Goal: Task Accomplishment & Management: Manage account settings

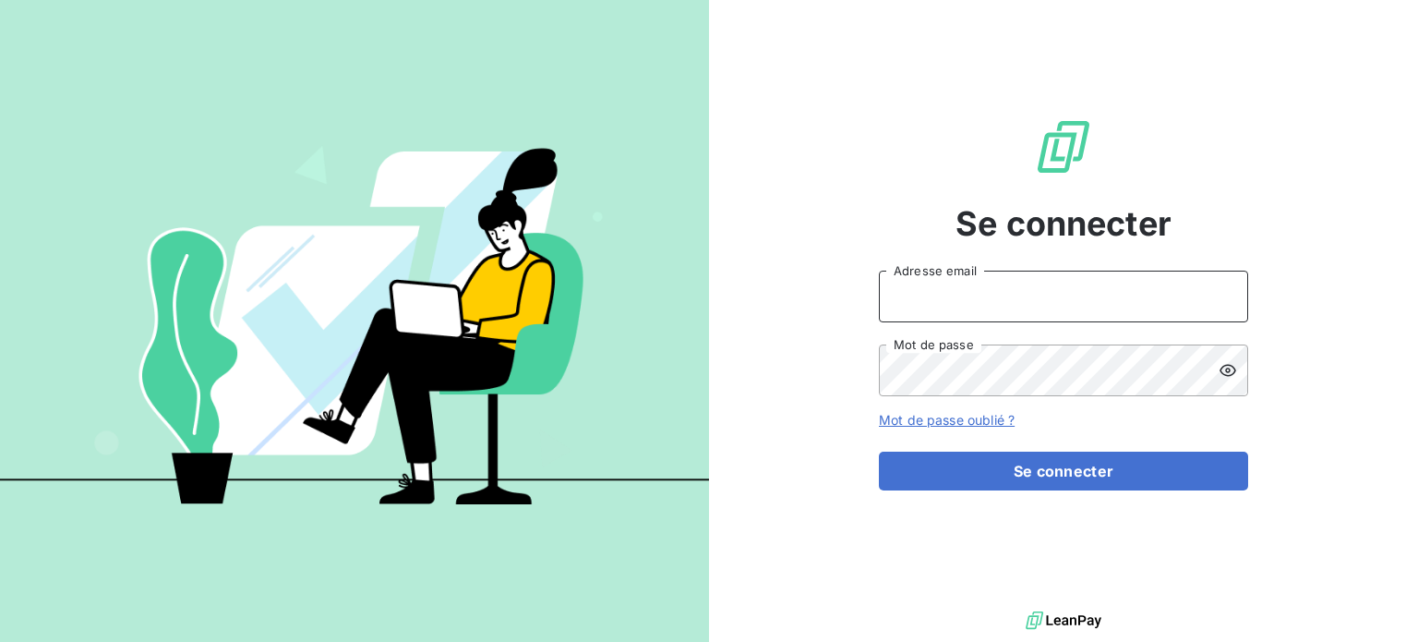
click at [924, 300] on input "Adresse email" at bounding box center [1063, 296] width 369 height 52
type input "kguillin@id-automation.fr"
click at [879, 451] on button "Se connecter" at bounding box center [1063, 470] width 369 height 39
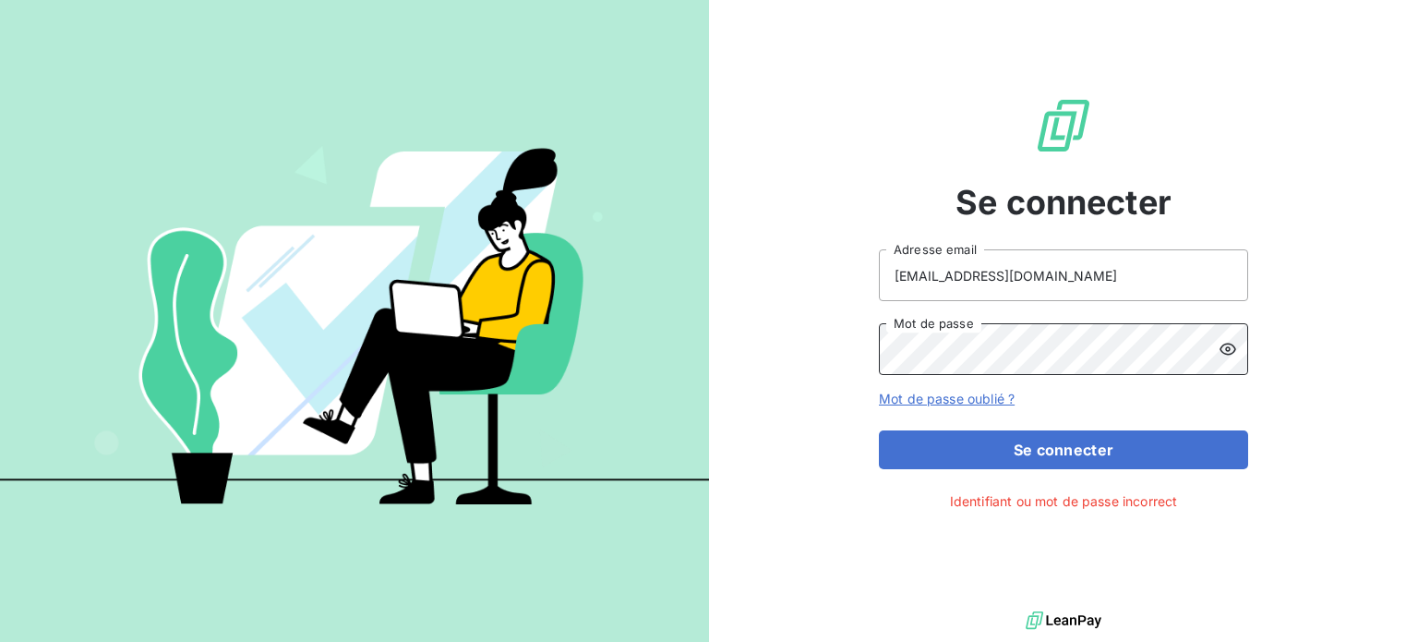
click at [812, 333] on div "Se connecter kguillin@id-automation.fr Adresse email Mot de passe Mot de passe …" at bounding box center [1063, 303] width 709 height 606
click at [879, 430] on button "Se connecter" at bounding box center [1063, 449] width 369 height 39
click at [778, 351] on div "Se connecter kguillin@id-automation.fr Adresse email Mot de passe Mot de passe …" at bounding box center [1063, 303] width 709 height 606
click at [879, 430] on button "Se connecter" at bounding box center [1063, 449] width 369 height 39
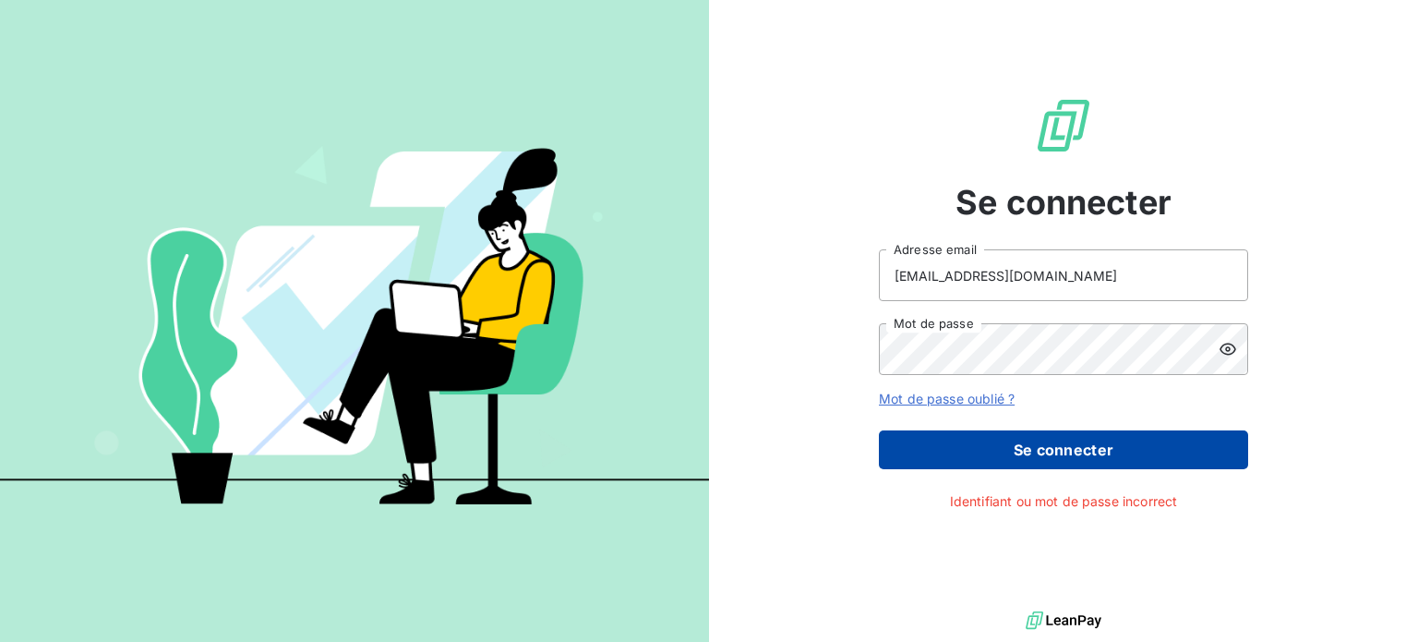
click at [1110, 446] on button "Se connecter" at bounding box center [1063, 449] width 369 height 39
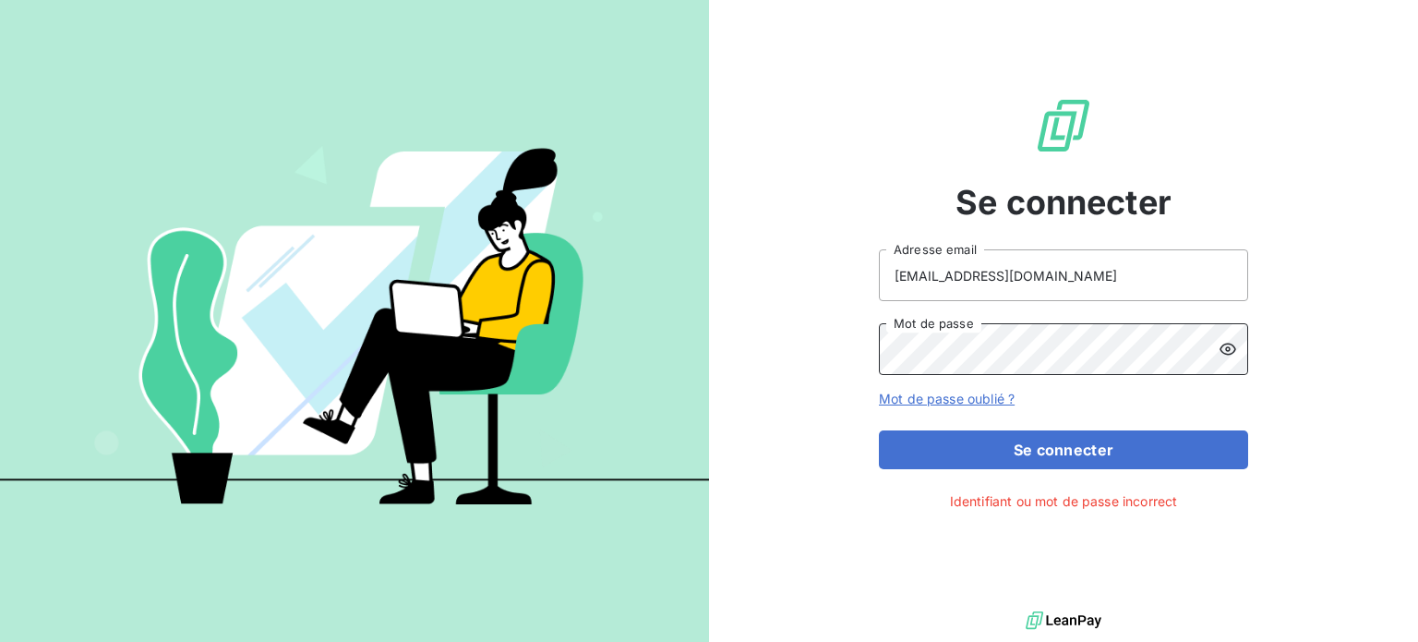
click at [879, 430] on button "Se connecter" at bounding box center [1063, 449] width 369 height 39
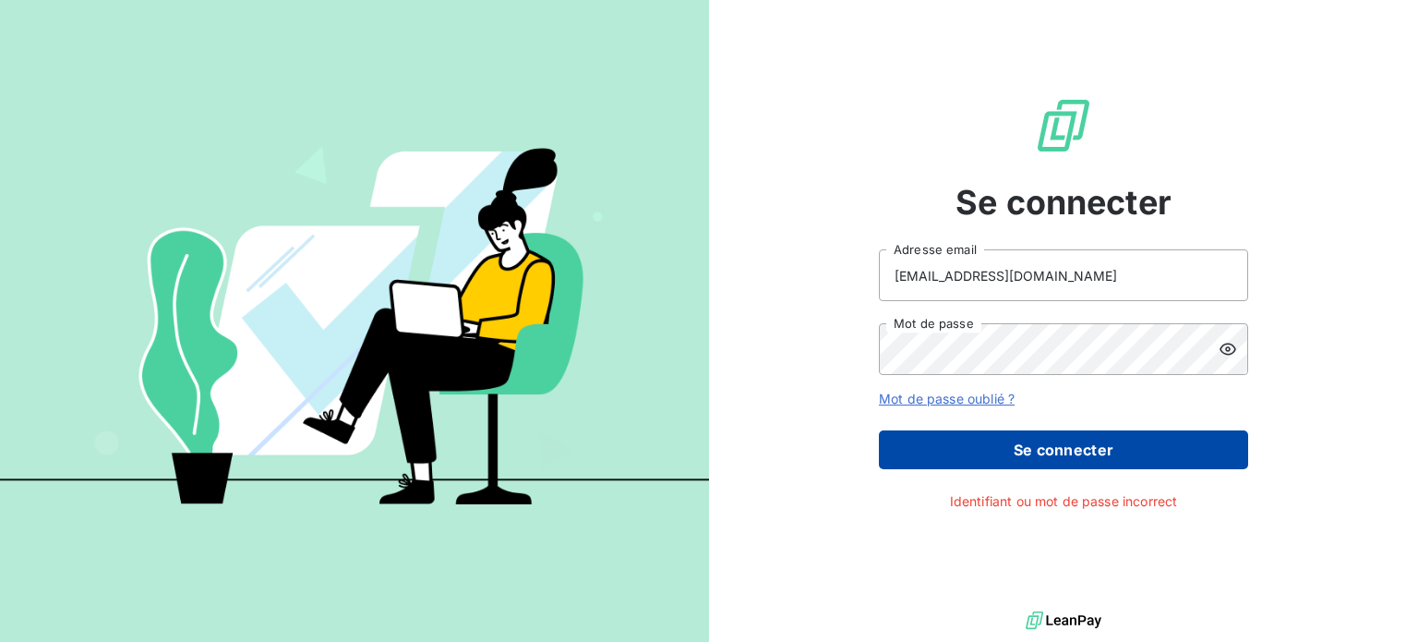
click at [1048, 453] on button "Se connecter" at bounding box center [1063, 449] width 369 height 39
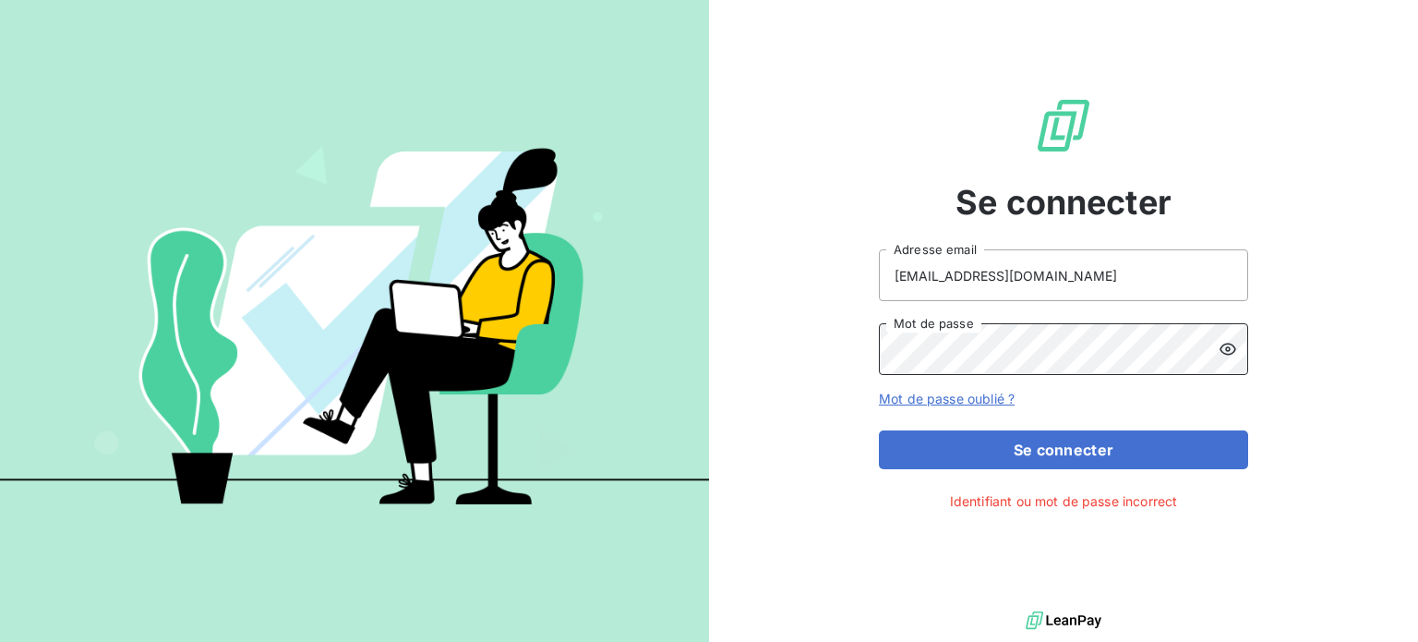
click at [879, 430] on button "Se connecter" at bounding box center [1063, 449] width 369 height 39
click at [1105, 274] on input "kguillin@id-automation.fr" at bounding box center [1063, 275] width 369 height 52
click at [0, 641] on div at bounding box center [0, 642] width 0 height 0
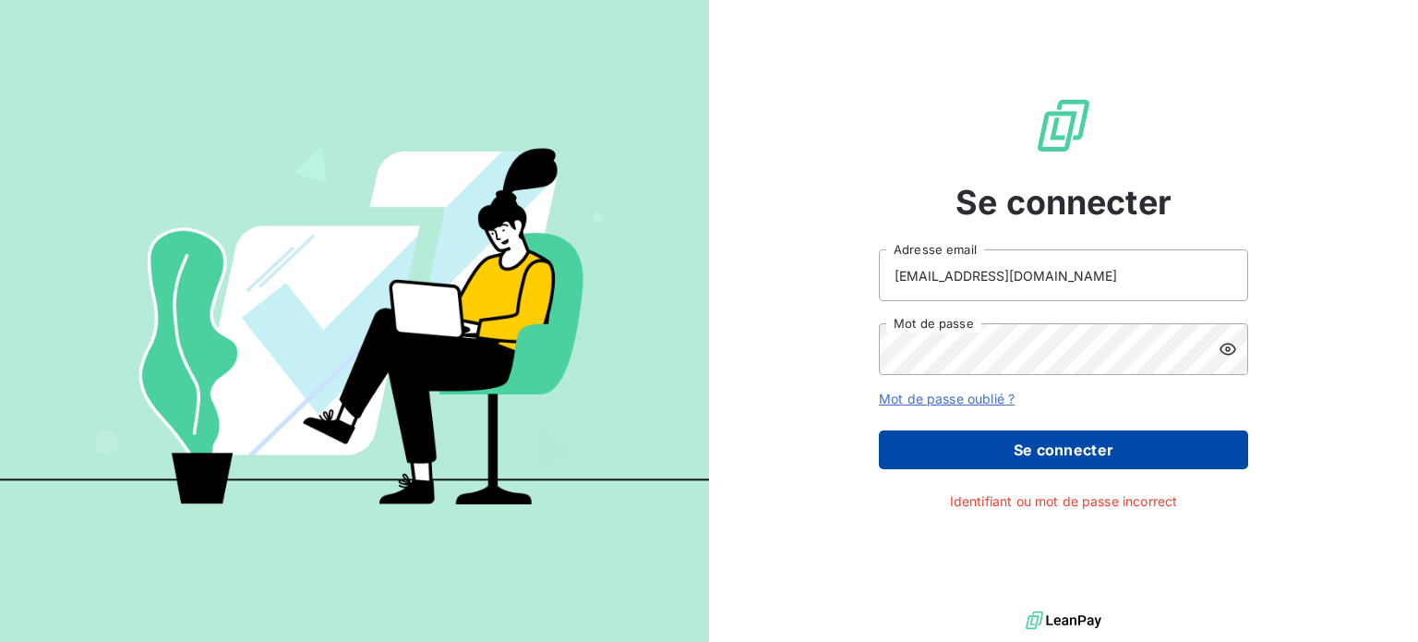
click at [1129, 459] on button "Se connecter" at bounding box center [1063, 449] width 369 height 39
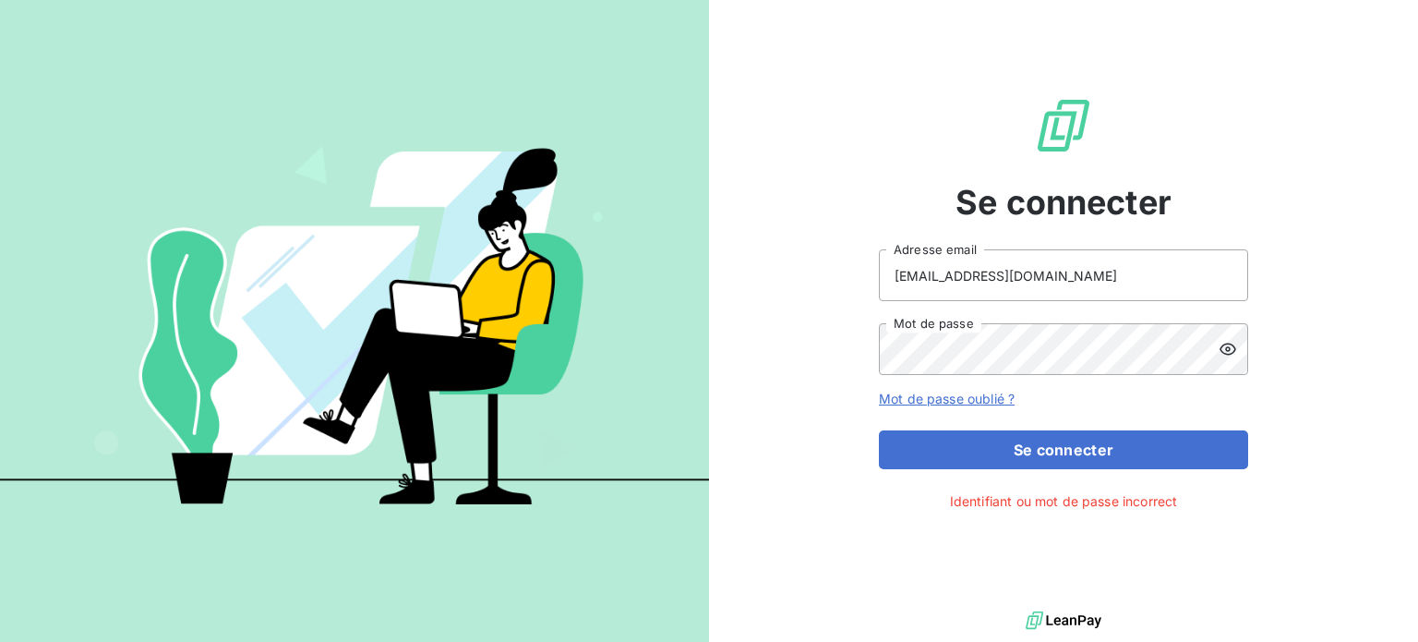
click at [1236, 346] on icon at bounding box center [1228, 349] width 18 height 18
click at [1234, 345] on icon at bounding box center [1228, 349] width 18 height 18
click at [624, 323] on div "Se connecter kguillin@id-automation.fr Adresse email Mot de passe Mot de passe …" at bounding box center [709, 321] width 1418 height 642
click at [879, 430] on button "Se connecter" at bounding box center [1063, 449] width 369 height 39
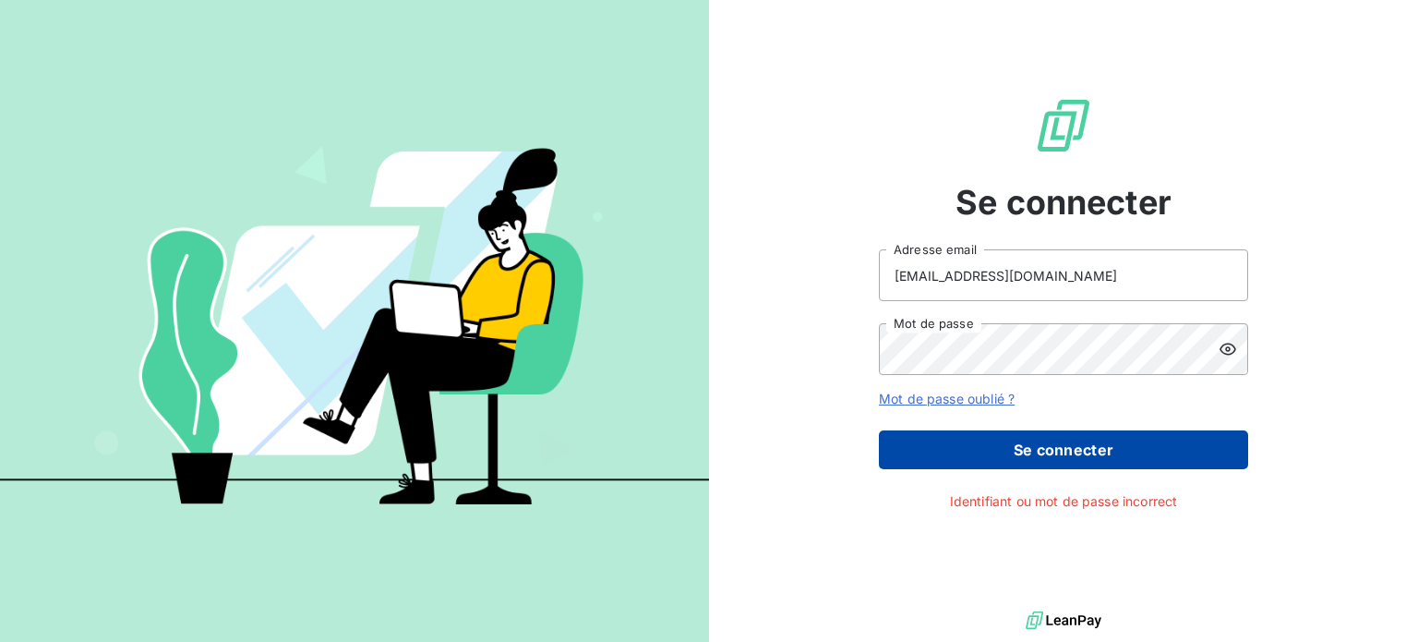
click at [1019, 452] on button "Se connecter" at bounding box center [1063, 449] width 369 height 39
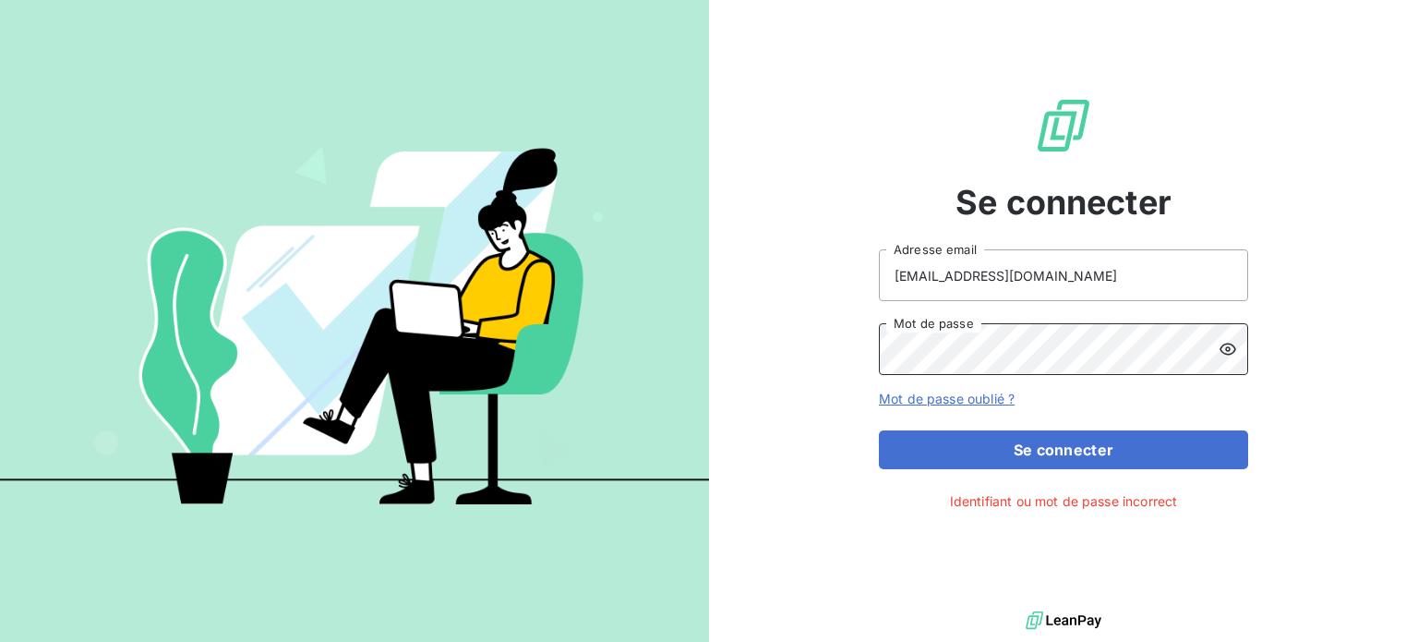
click at [700, 324] on div "Se connecter kguillin@id-automation.fr Adresse email Mot de passe Mot de passe …" at bounding box center [709, 321] width 1418 height 642
click at [879, 430] on button "Se connecter" at bounding box center [1063, 449] width 369 height 39
click at [900, 394] on link "Mot de passe oublié ?" at bounding box center [947, 398] width 136 height 16
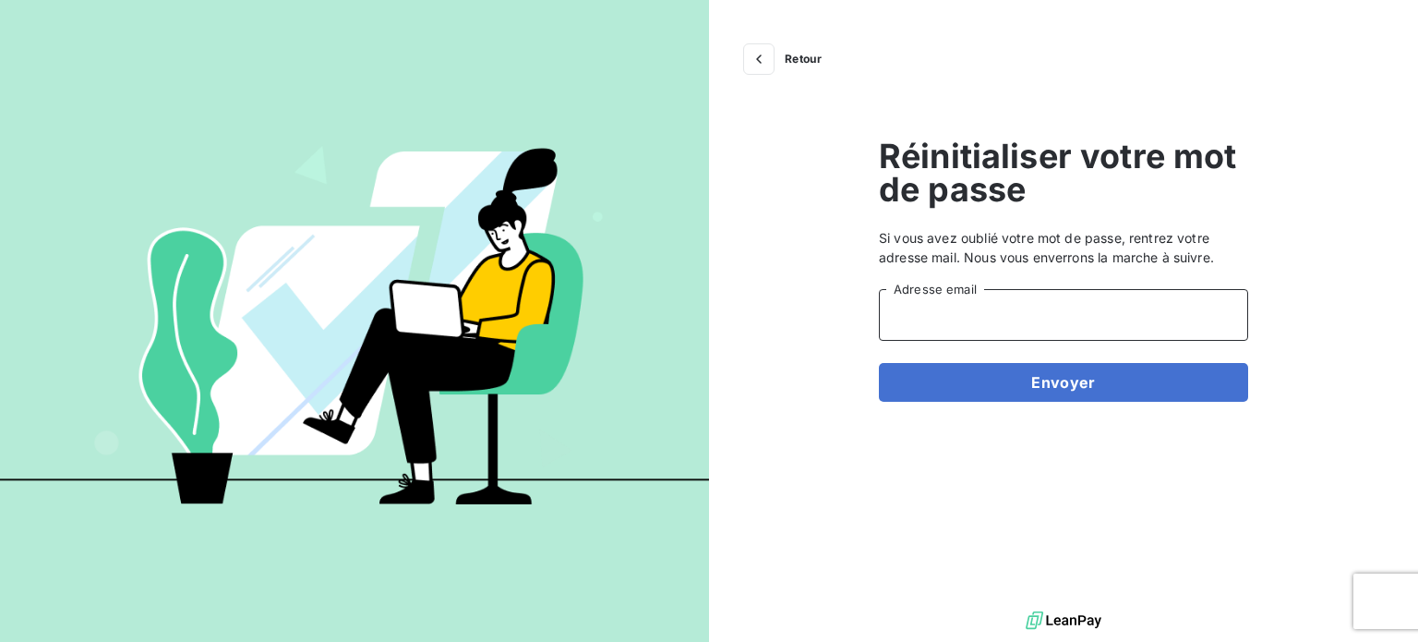
click at [1123, 336] on input "Adresse email" at bounding box center [1063, 315] width 369 height 52
type input "kguillin@id-automation.fr"
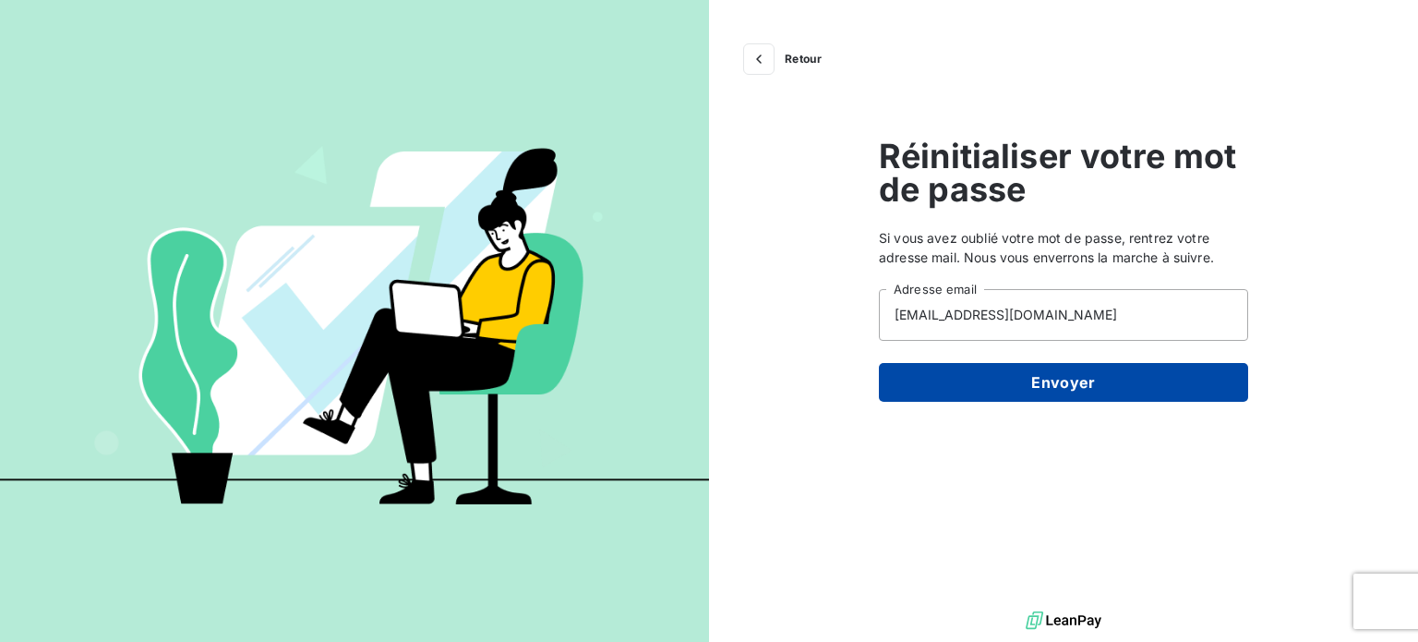
click at [984, 386] on button "Envoyer" at bounding box center [1063, 382] width 369 height 39
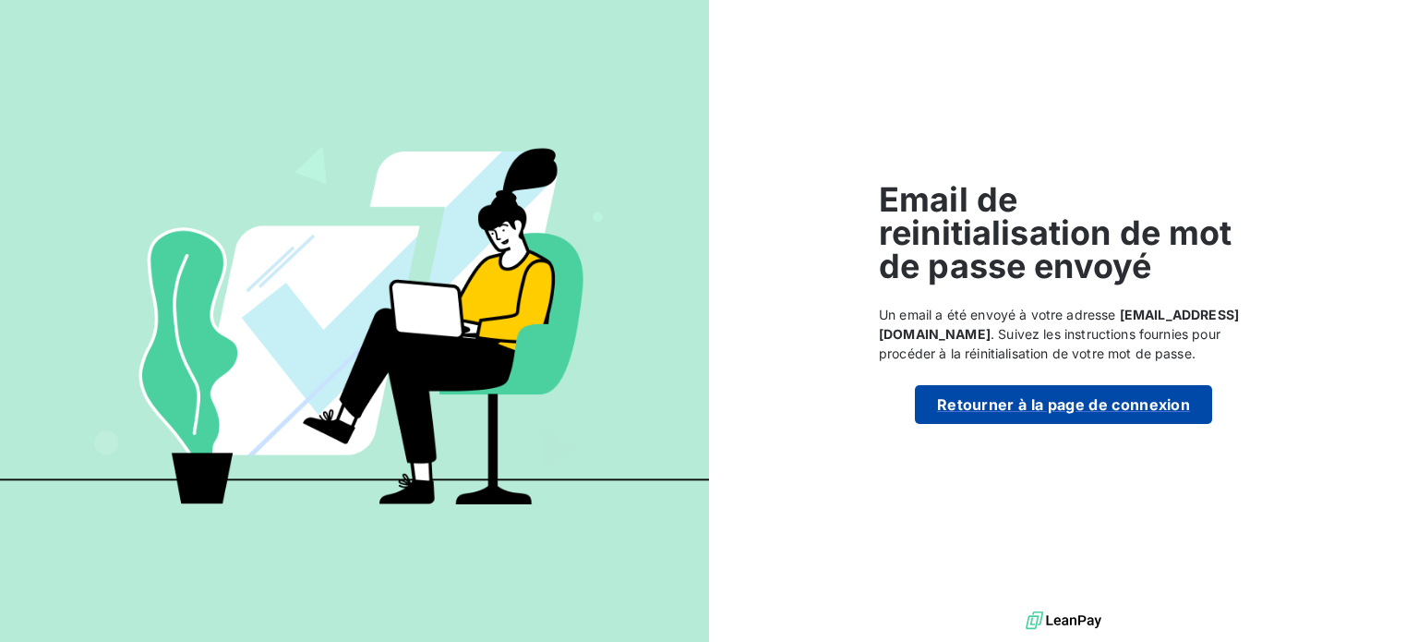
click at [1011, 412] on button "Retourner à la page de connexion" at bounding box center [1063, 404] width 297 height 39
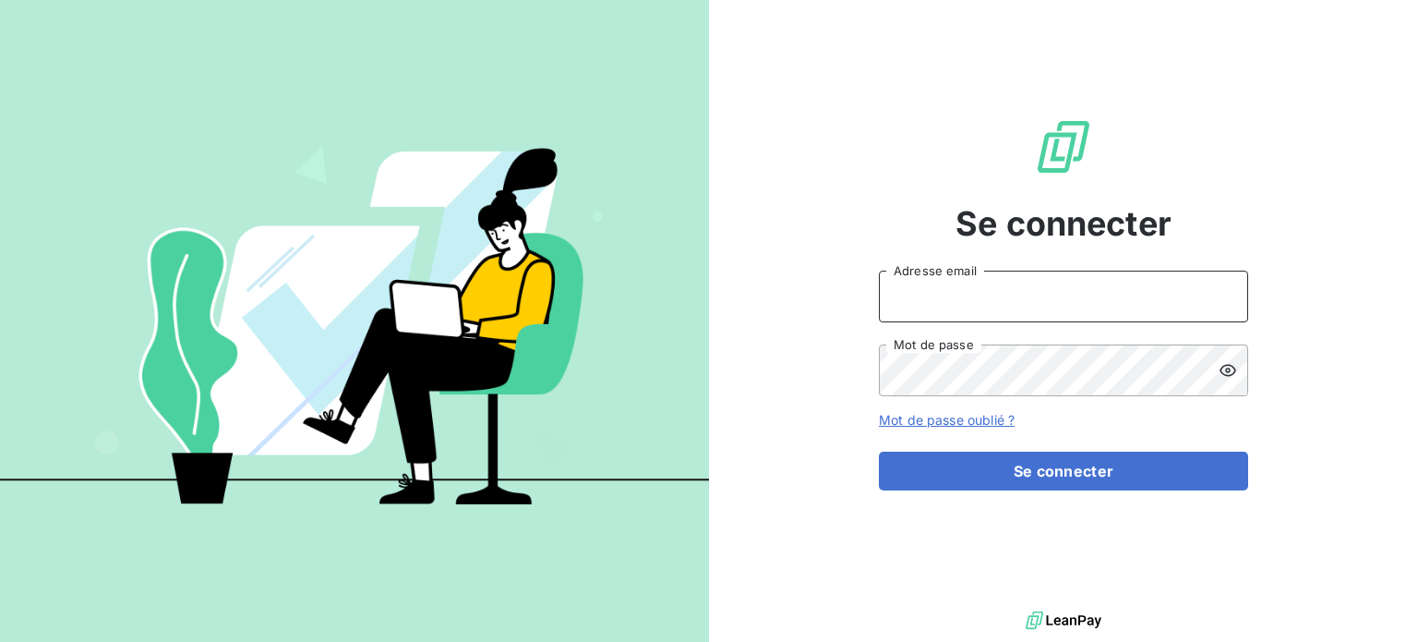
click at [978, 299] on input "Adresse email" at bounding box center [1063, 296] width 369 height 52
type input "kguillin@id-automation.fr"
click at [879, 451] on button "Se connecter" at bounding box center [1063, 470] width 369 height 39
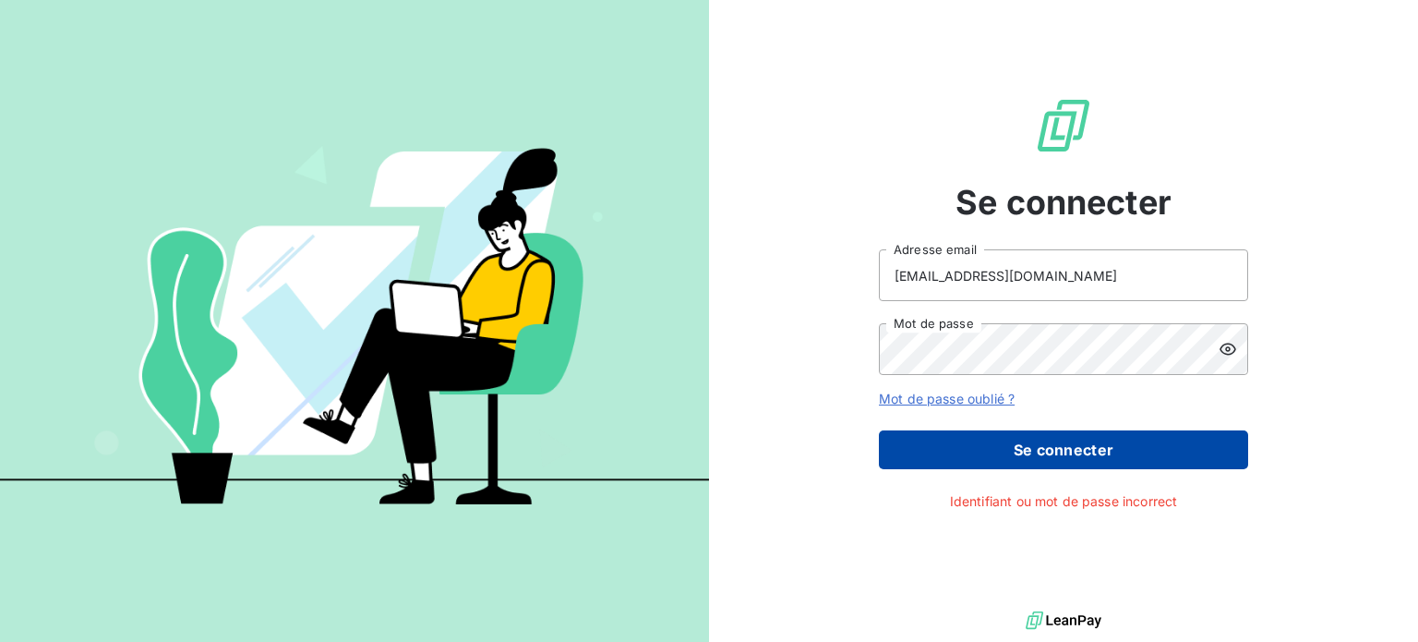
click at [1097, 457] on button "Se connecter" at bounding box center [1063, 449] width 369 height 39
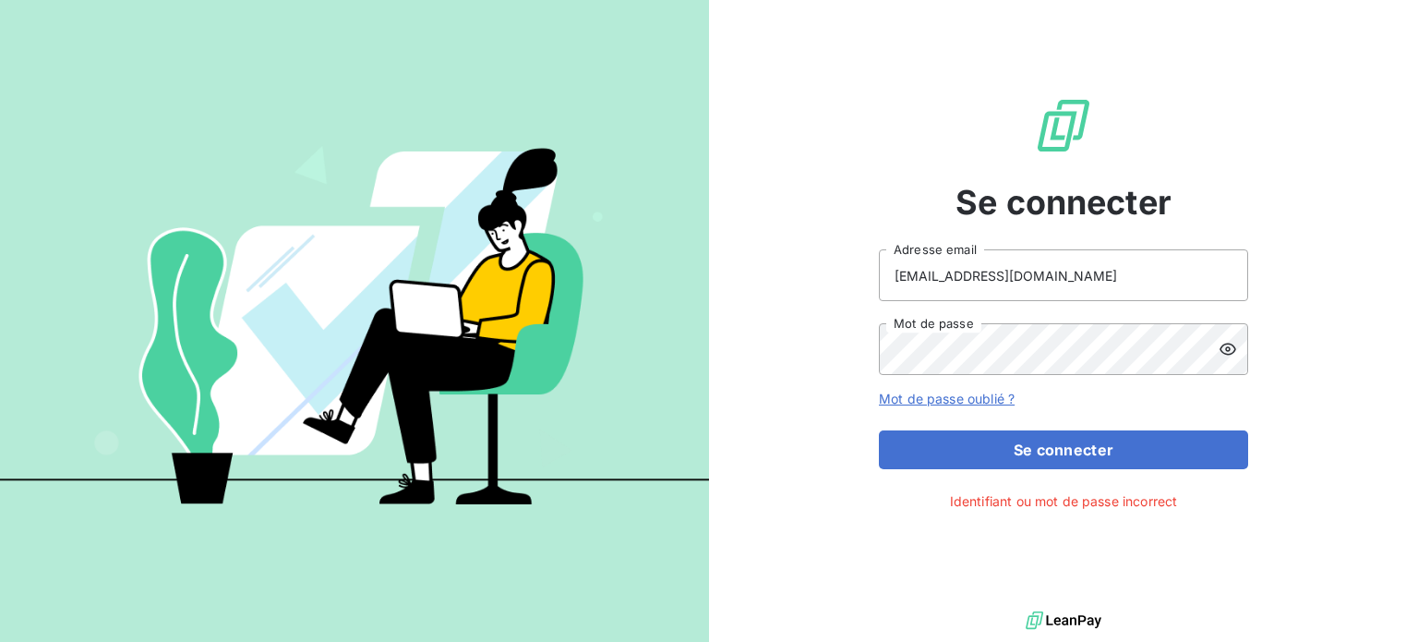
click at [1219, 342] on icon at bounding box center [1228, 349] width 18 height 18
click at [879, 430] on button "Se connecter" at bounding box center [1063, 449] width 369 height 39
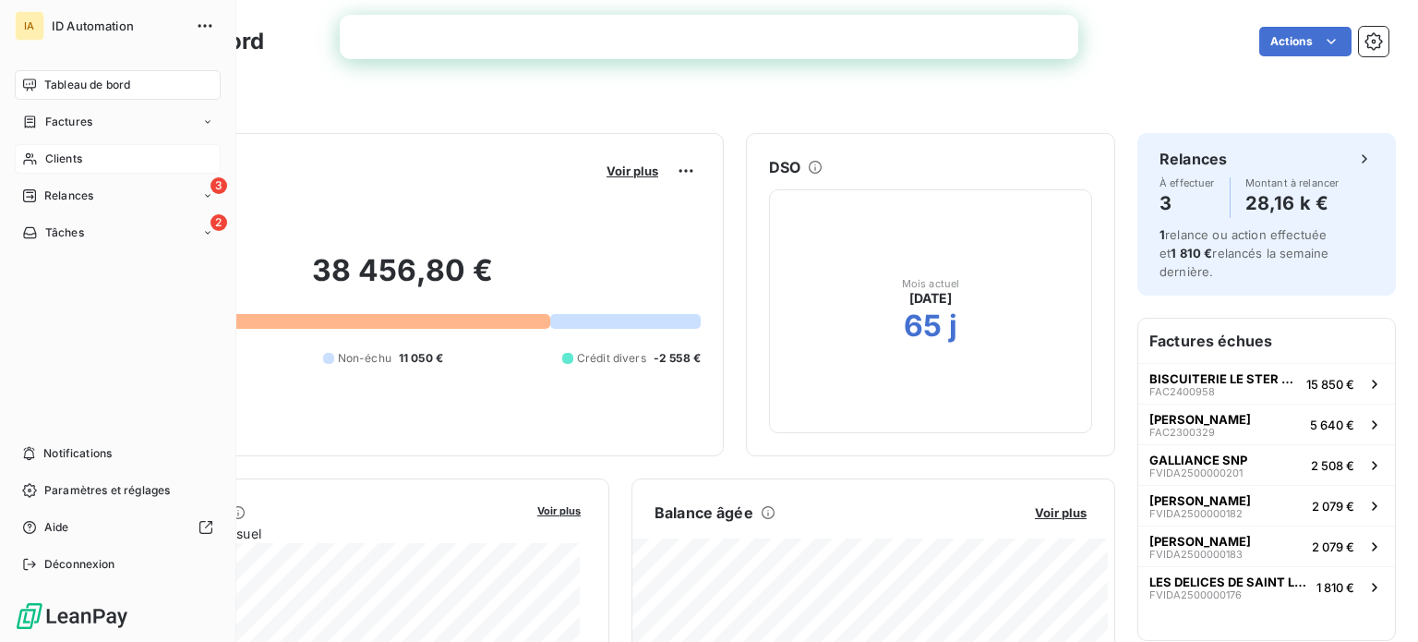
click at [70, 151] on span "Clients" at bounding box center [63, 158] width 37 height 17
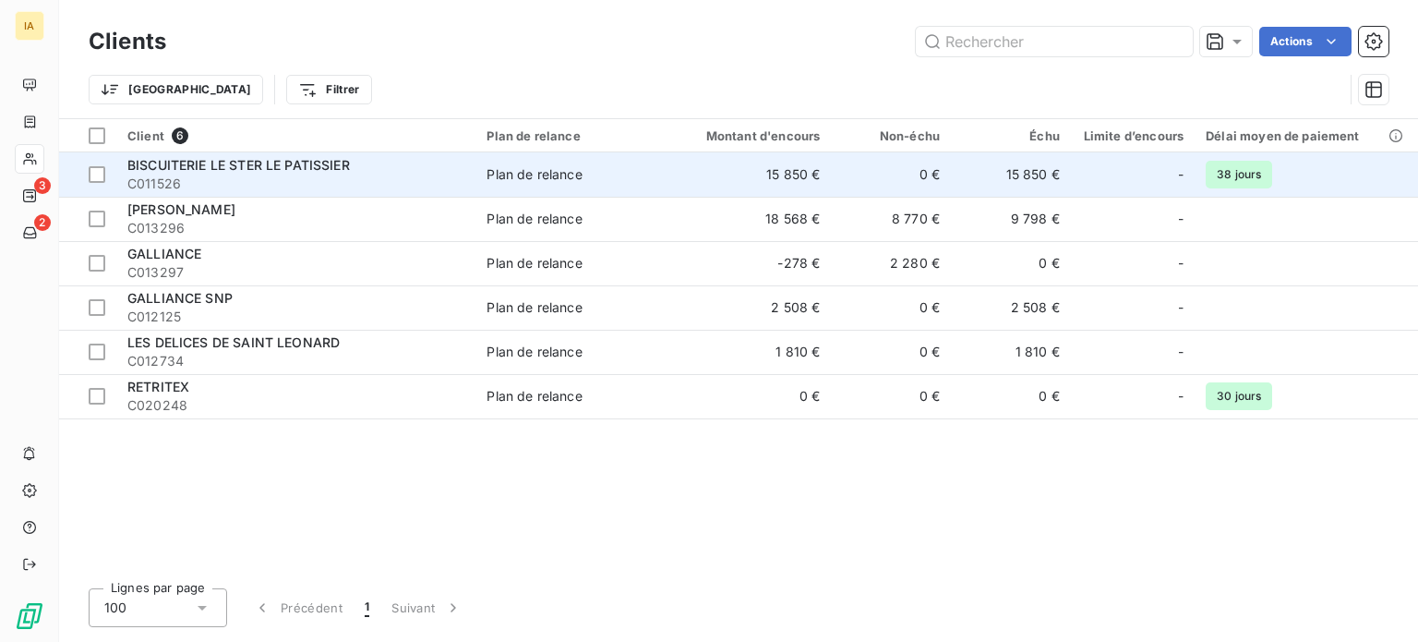
click at [315, 166] on span "BISCUITERIE LE STER LE PATISSIER" at bounding box center [238, 165] width 222 height 16
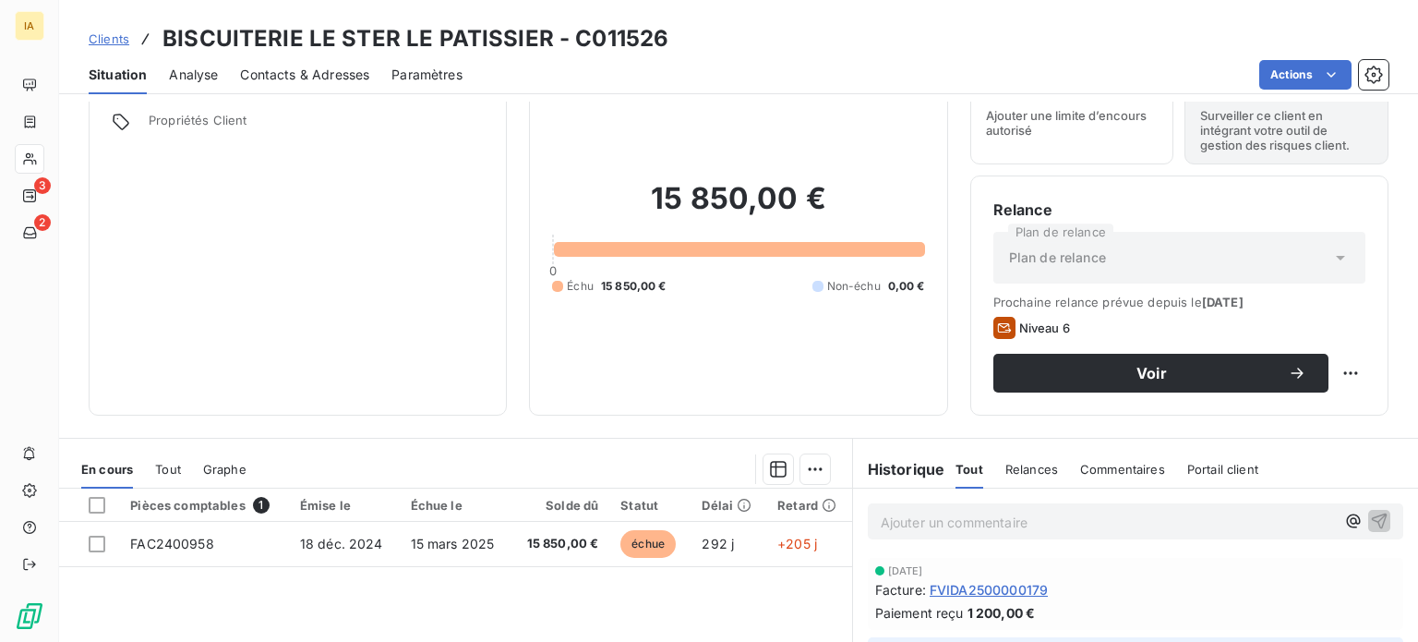
scroll to position [185, 0]
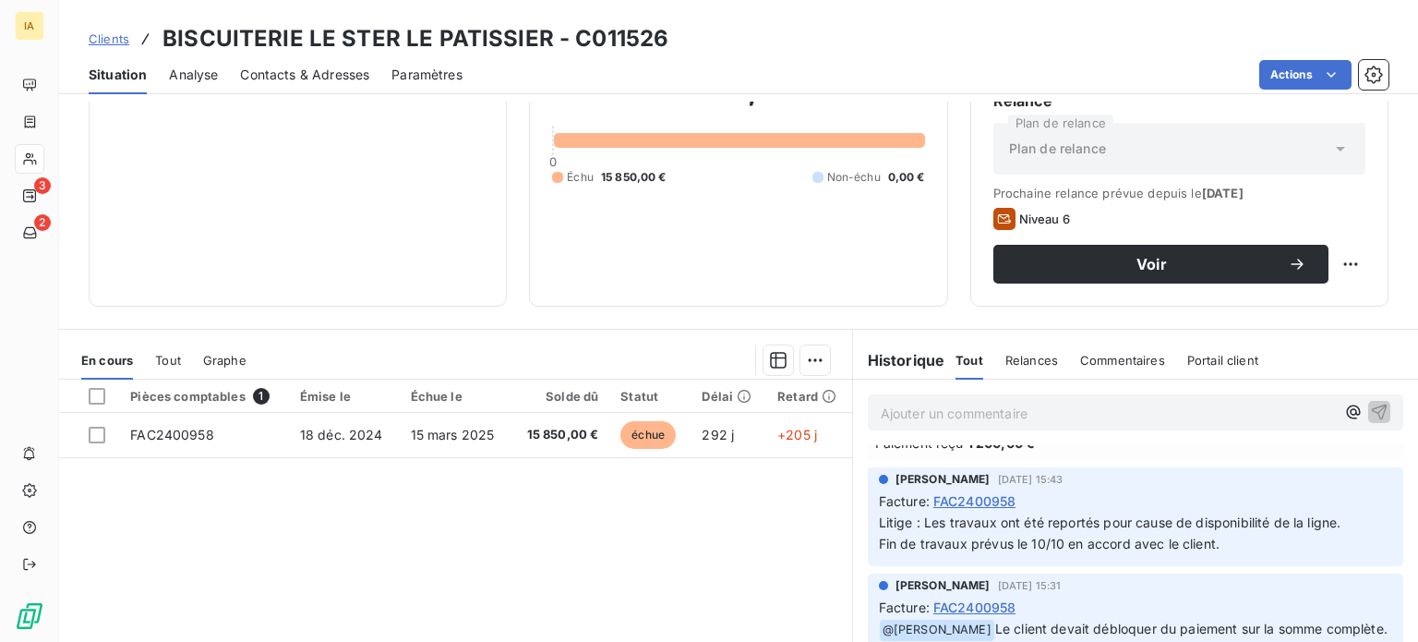
scroll to position [92, 0]
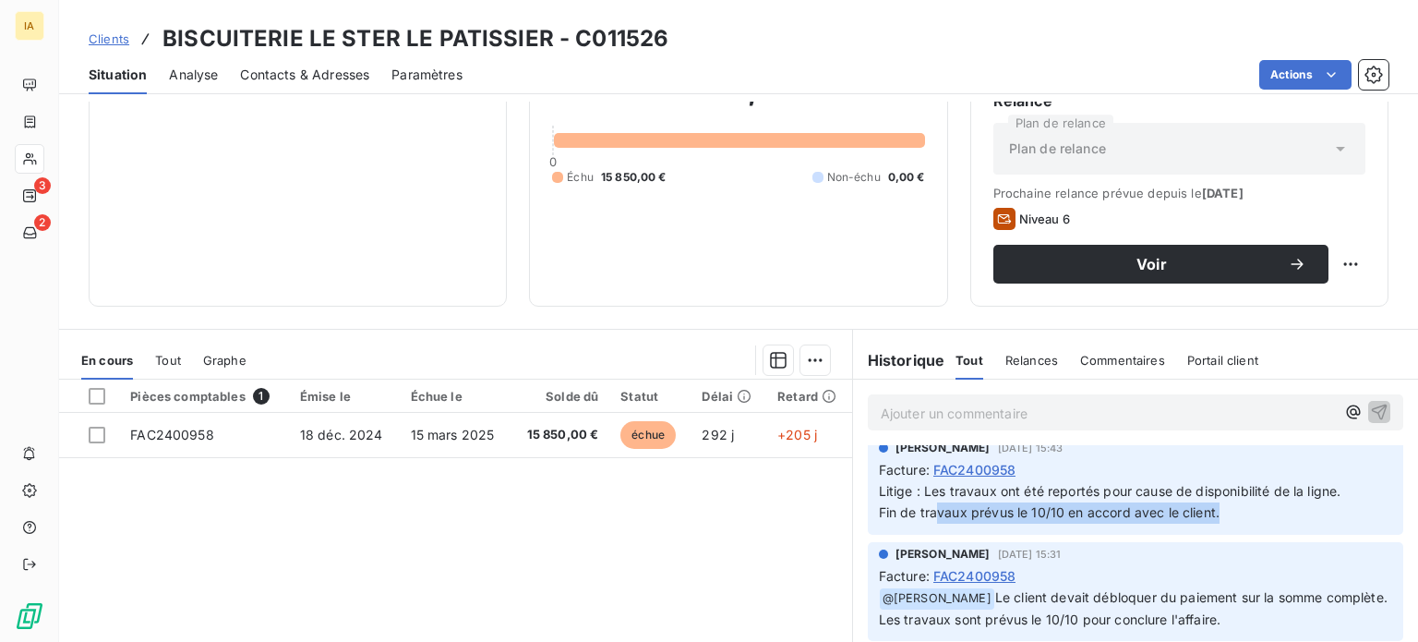
drag, startPoint x: 925, startPoint y: 510, endPoint x: 1217, endPoint y: 514, distance: 291.7
click at [1217, 514] on p "Litige : Les travaux ont été reportés pour cause de disponibilité de la ligne. …" at bounding box center [1135, 502] width 513 height 42
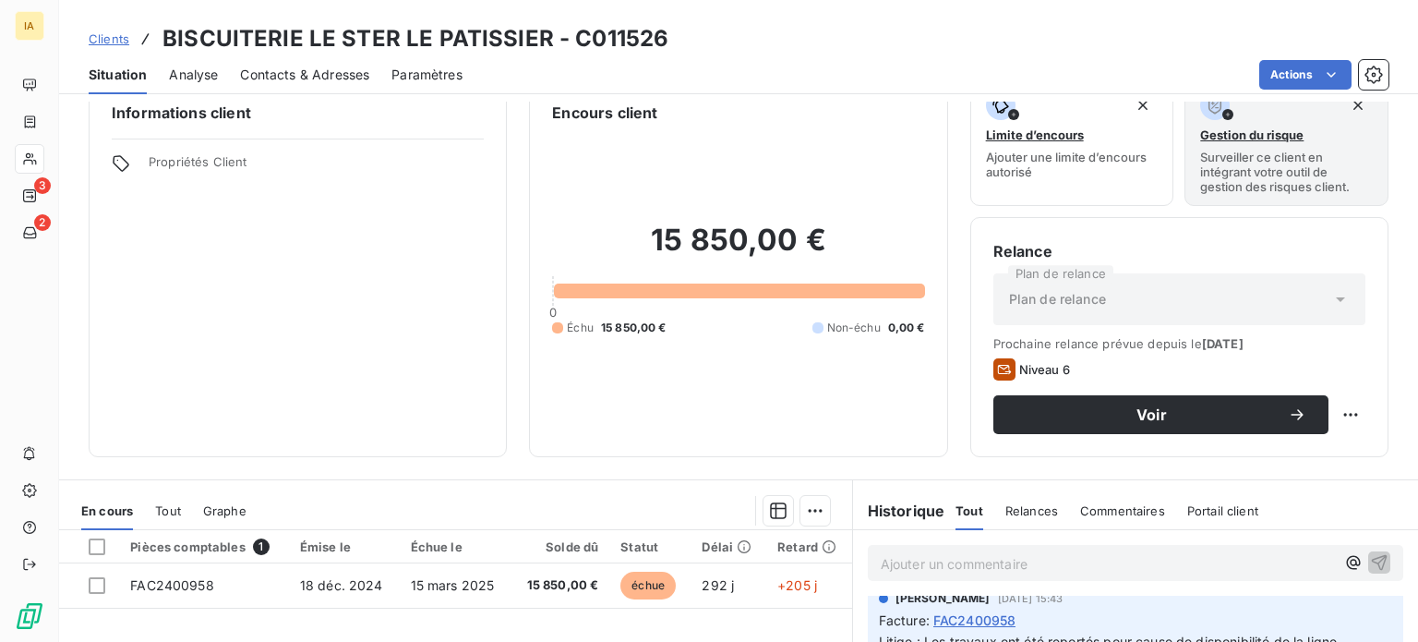
scroll to position [0, 0]
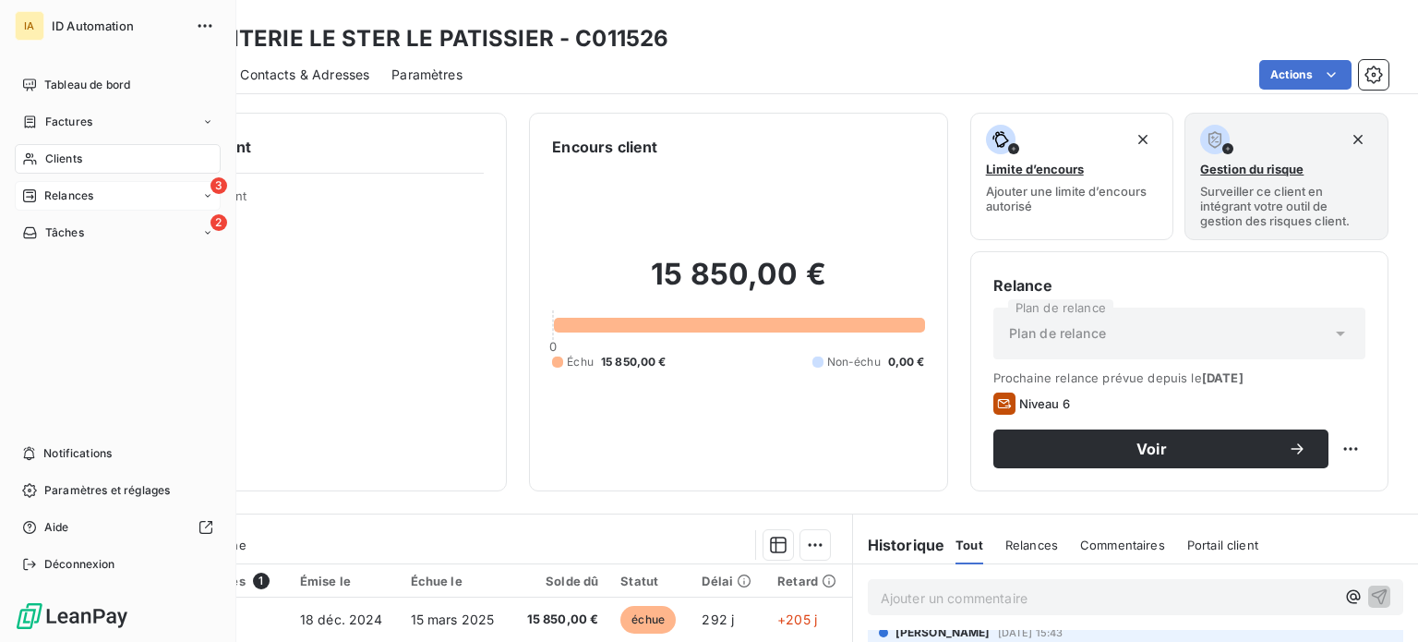
click at [70, 202] on span "Relances" at bounding box center [68, 195] width 49 height 17
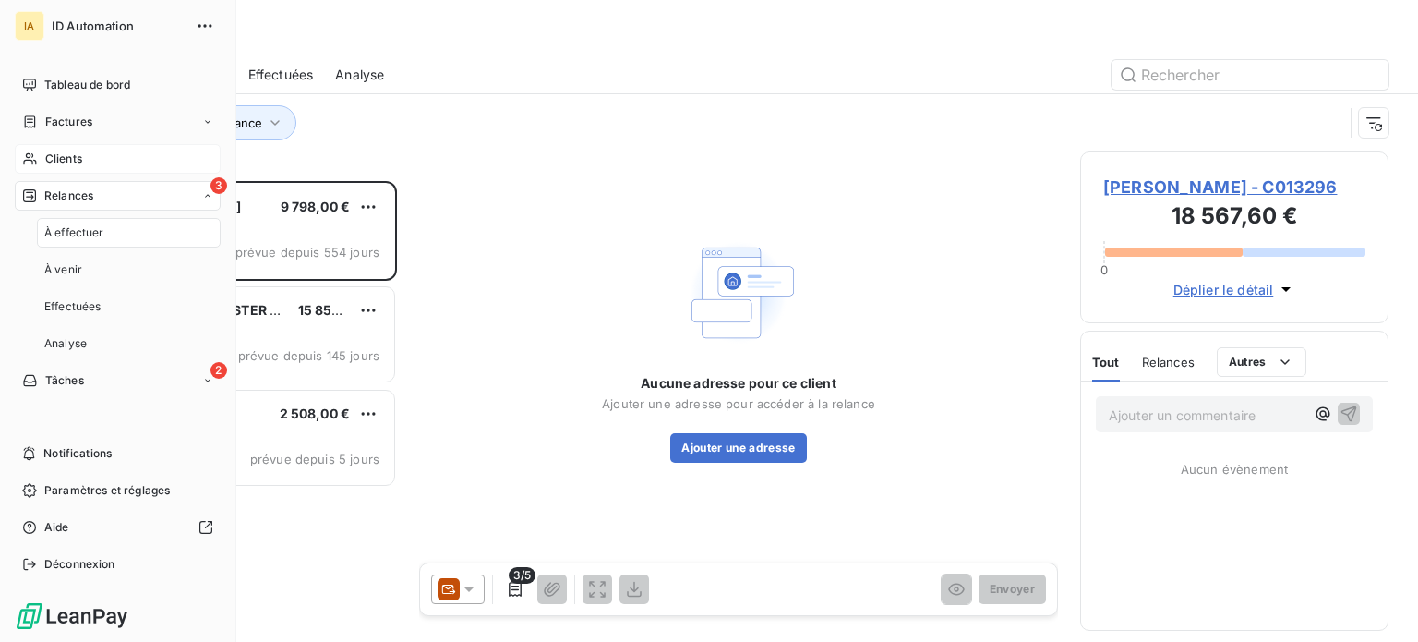
scroll to position [447, 294]
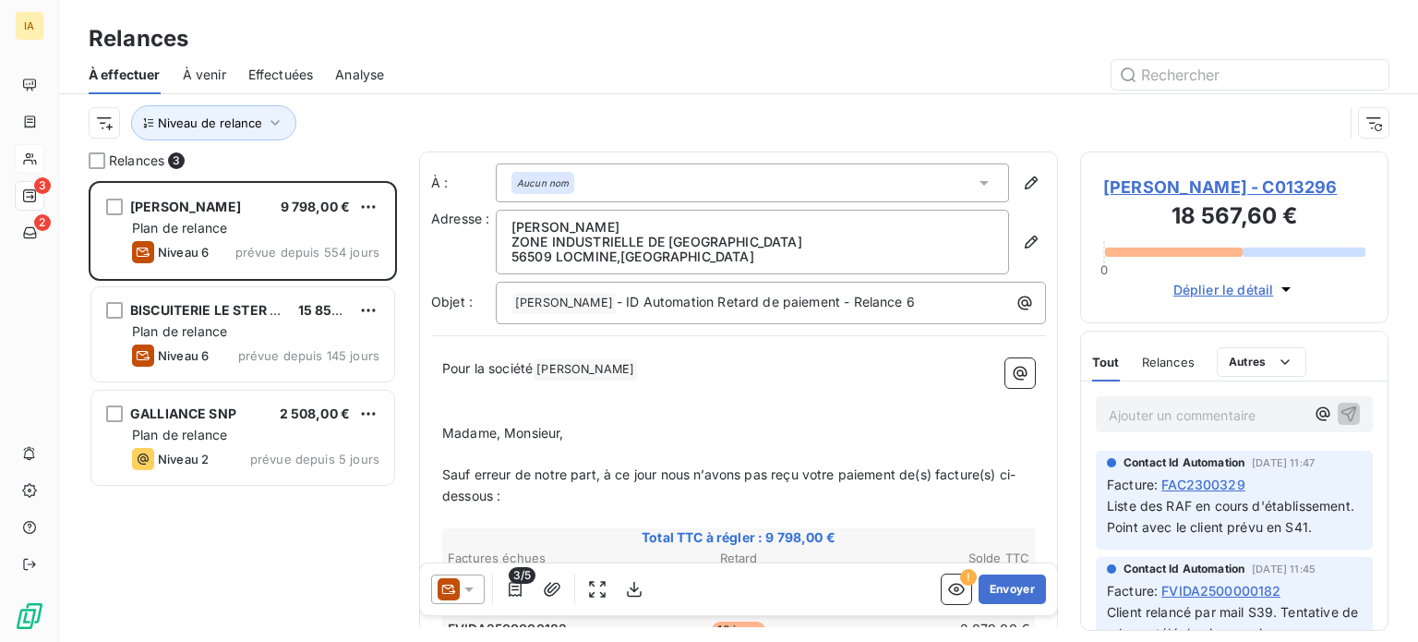
click at [467, 594] on icon at bounding box center [469, 589] width 18 height 18
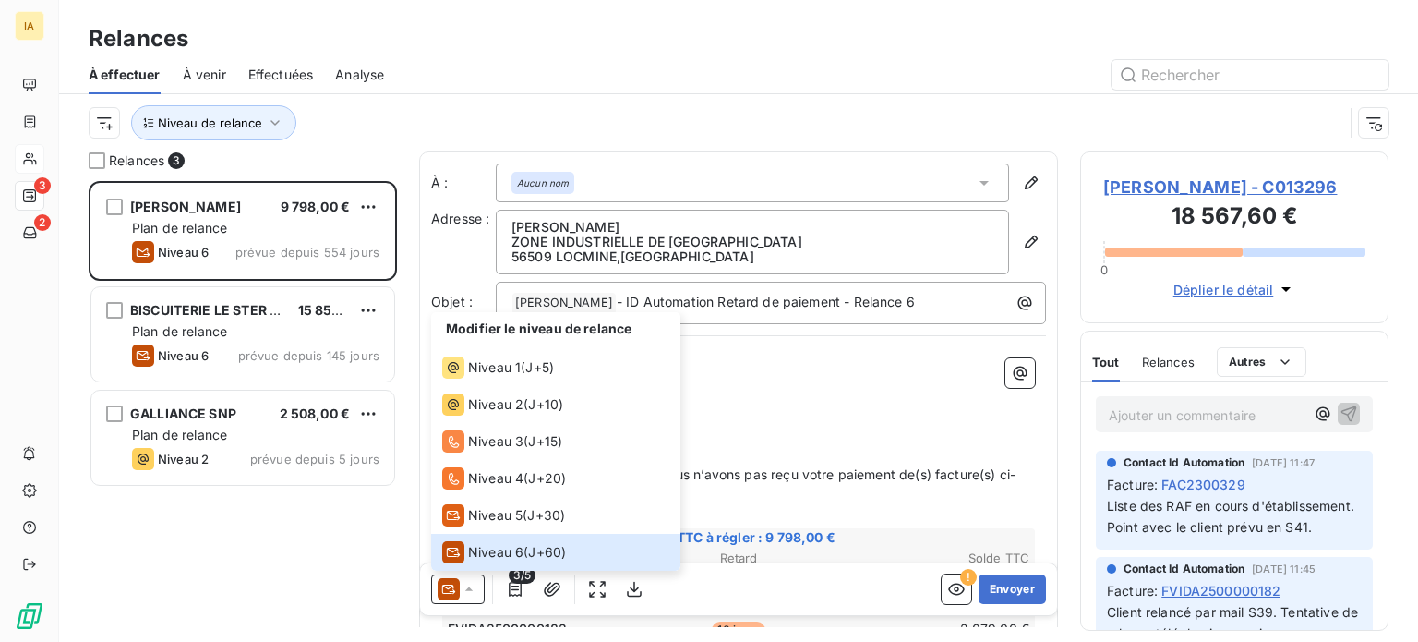
click at [351, 583] on div "GAILLARD PATISSIER 9 798,00 € Plan de relance Niveau 6 prévue depuis 554 jours …" at bounding box center [243, 411] width 308 height 461
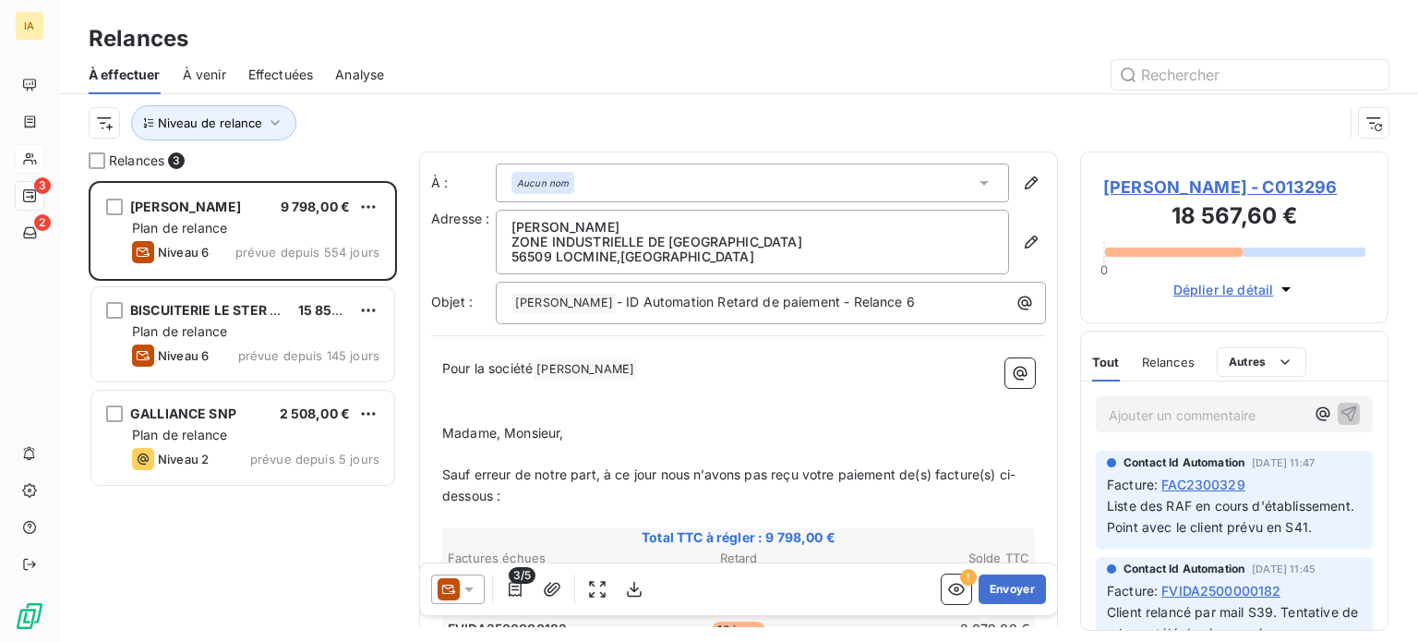
click at [849, 480] on span "Sauf erreur de notre part, à ce jour nous n’avons pas reçu votre paiement de(s)…" at bounding box center [728, 484] width 573 height 37
click at [812, 485] on p "Sauf erreur de notre part, à ce jour nous n’avons pas reçu votre paiement de(s)…" at bounding box center [738, 485] width 593 height 42
click at [815, 470] on span "Sauf erreur de notre part, à ce jour nous n’avons pas reçu votre paiement de(s)…" at bounding box center [728, 484] width 573 height 37
click at [812, 482] on p "Sauf erreur de notre part, à ce jour nous n’avons pas reçu votre paiement de(s)…" at bounding box center [738, 485] width 593 height 42
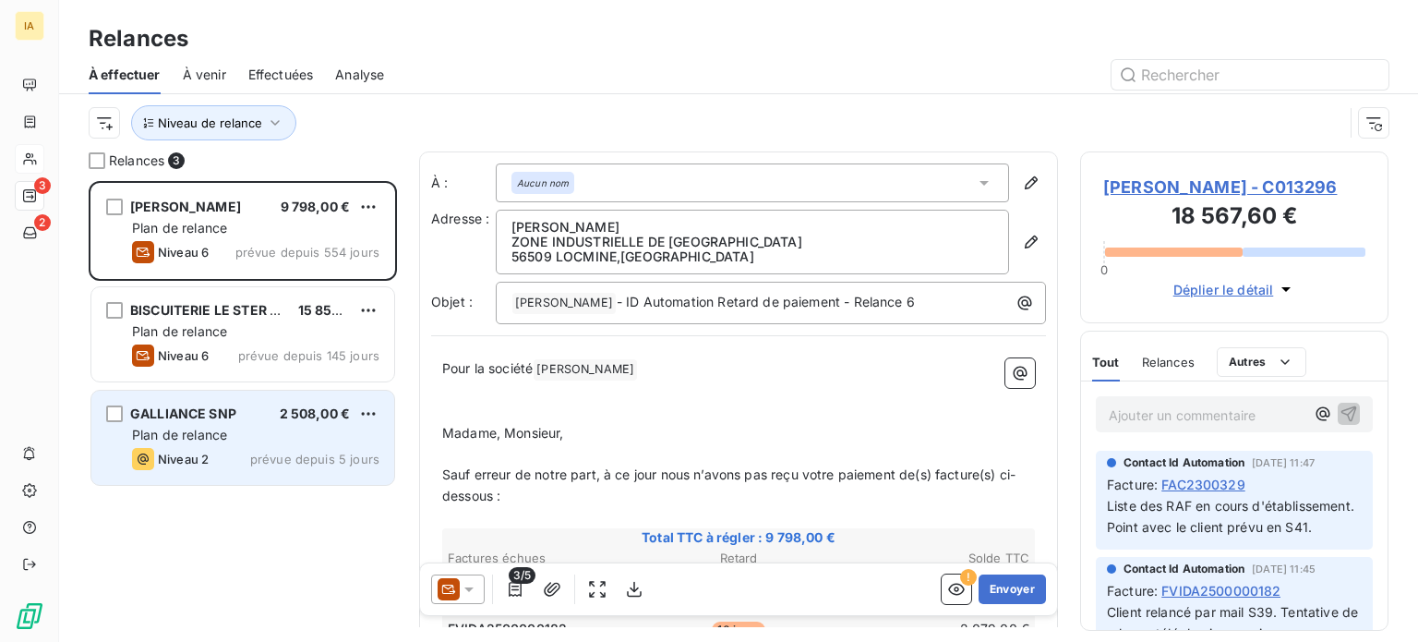
click at [224, 402] on div "GALLIANCE SNP 2 508,00 € Plan de relance Niveau 2 prévue depuis 5 jours" at bounding box center [242, 437] width 303 height 94
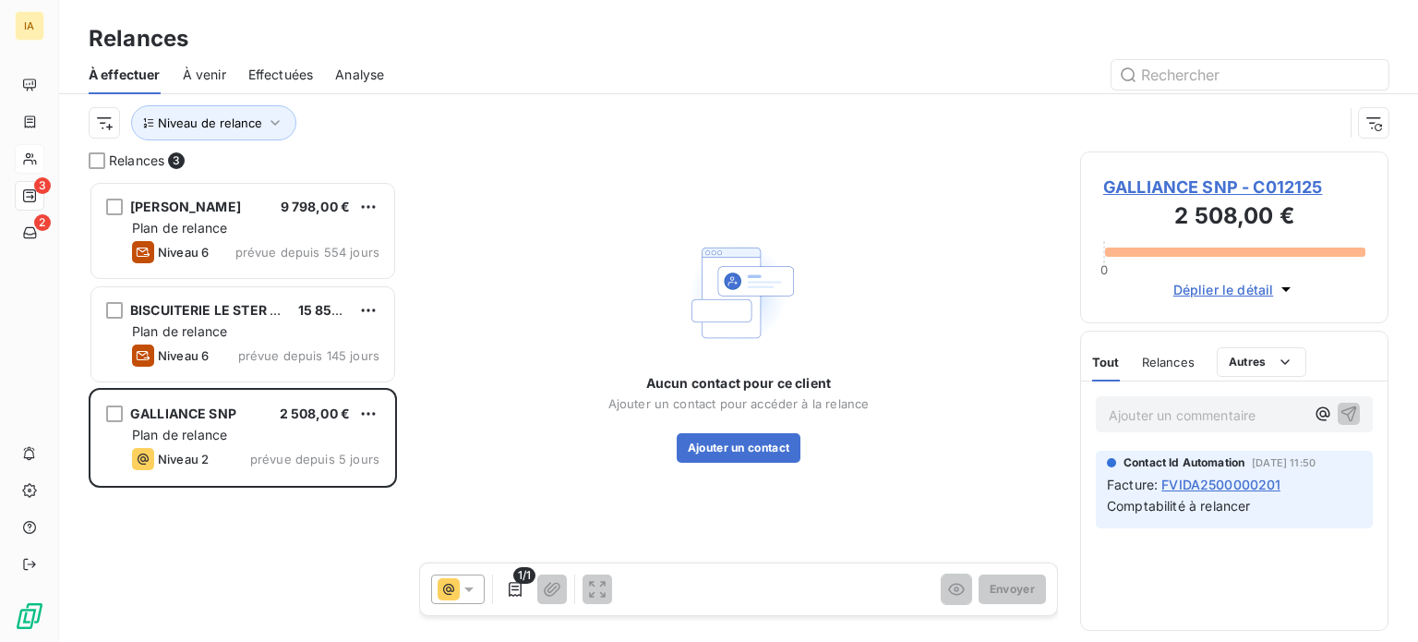
click at [473, 591] on icon at bounding box center [469, 589] width 18 height 18
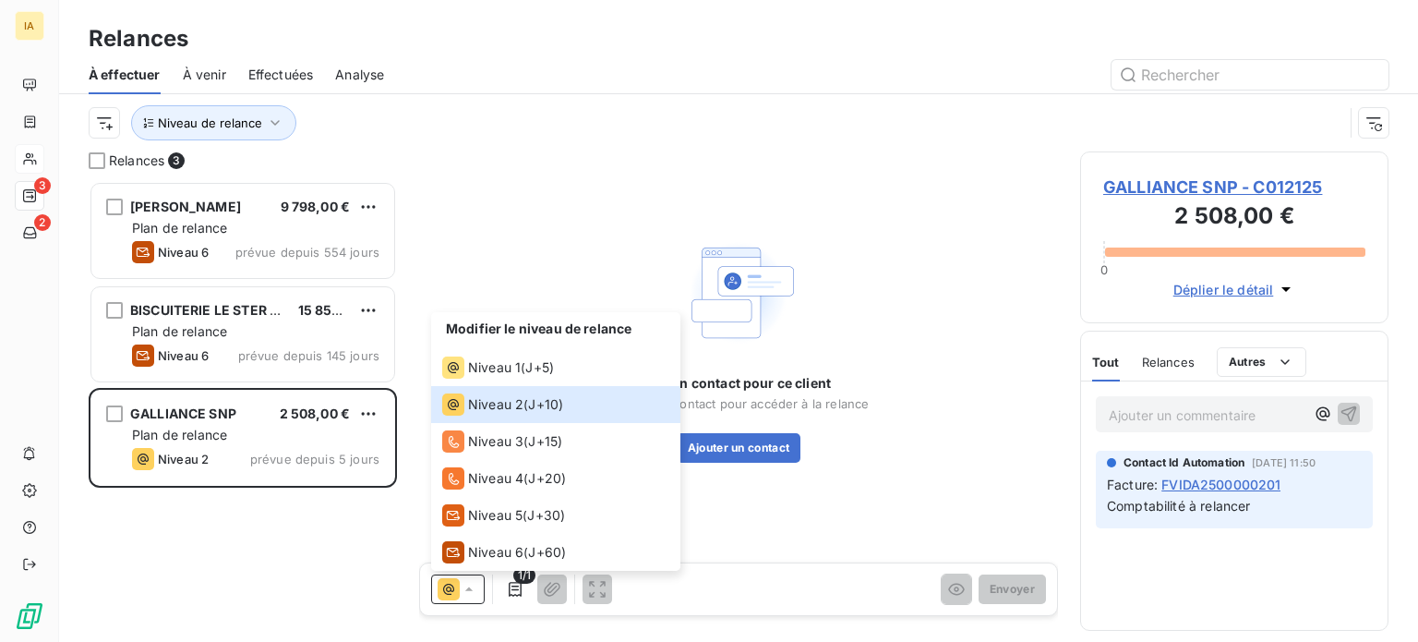
click at [580, 221] on div "Aucun contact pour ce client Ajouter un contact pour accéder à la relance Ajout…" at bounding box center [738, 347] width 639 height 392
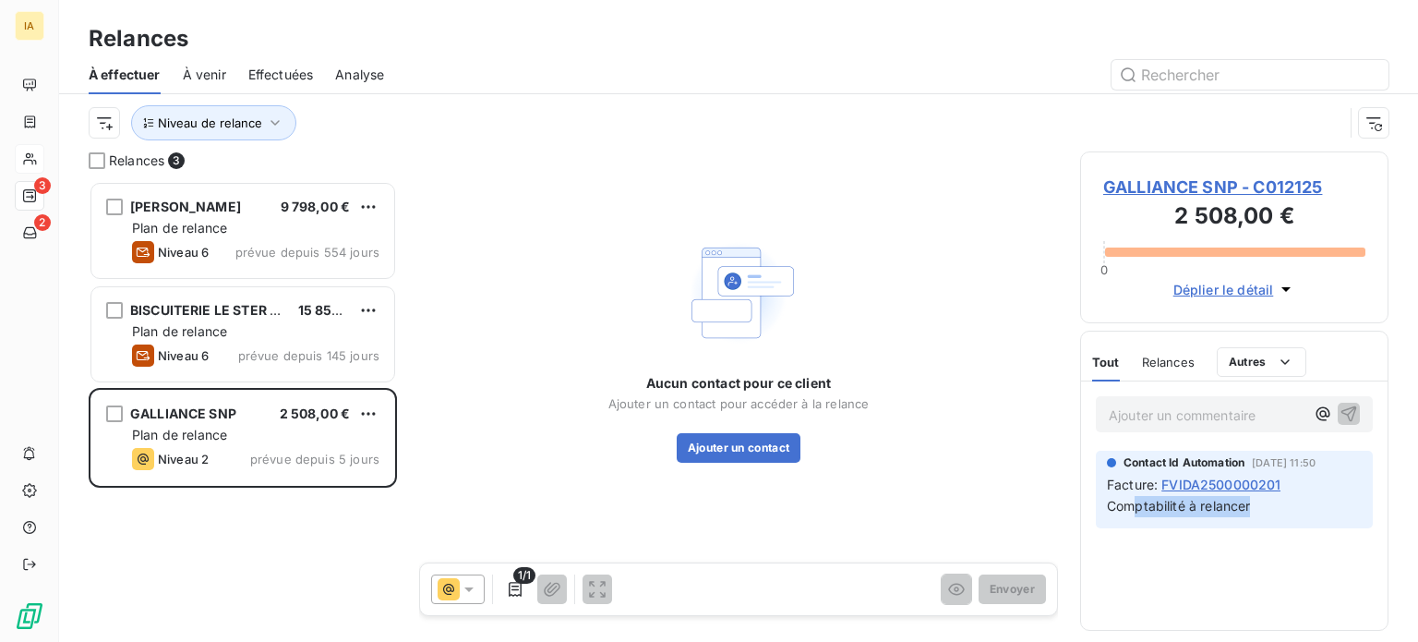
drag, startPoint x: 1139, startPoint y: 510, endPoint x: 1298, endPoint y: 501, distance: 159.0
click at [1298, 501] on p "Comptabilité à relancer" at bounding box center [1234, 506] width 255 height 21
click at [1223, 503] on span "Comptabilité à relancer" at bounding box center [1178, 506] width 143 height 16
click at [193, 68] on span "À venir" at bounding box center [204, 75] width 43 height 18
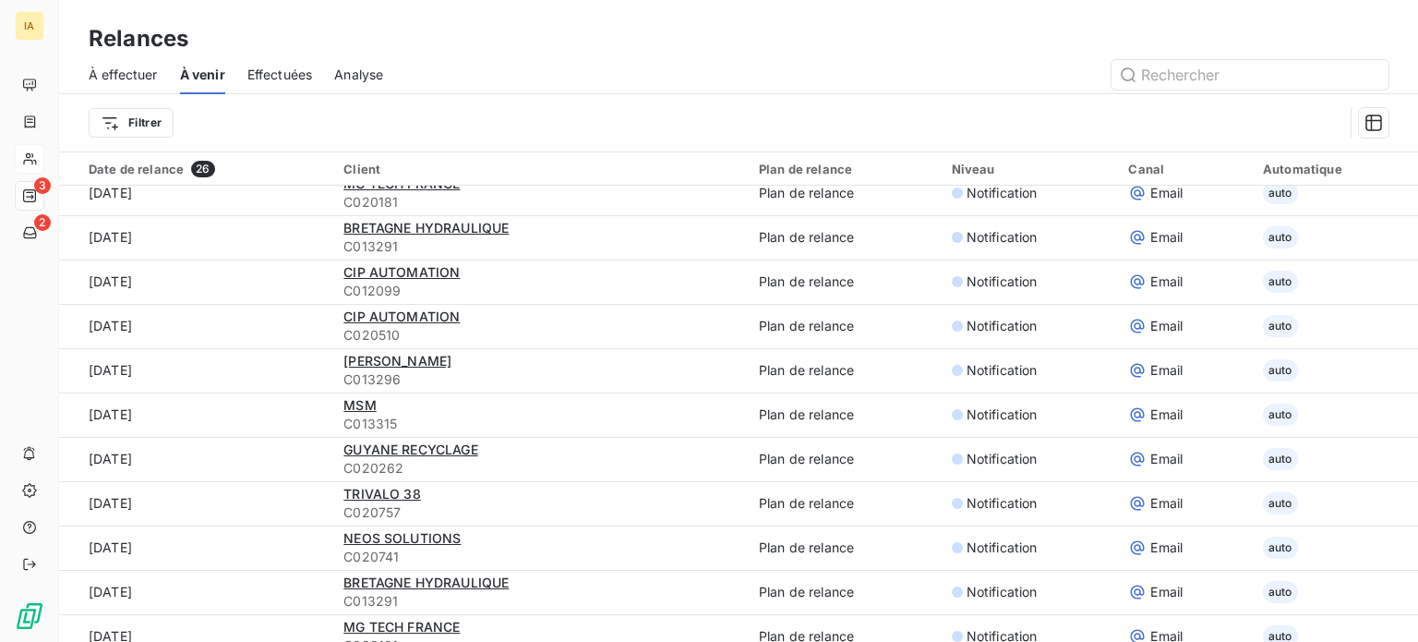
scroll to position [277, 0]
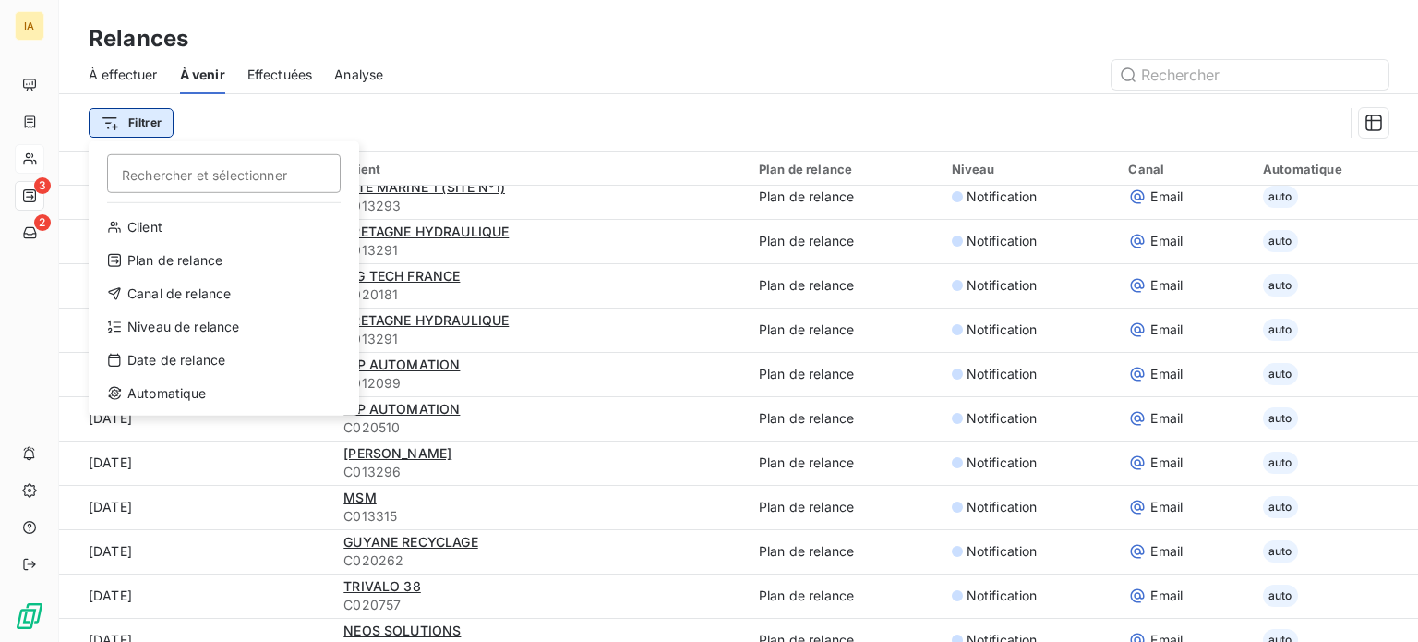
click at [137, 112] on html "IA 3 2 Relances À effectuer À venir Effectuées Analyse Filtrer Rechercher et sé…" at bounding box center [709, 321] width 1418 height 642
click at [133, 75] on html "IA 3 2 Relances À effectuer À venir Effectuées Analyse Filtrer Rechercher et sé…" at bounding box center [709, 321] width 1418 height 642
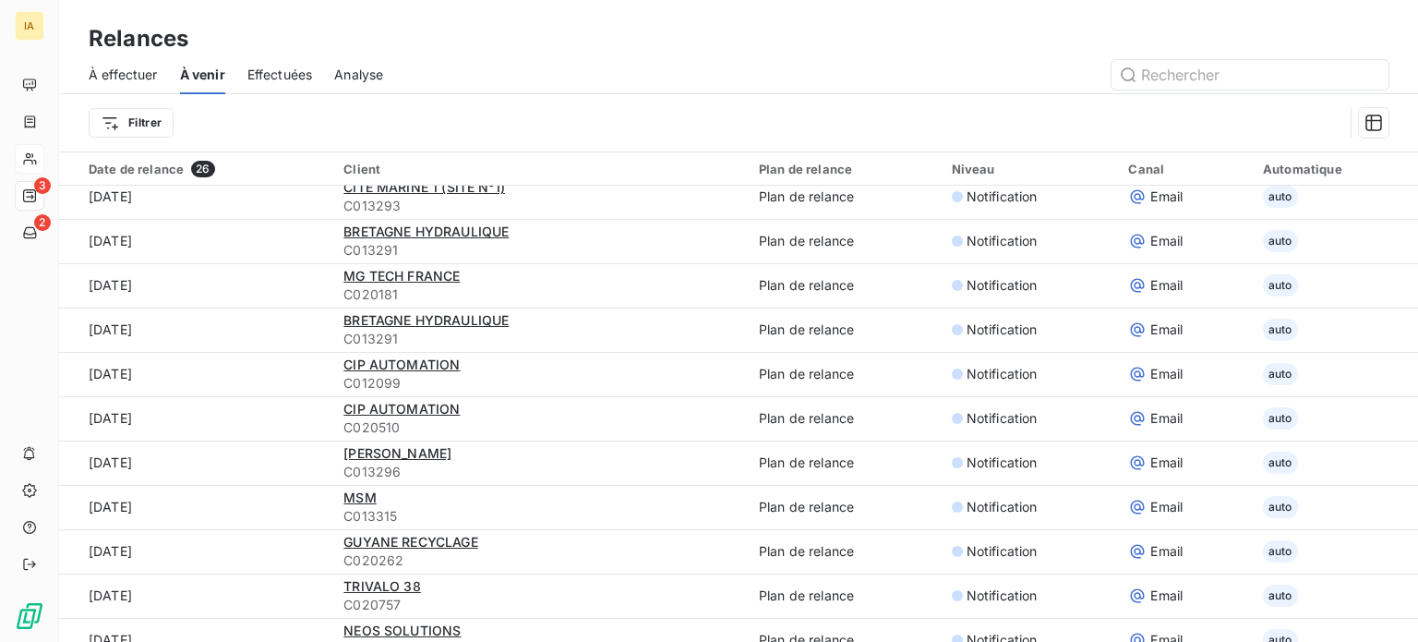
click at [133, 75] on span "À effectuer" at bounding box center [123, 75] width 69 height 18
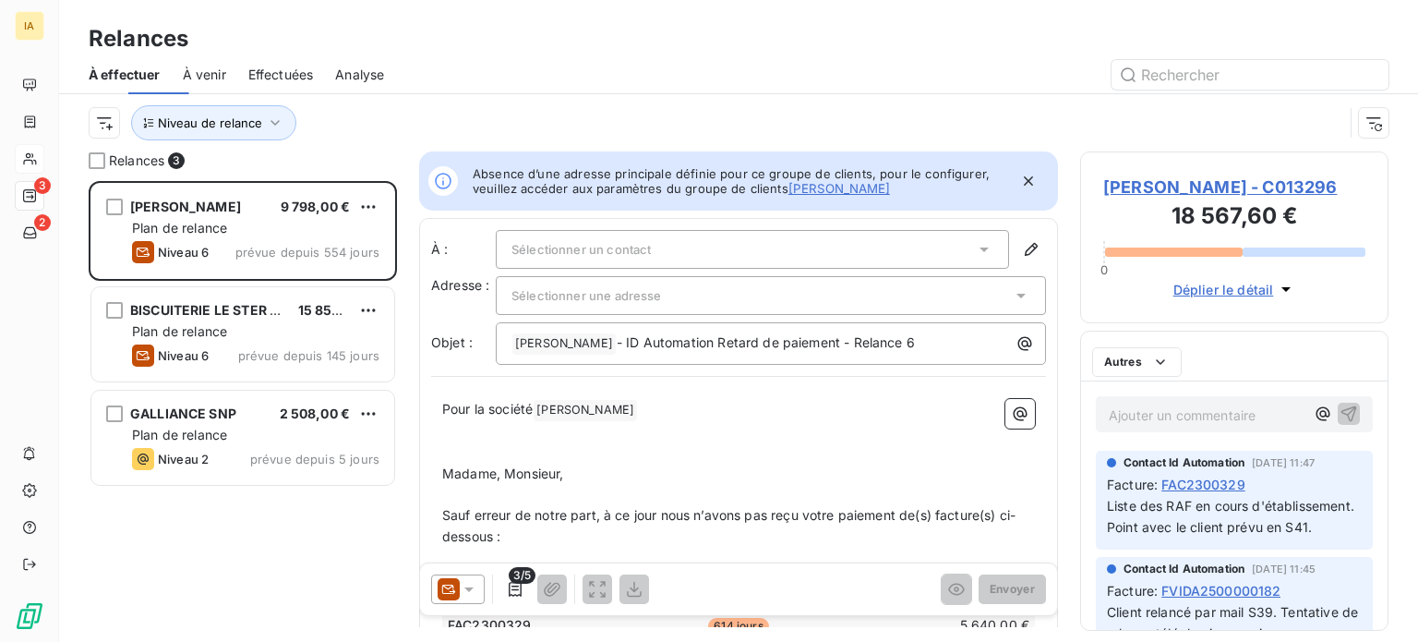
scroll to position [447, 294]
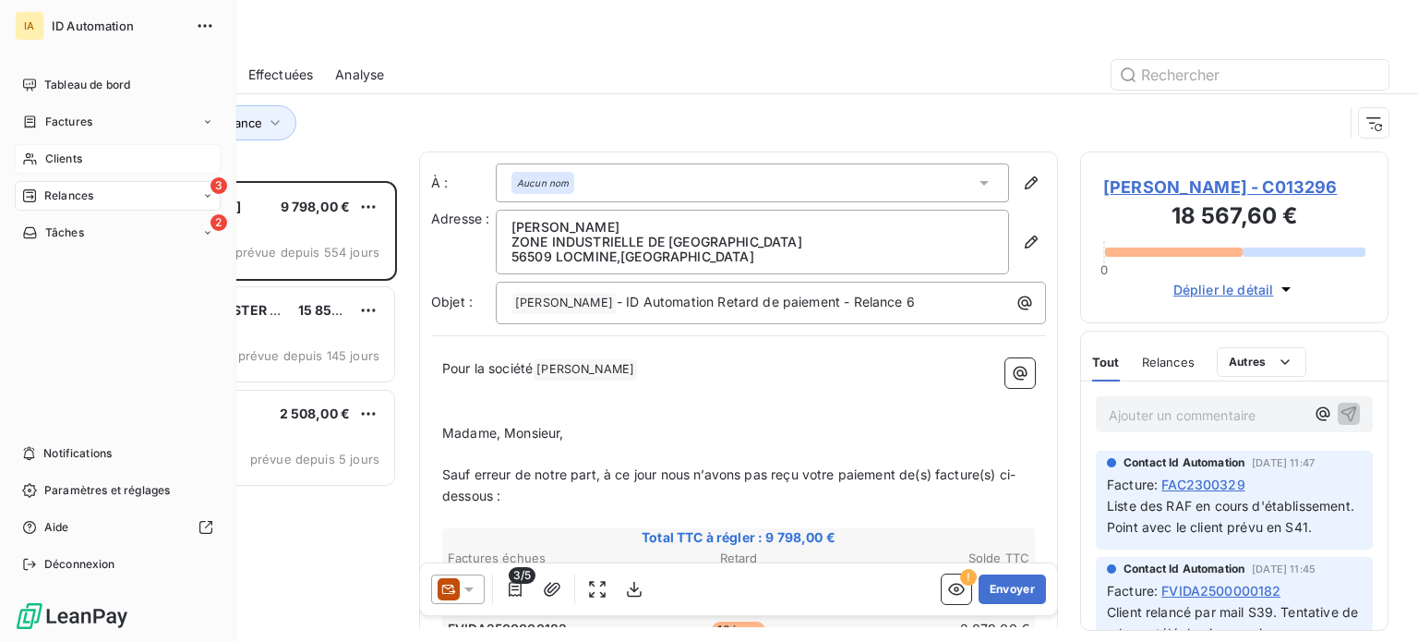
click at [56, 157] on span "Clients" at bounding box center [63, 158] width 37 height 17
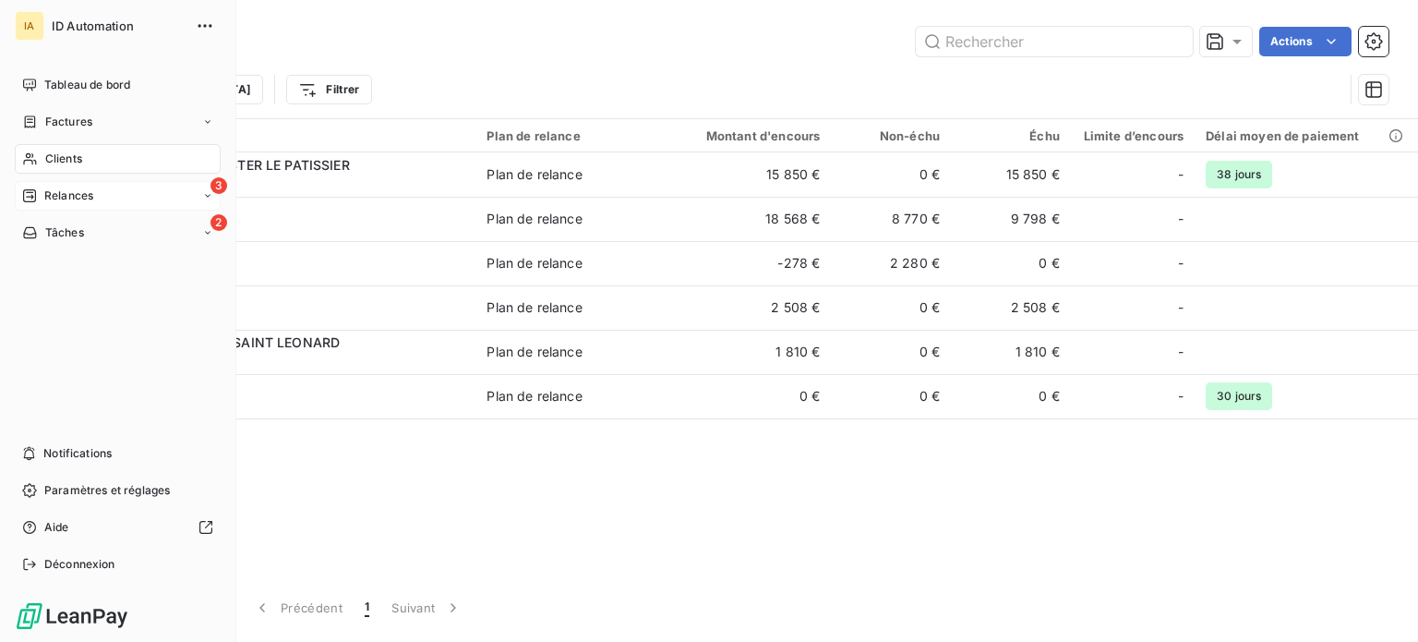
click at [58, 196] on span "Relances" at bounding box center [68, 195] width 49 height 17
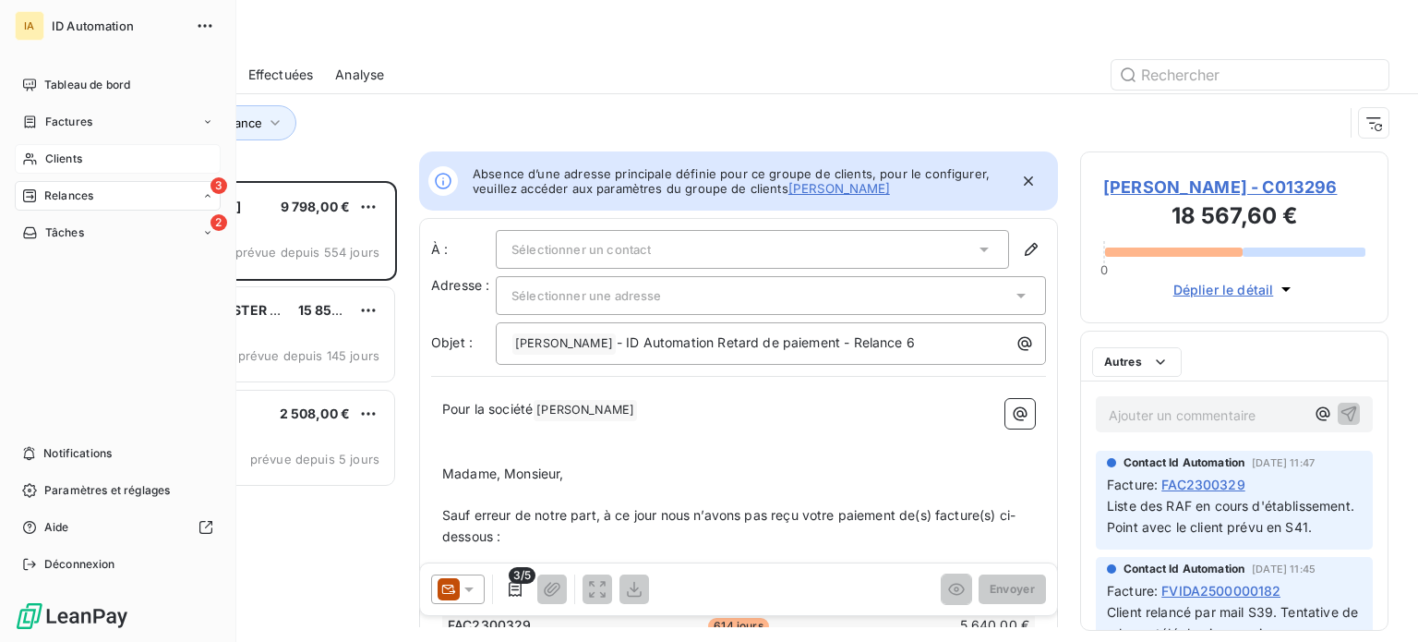
scroll to position [447, 294]
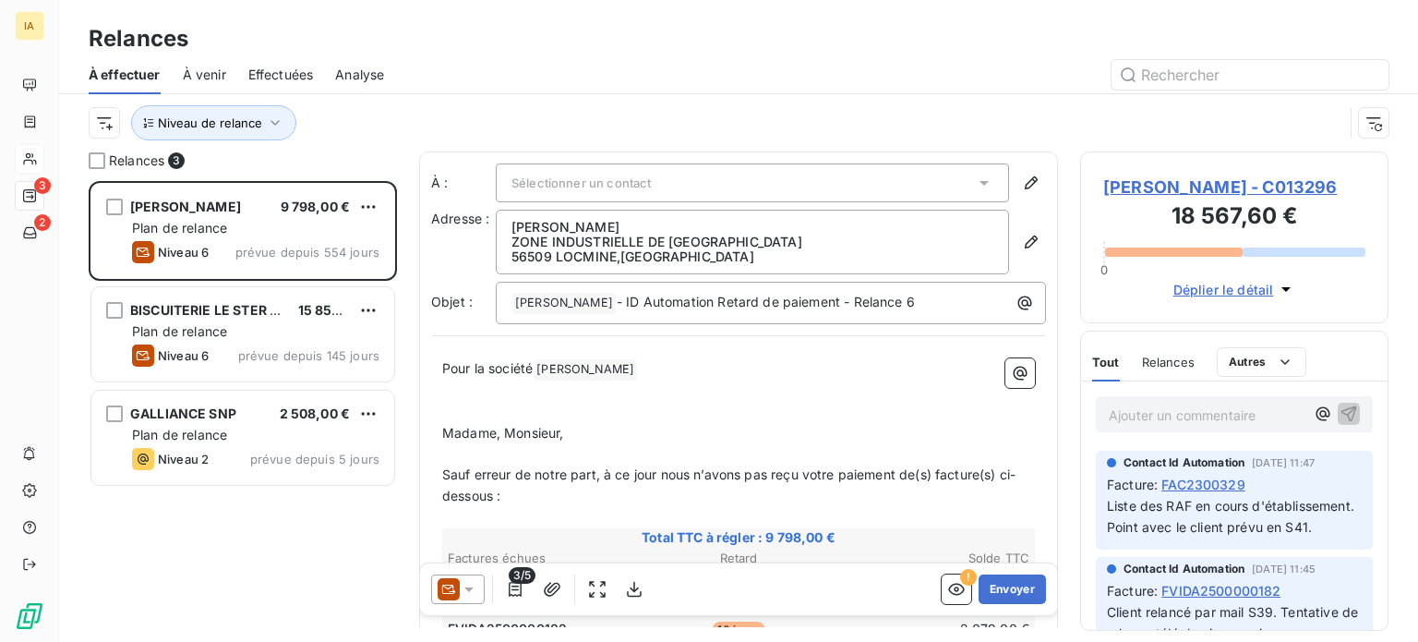
click at [207, 73] on span "À venir" at bounding box center [204, 75] width 43 height 18
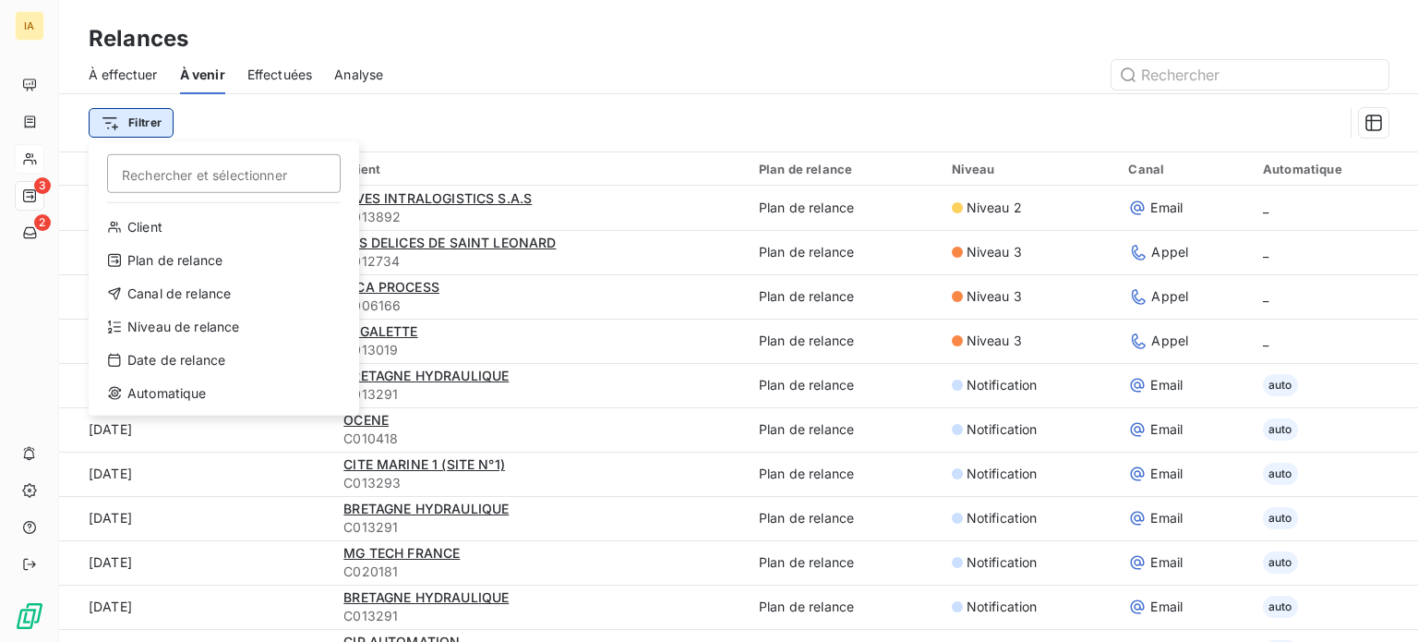
click at [140, 117] on html "IA 3 2 Relances À effectuer À venir Effectuées Analyse Filtrer Rechercher et sé…" at bounding box center [709, 321] width 1418 height 642
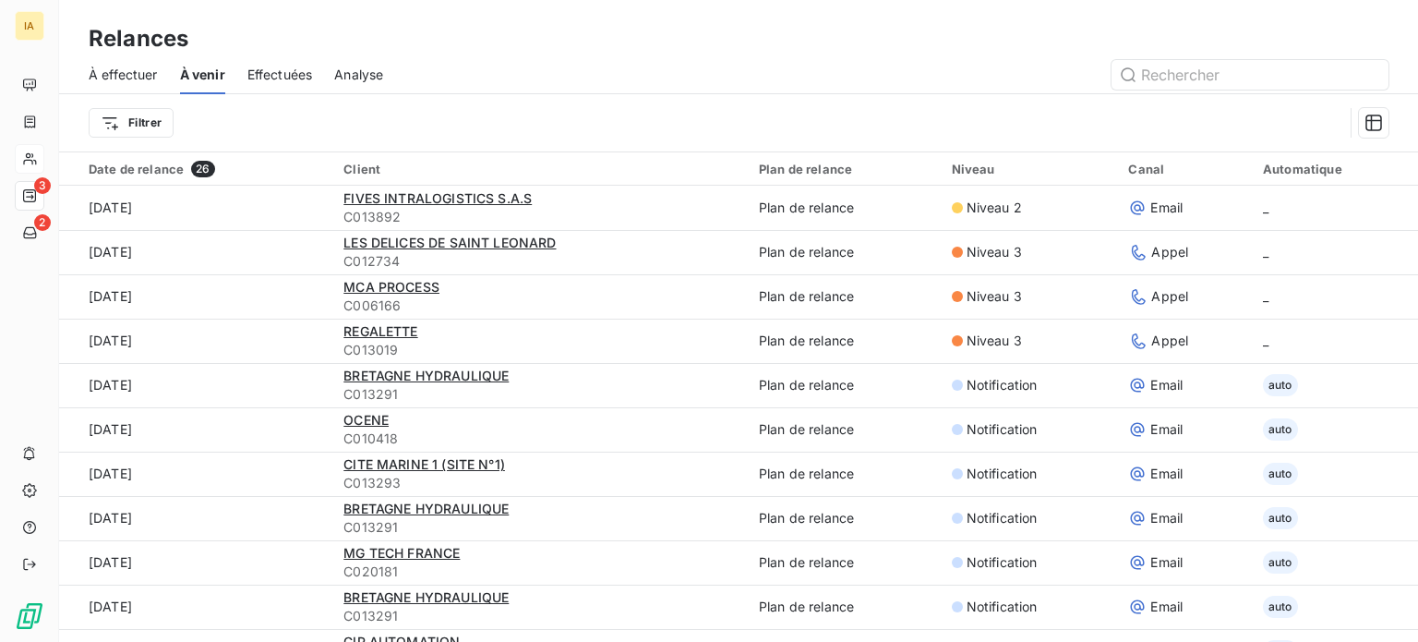
click at [348, 113] on html "IA 3 2 Relances À effectuer À venir Effectuées Analyse Filtrer Date de relance …" at bounding box center [709, 321] width 1418 height 642
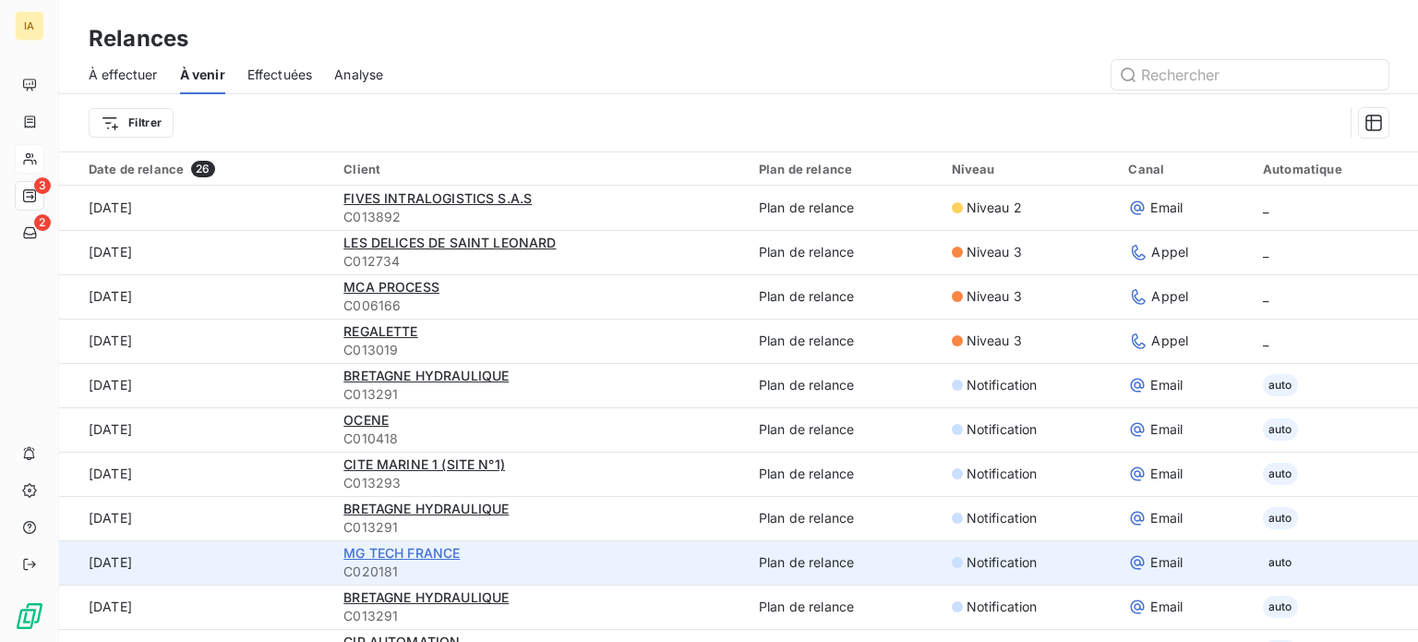
click at [389, 551] on span "MG TECH FRANCE" at bounding box center [401, 553] width 116 height 16
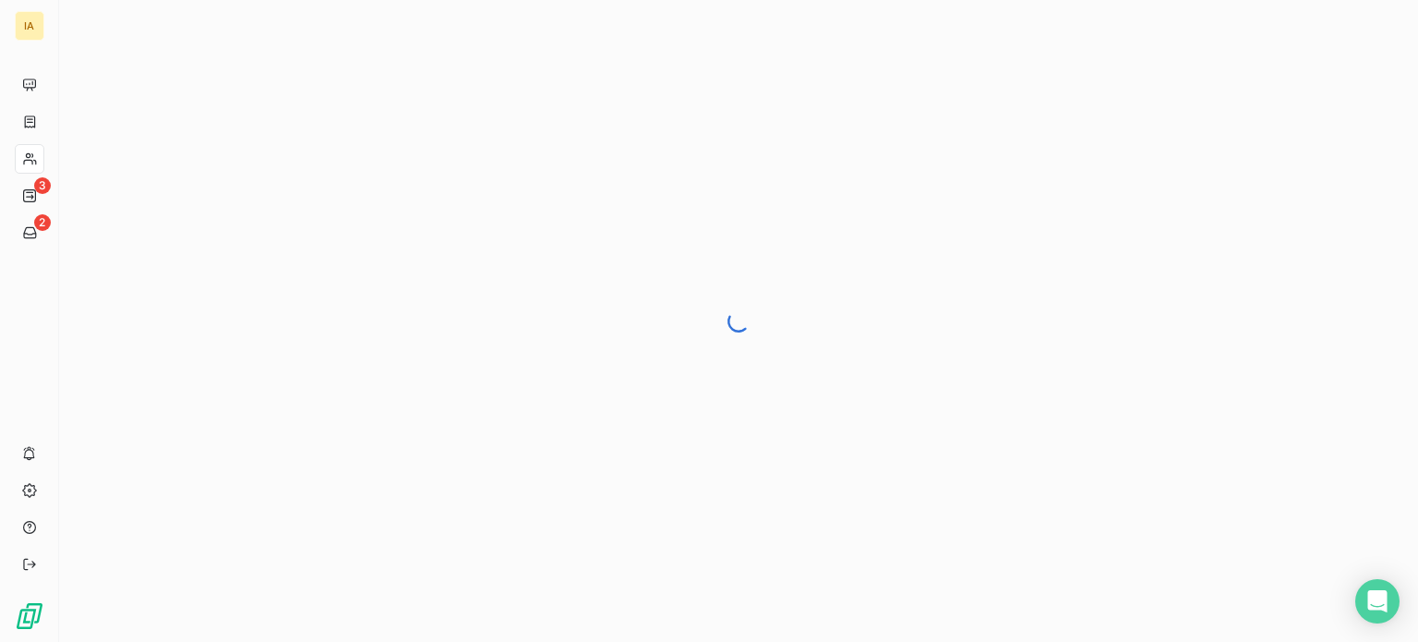
click at [835, 385] on div at bounding box center [738, 321] width 1359 height 642
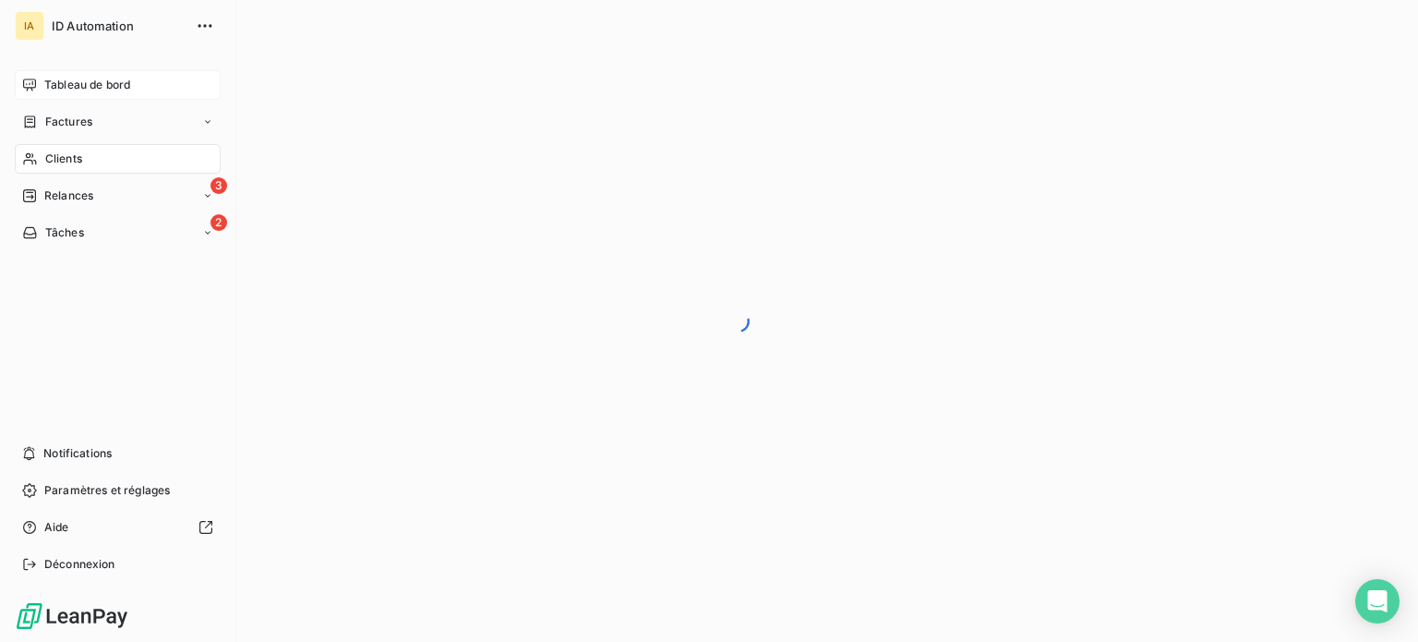
click at [105, 91] on span "Tableau de bord" at bounding box center [87, 85] width 86 height 17
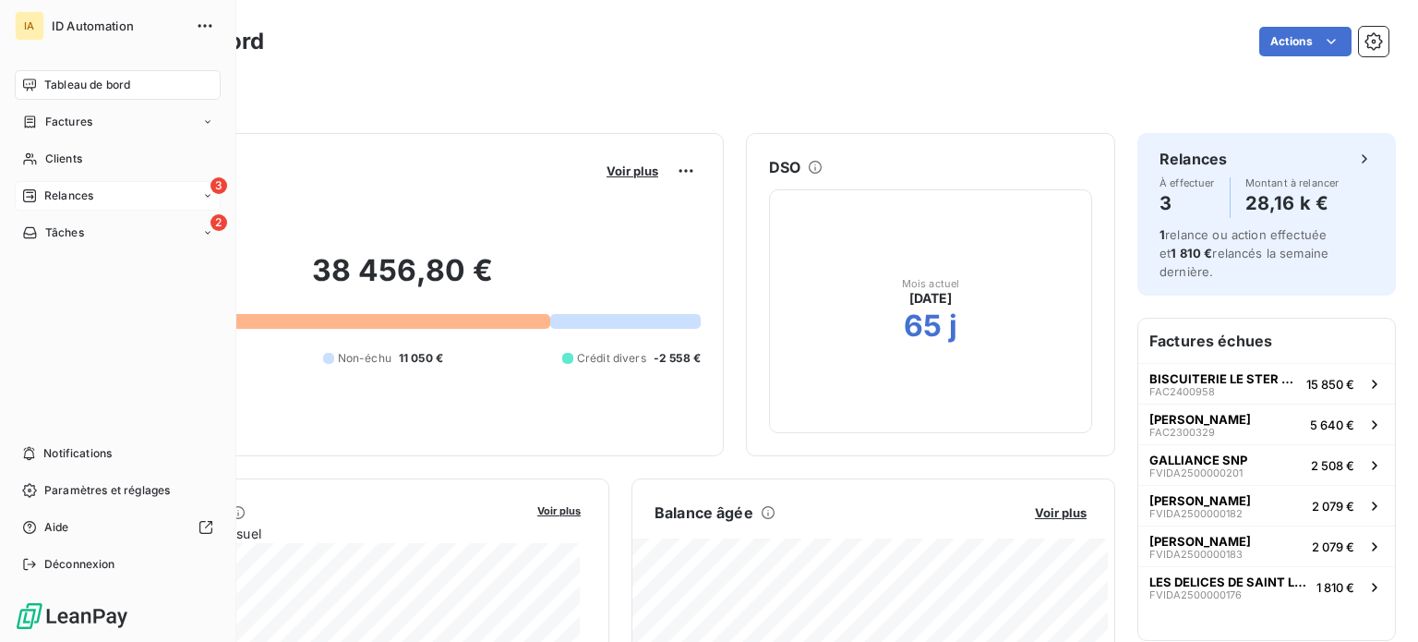
click at [74, 201] on span "Relances" at bounding box center [68, 195] width 49 height 17
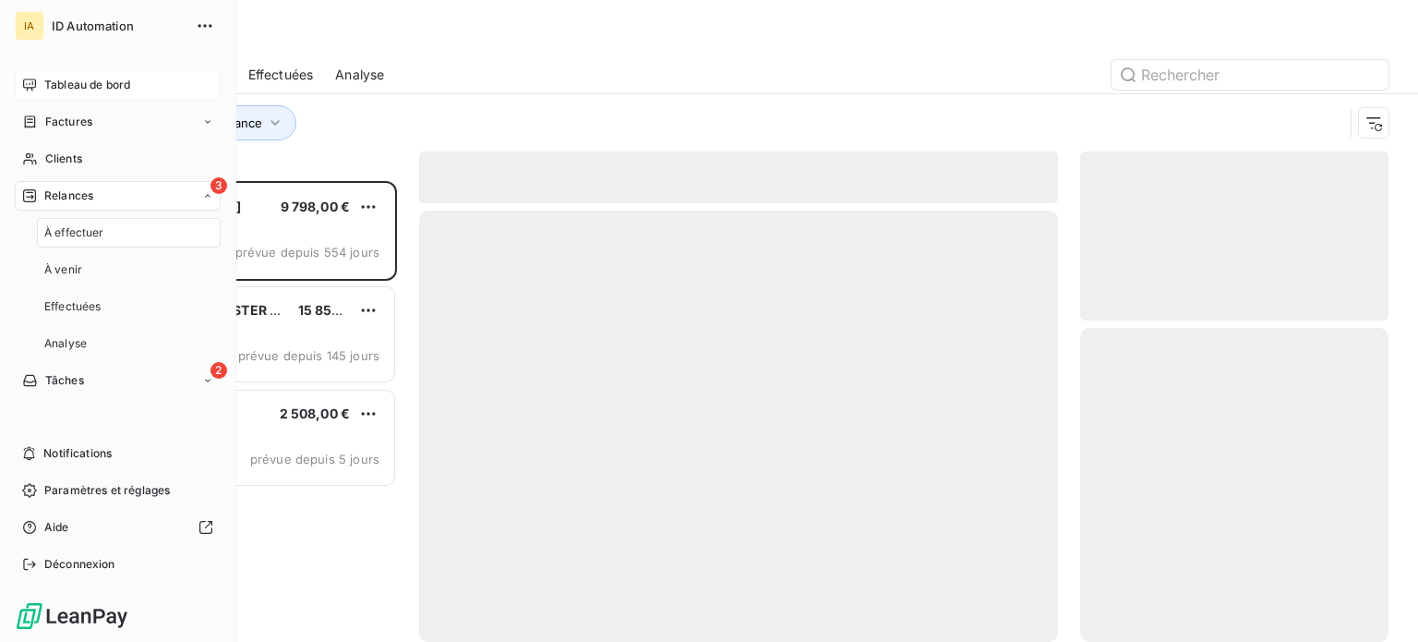
scroll to position [447, 294]
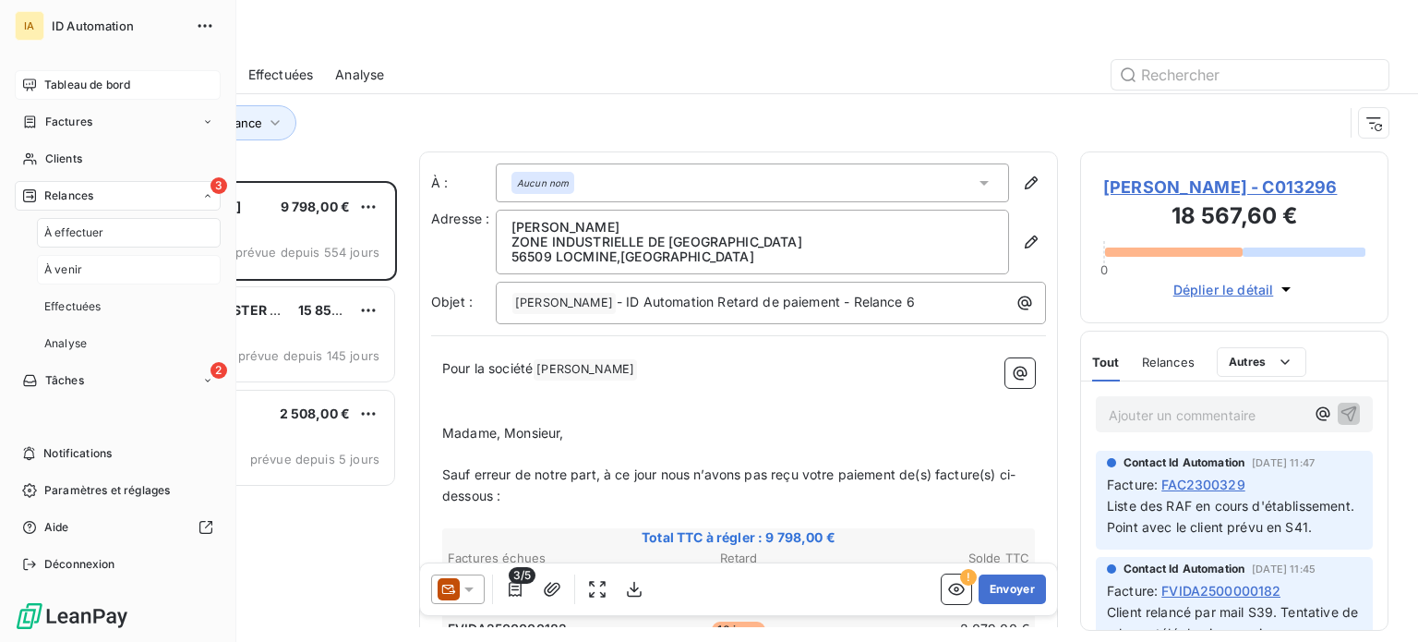
click at [105, 280] on div "À venir" at bounding box center [129, 270] width 184 height 30
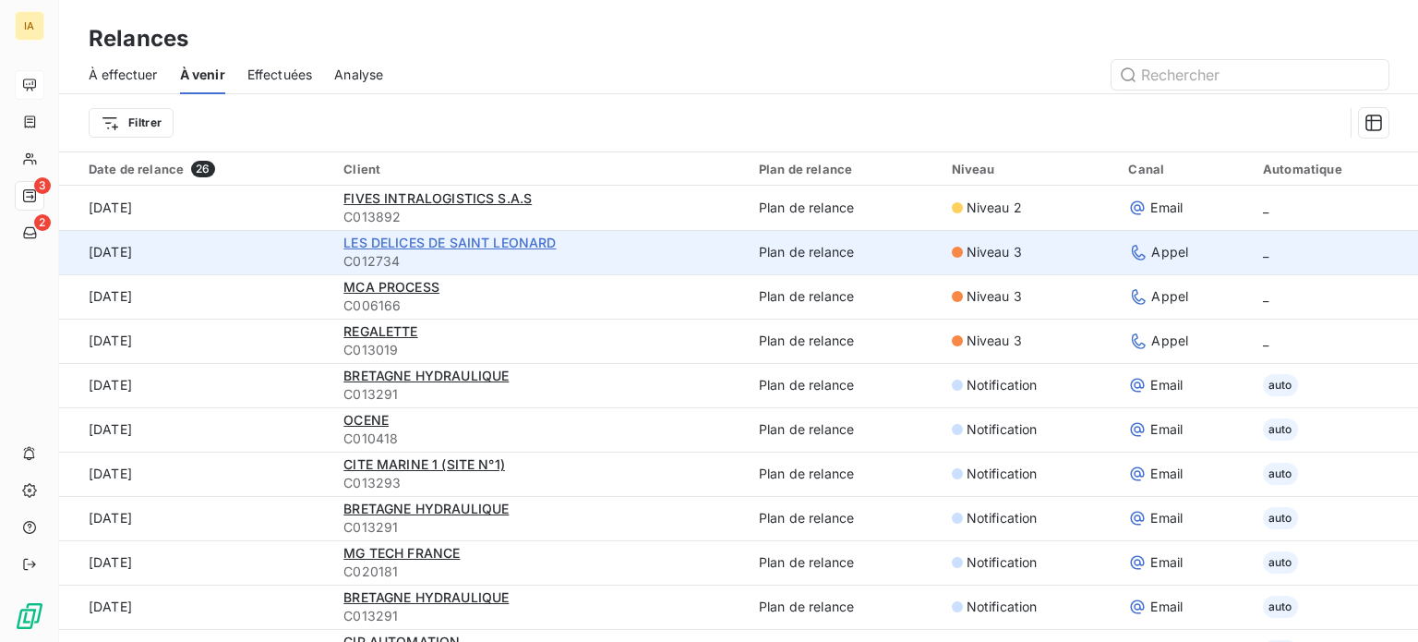
click at [417, 245] on span "LES DELICES DE SAINT LEONARD" at bounding box center [449, 242] width 212 height 16
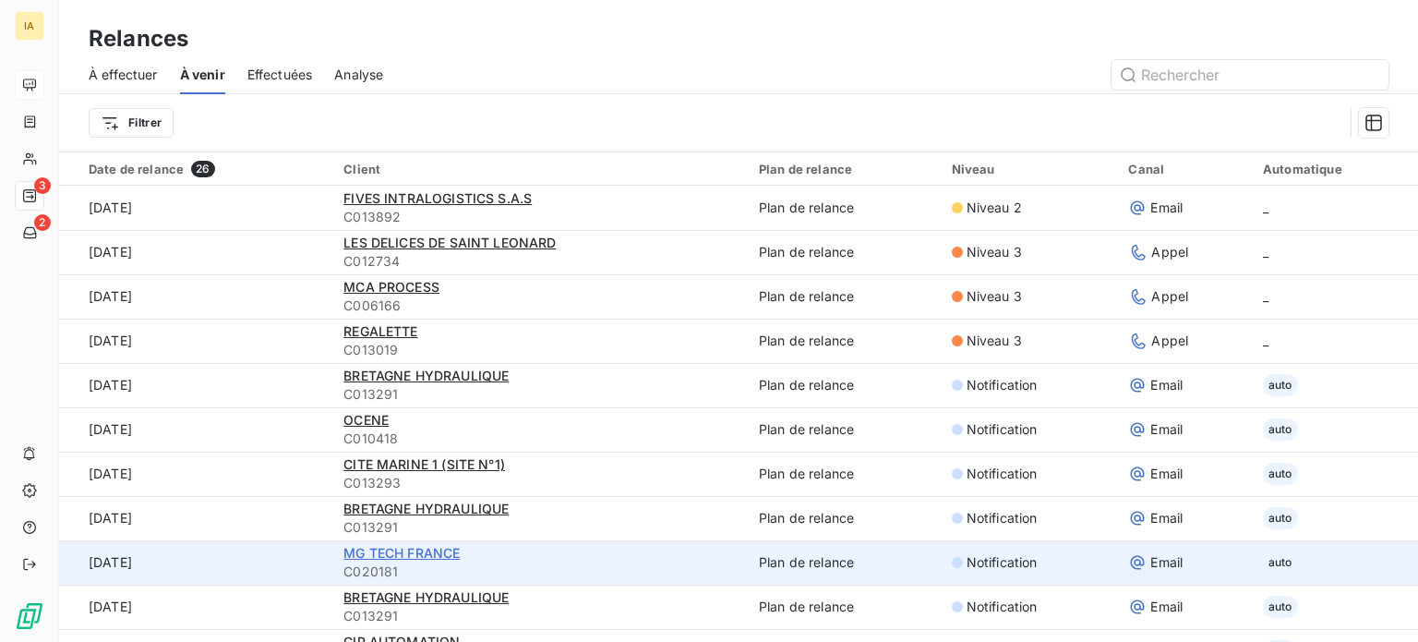
click at [387, 552] on span "MG TECH FRANCE" at bounding box center [401, 553] width 116 height 16
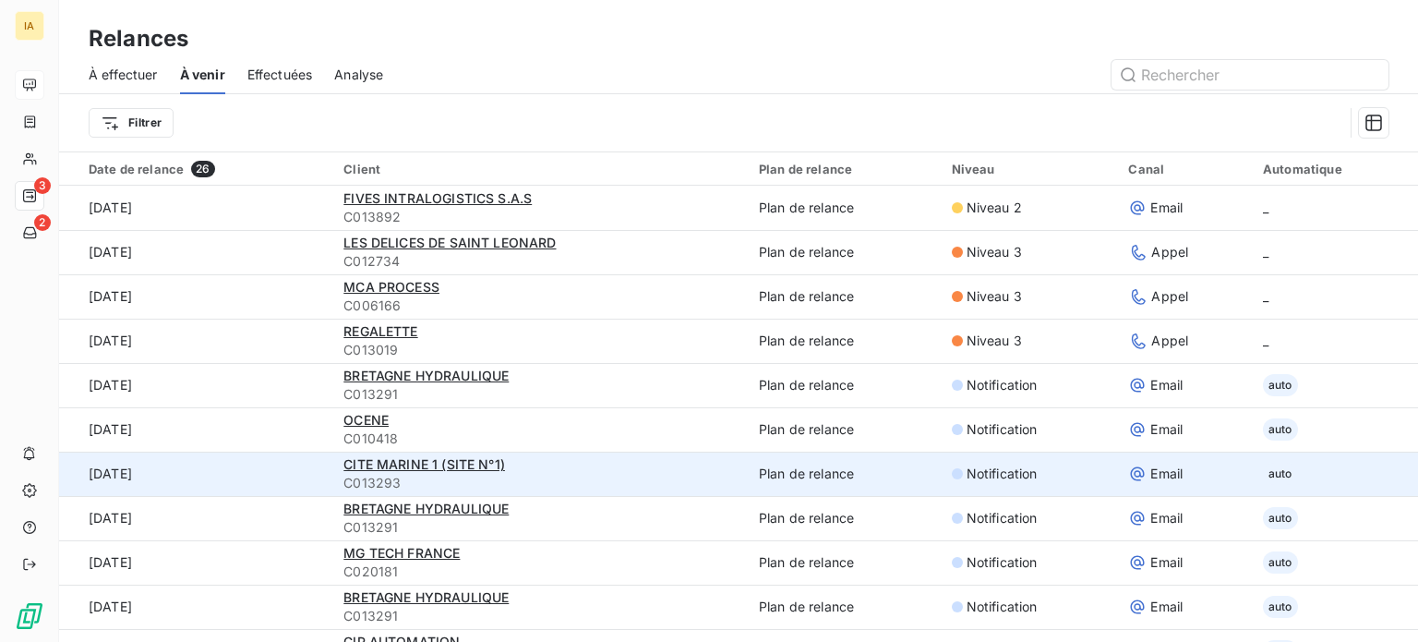
click at [394, 455] on div "CITE MARINE 1 (SITE N°1)" at bounding box center [539, 464] width 393 height 18
click at [366, 466] on span "CITE MARINE 1 (SITE N°1)" at bounding box center [424, 464] width 162 height 16
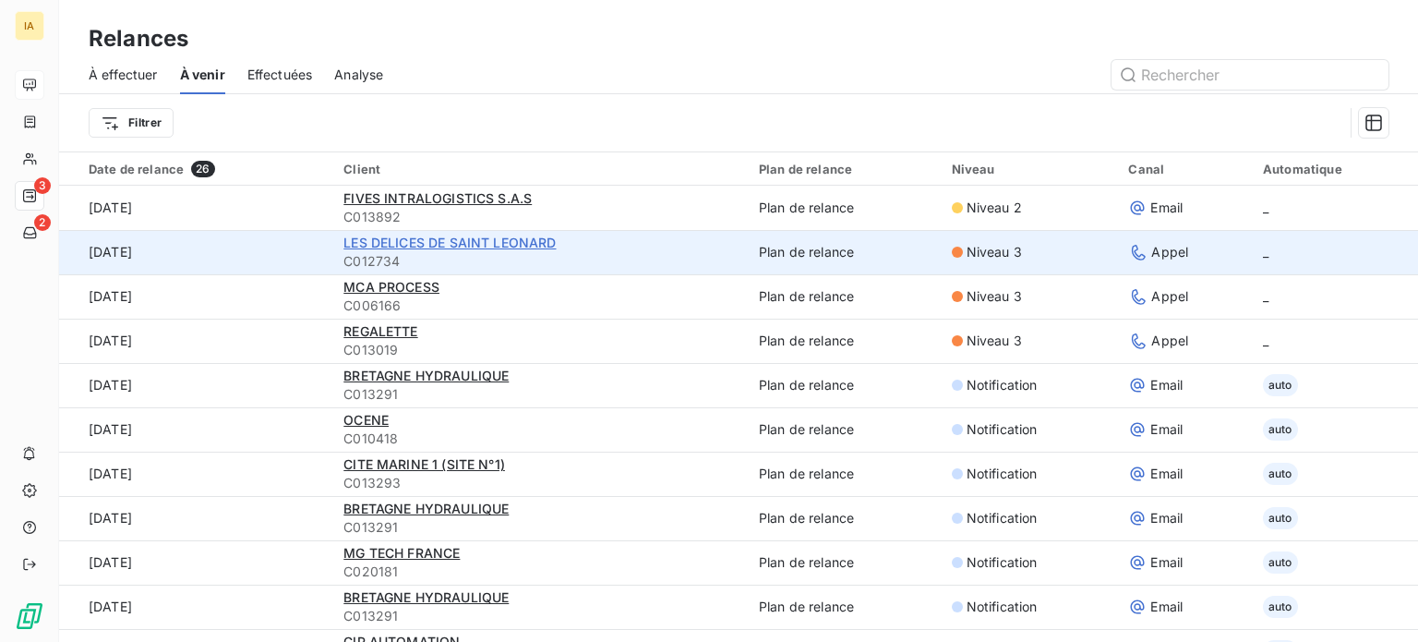
click at [454, 249] on span "LES DELICES DE SAINT LEONARD" at bounding box center [449, 242] width 212 height 16
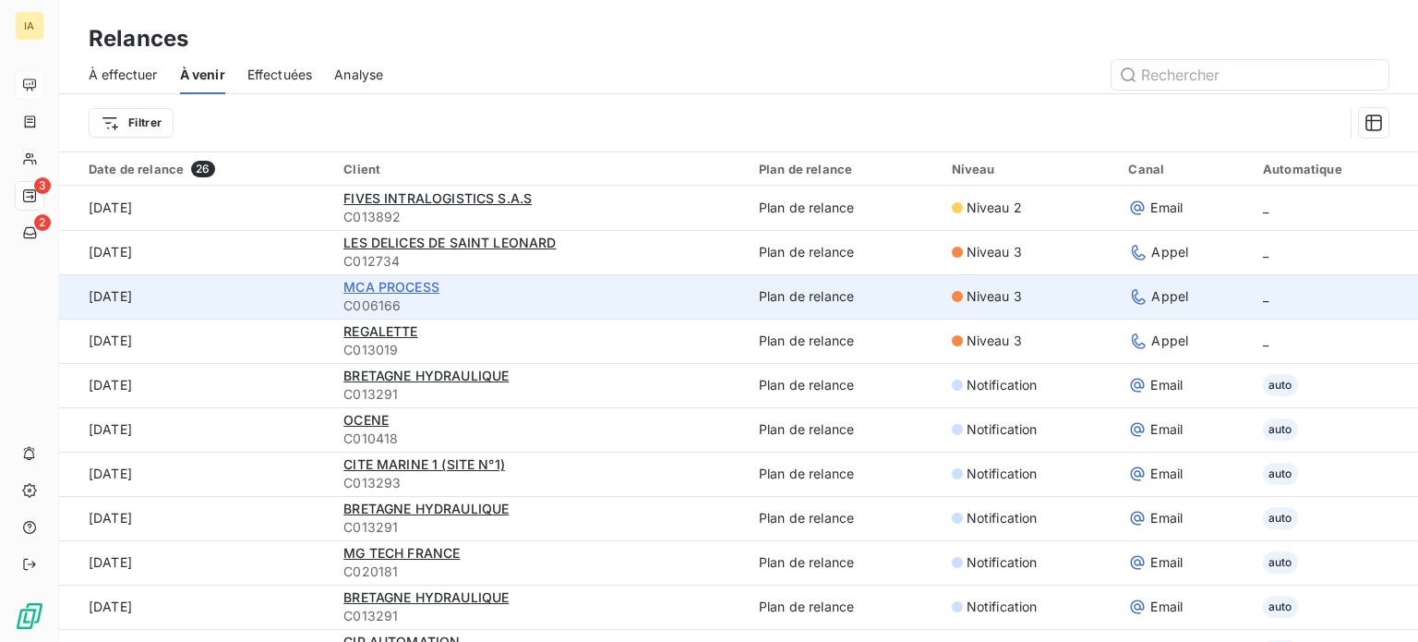
click at [411, 287] on span "MCA PROCESS" at bounding box center [391, 287] width 96 height 16
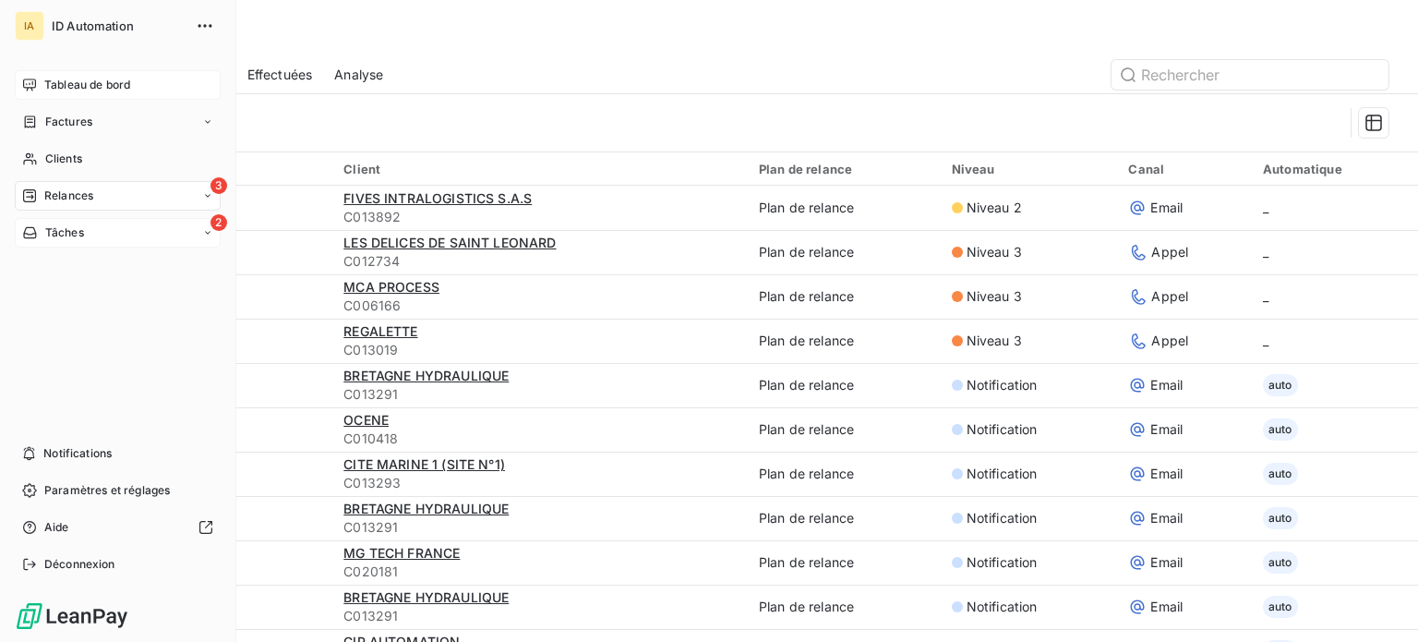
click at [78, 228] on span "Tâches" at bounding box center [64, 232] width 39 height 17
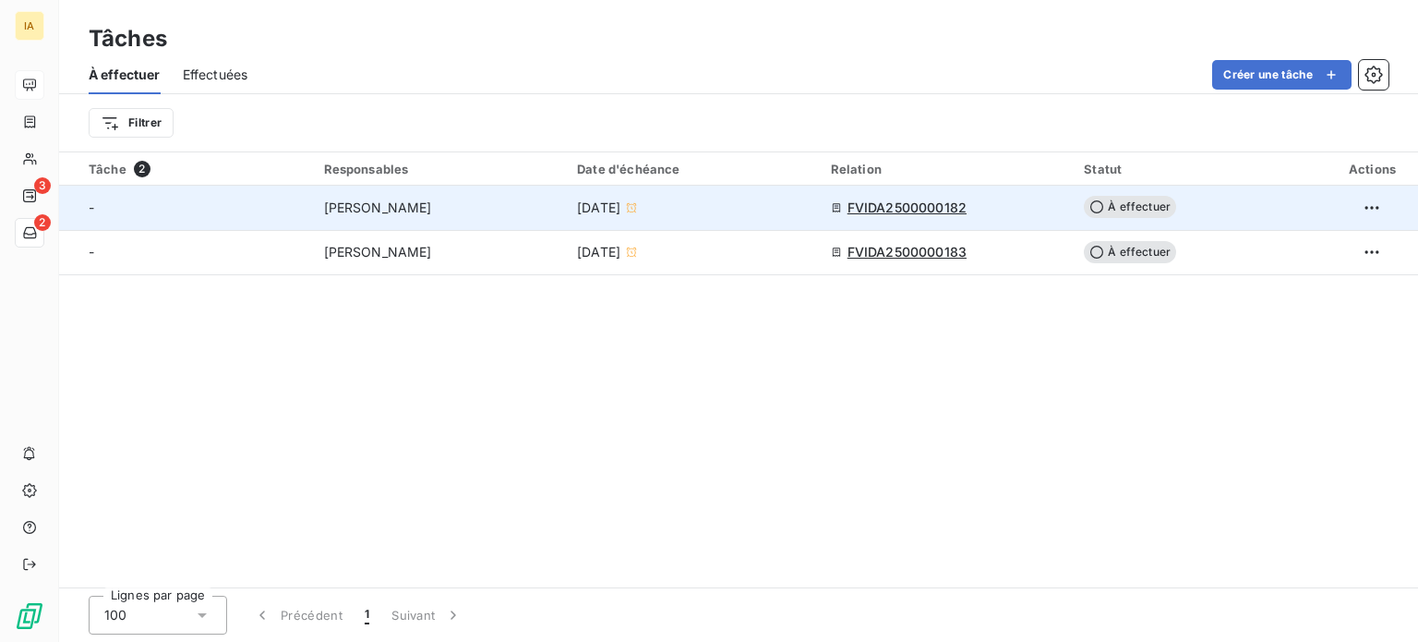
click at [600, 210] on span "[DATE]" at bounding box center [598, 207] width 43 height 18
type input "[DATE]"
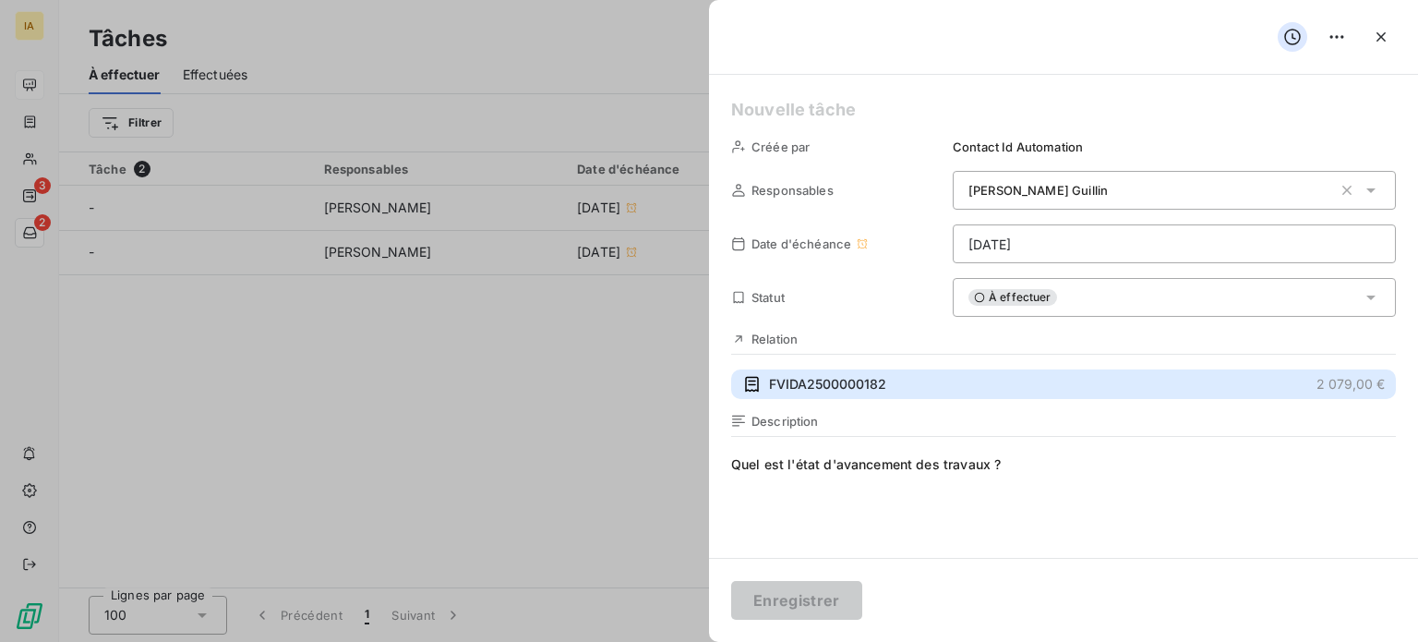
click at [841, 390] on span "FVIDA2500000182" at bounding box center [827, 384] width 117 height 18
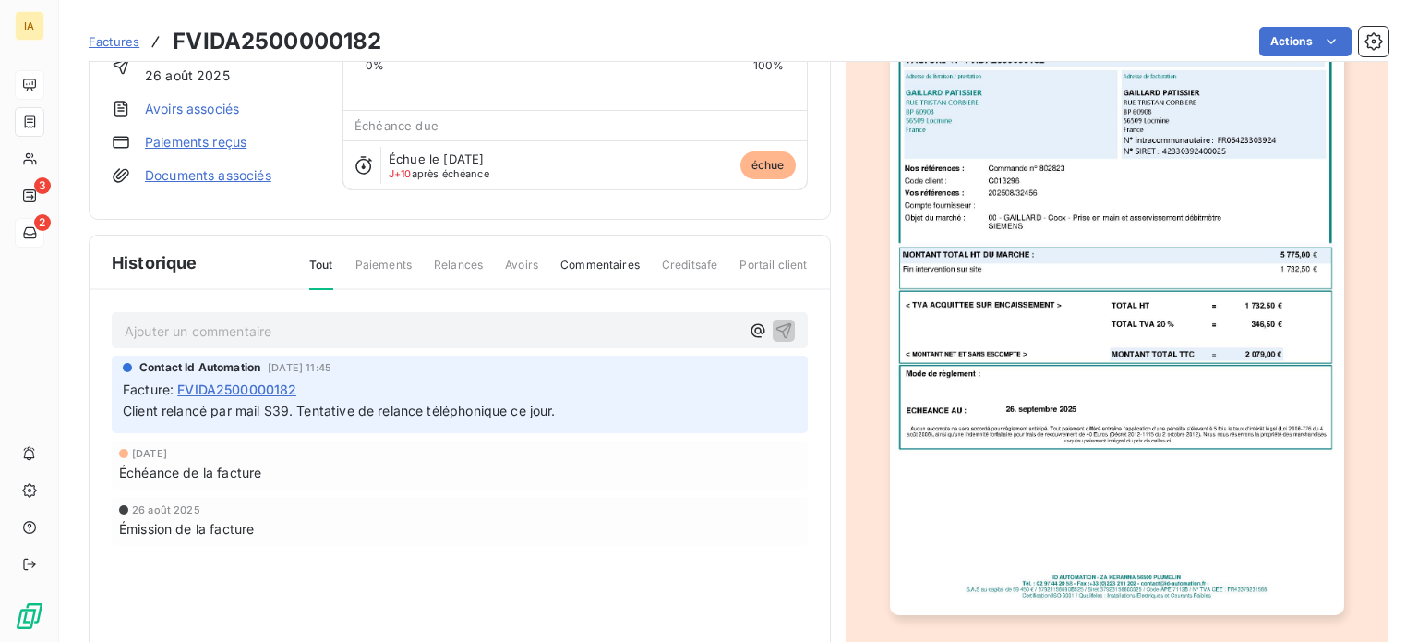
scroll to position [192, 0]
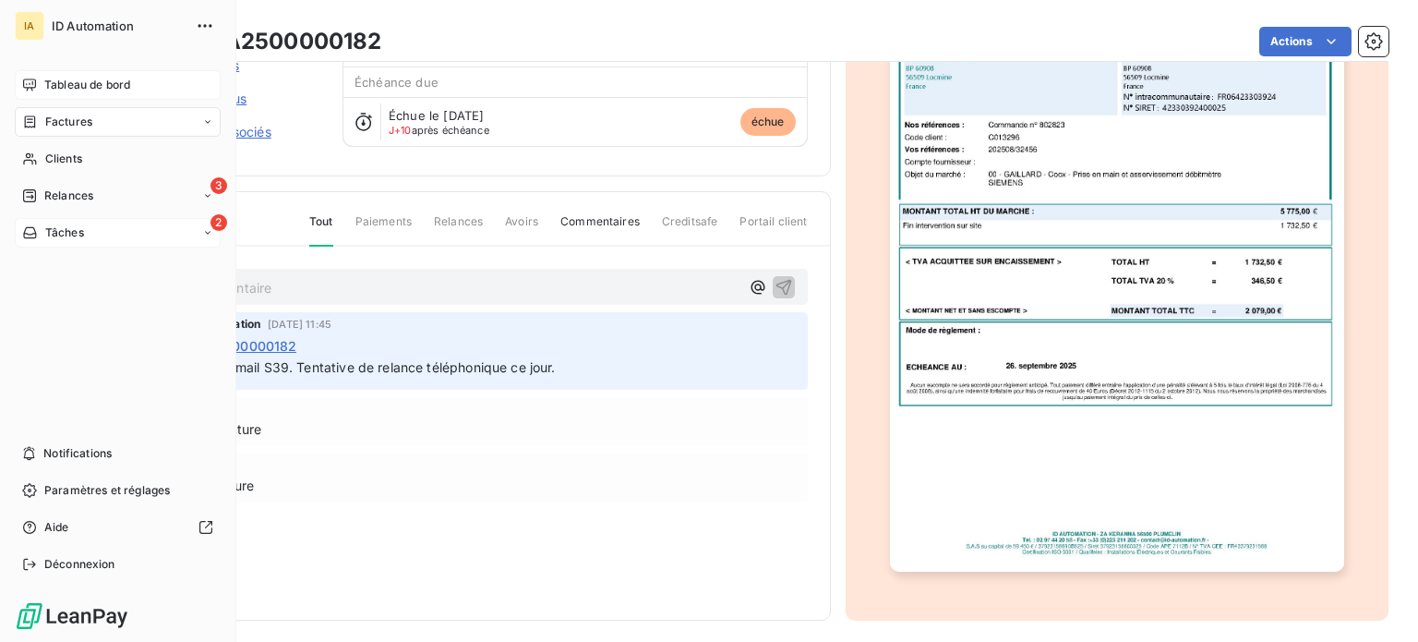
click at [63, 232] on span "Tâches" at bounding box center [64, 232] width 39 height 17
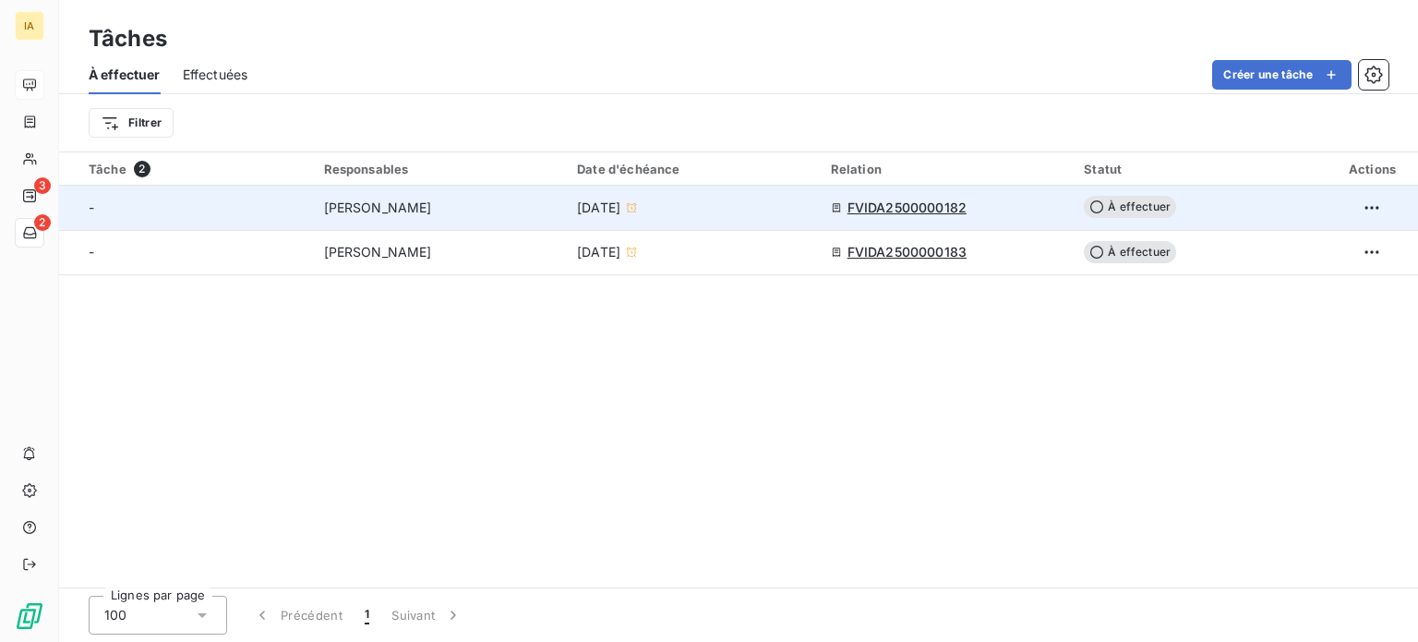
click at [924, 210] on span "FVIDA2500000182" at bounding box center [906, 207] width 119 height 18
type input "[DATE]"
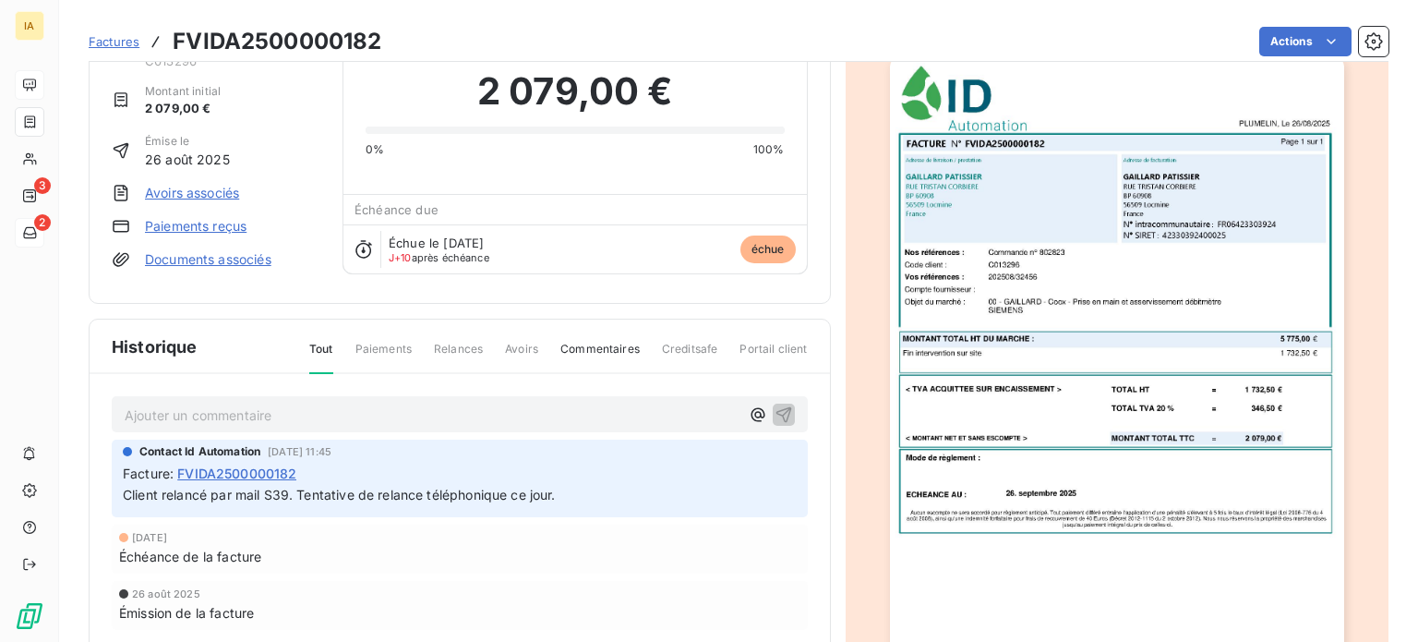
scroll to position [186, 0]
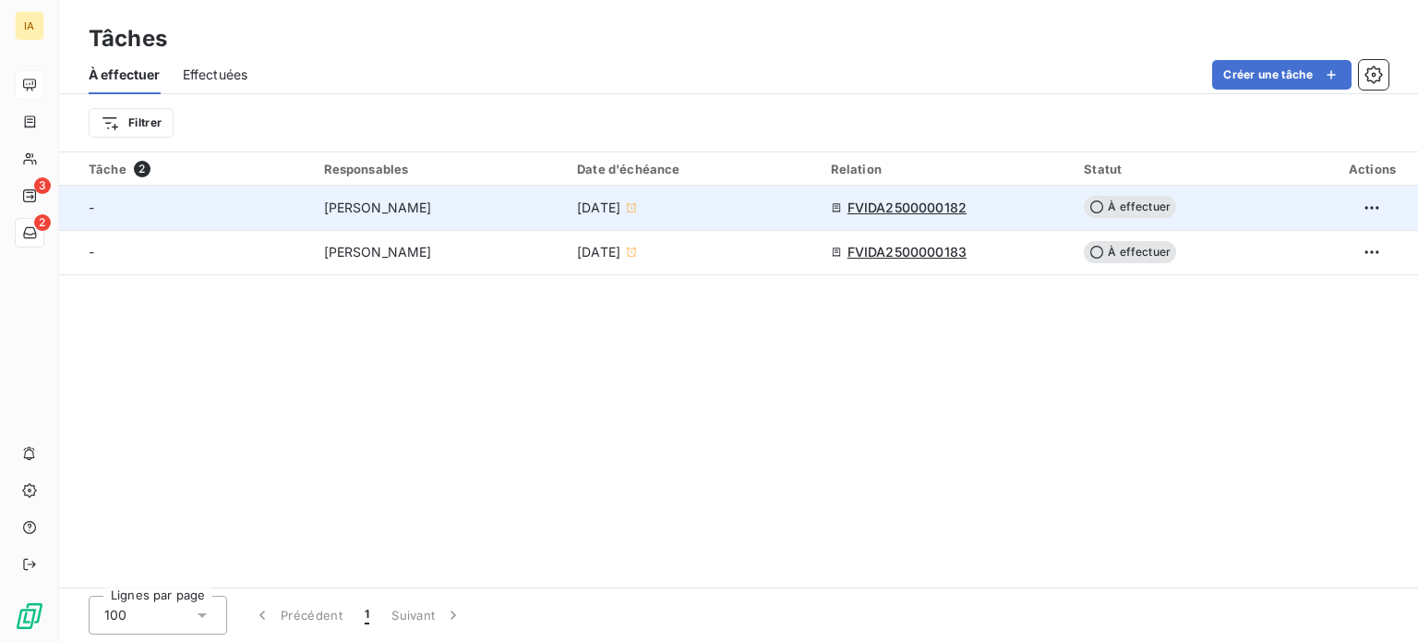
click at [330, 201] on span "[PERSON_NAME]" at bounding box center [378, 207] width 108 height 18
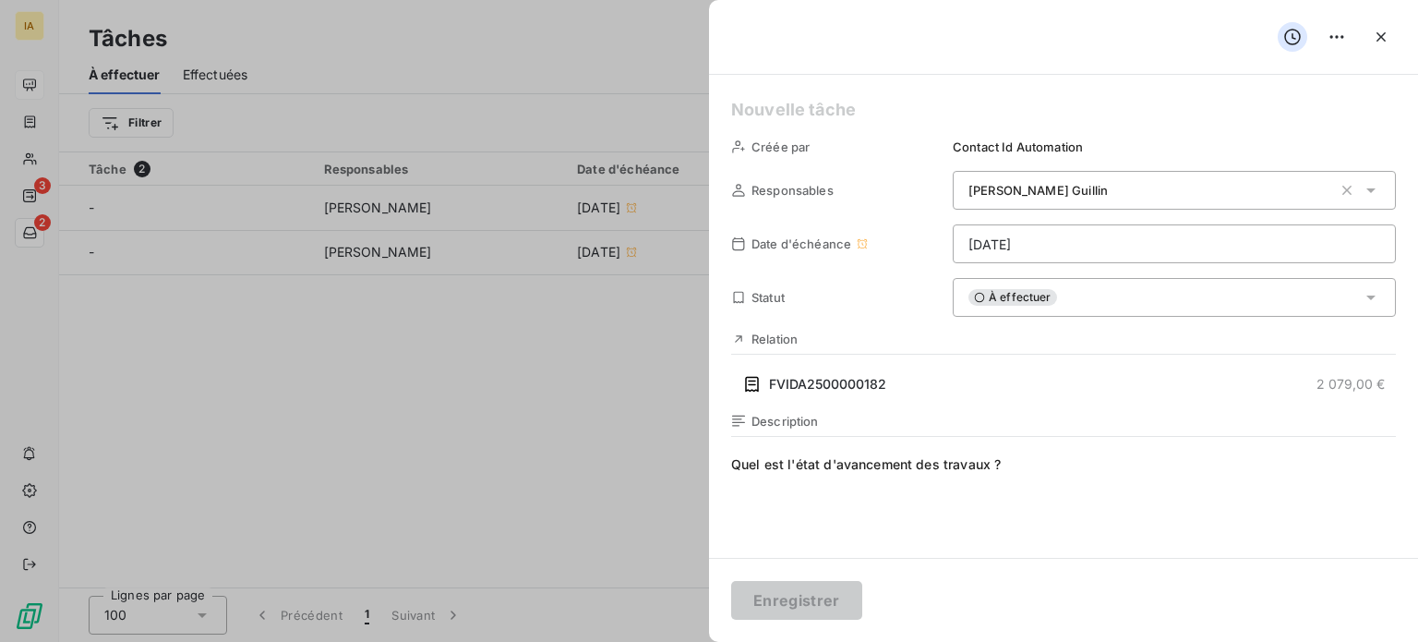
click at [540, 390] on div at bounding box center [709, 321] width 1418 height 642
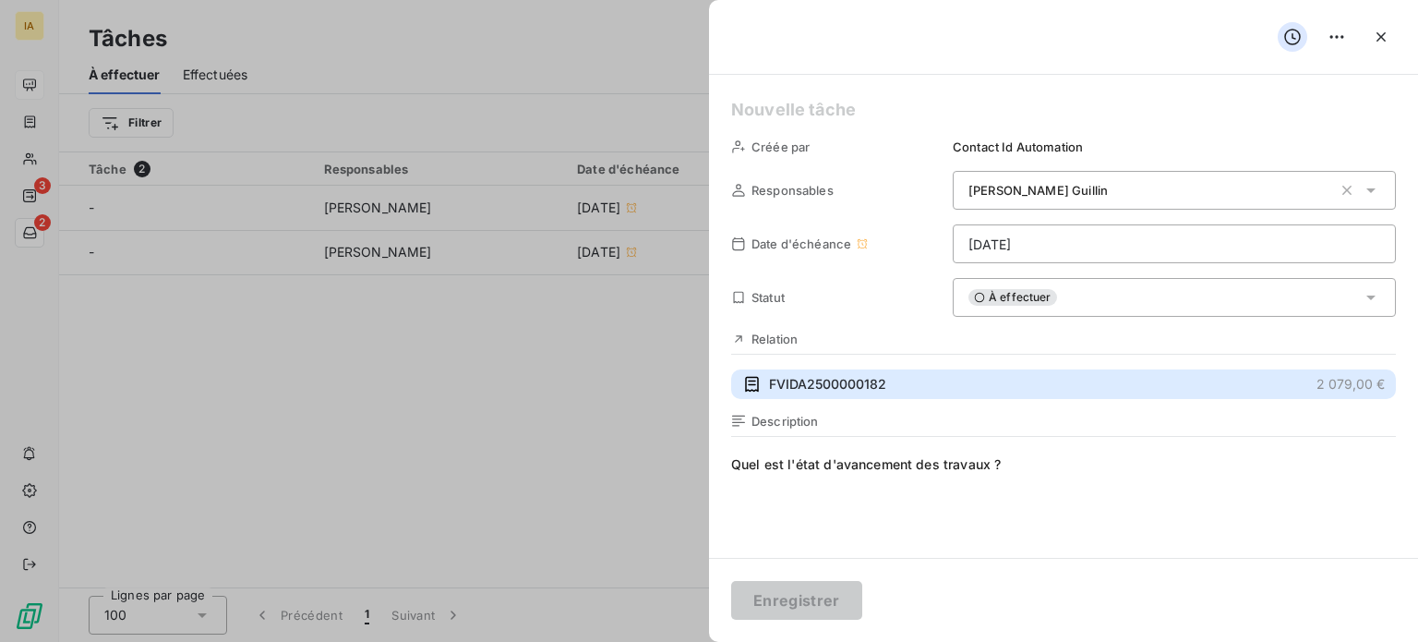
click at [860, 390] on span "FVIDA2500000182" at bounding box center [827, 384] width 117 height 18
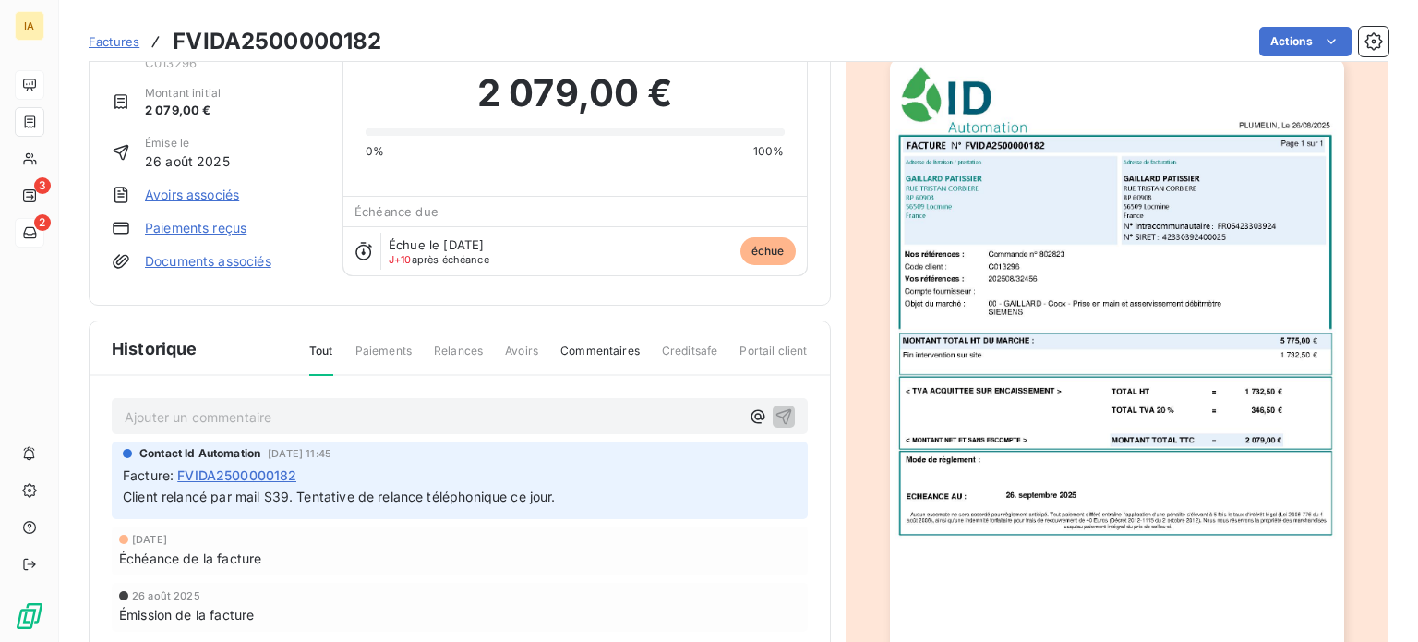
scroll to position [94, 0]
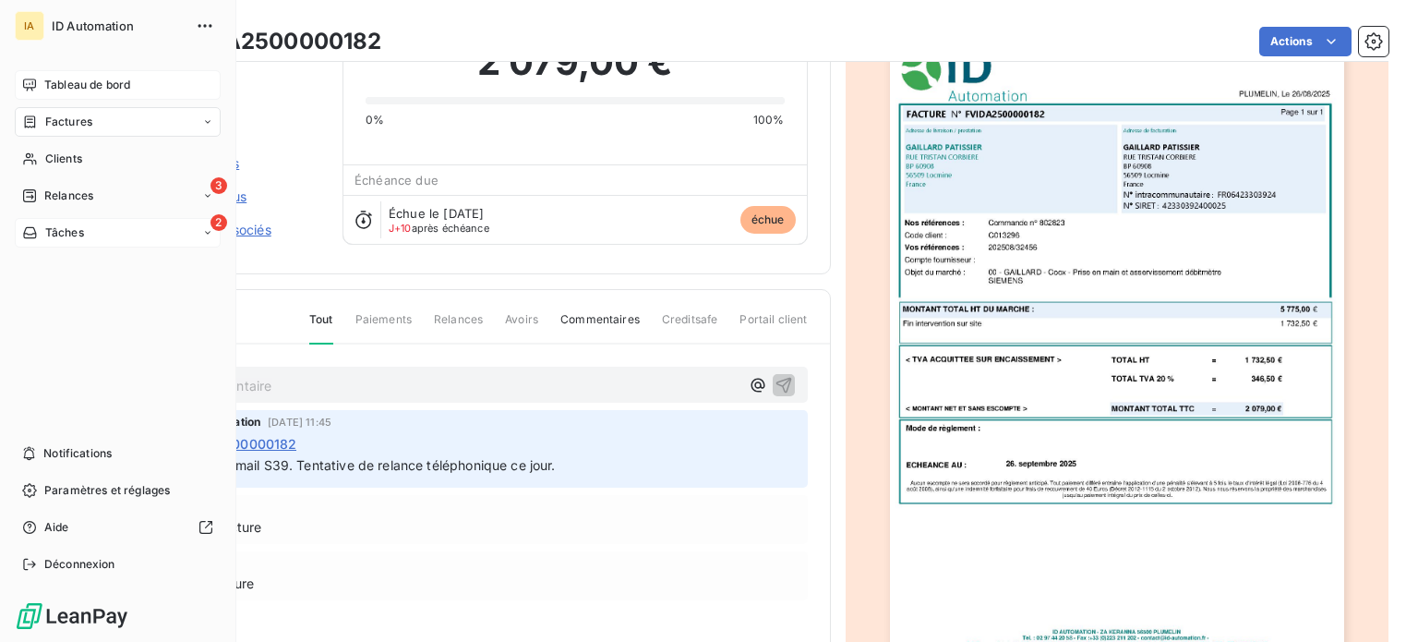
click at [75, 224] on span "Tâches" at bounding box center [64, 232] width 39 height 17
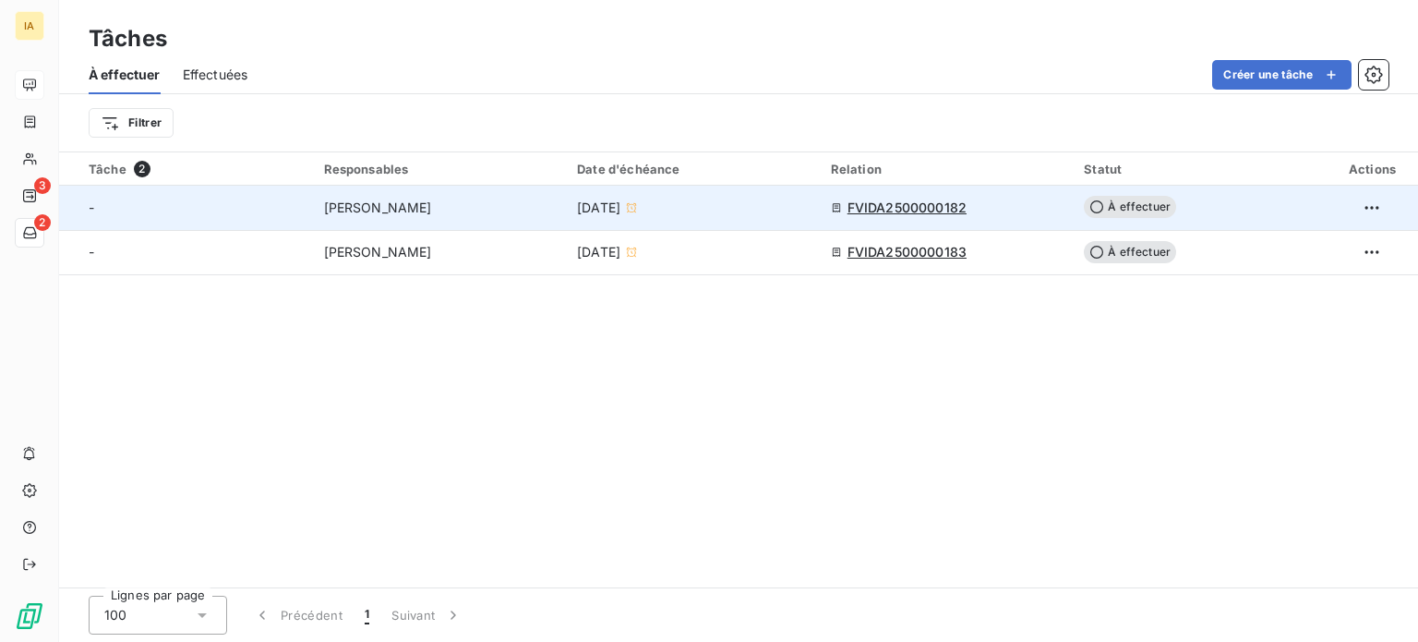
click at [1126, 202] on span "À effectuer" at bounding box center [1130, 207] width 92 height 22
type input "[DATE]"
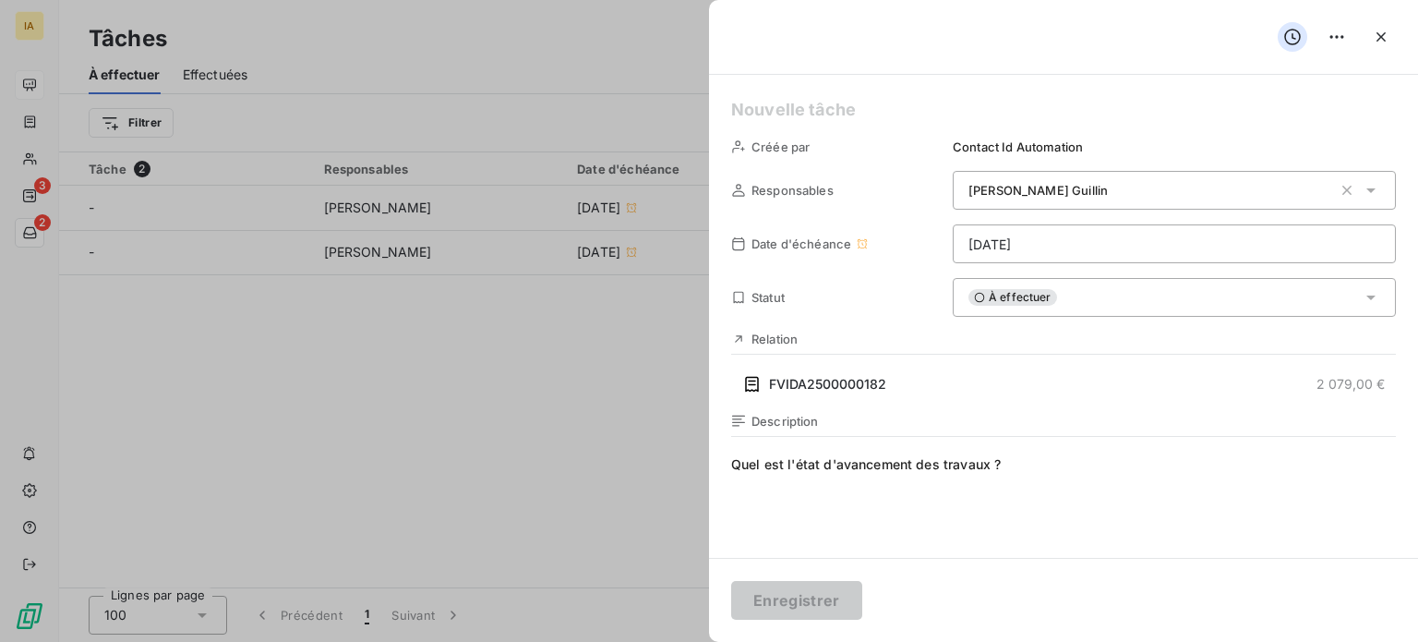
click at [1086, 303] on div "À effectuer" at bounding box center [1174, 297] width 443 height 39
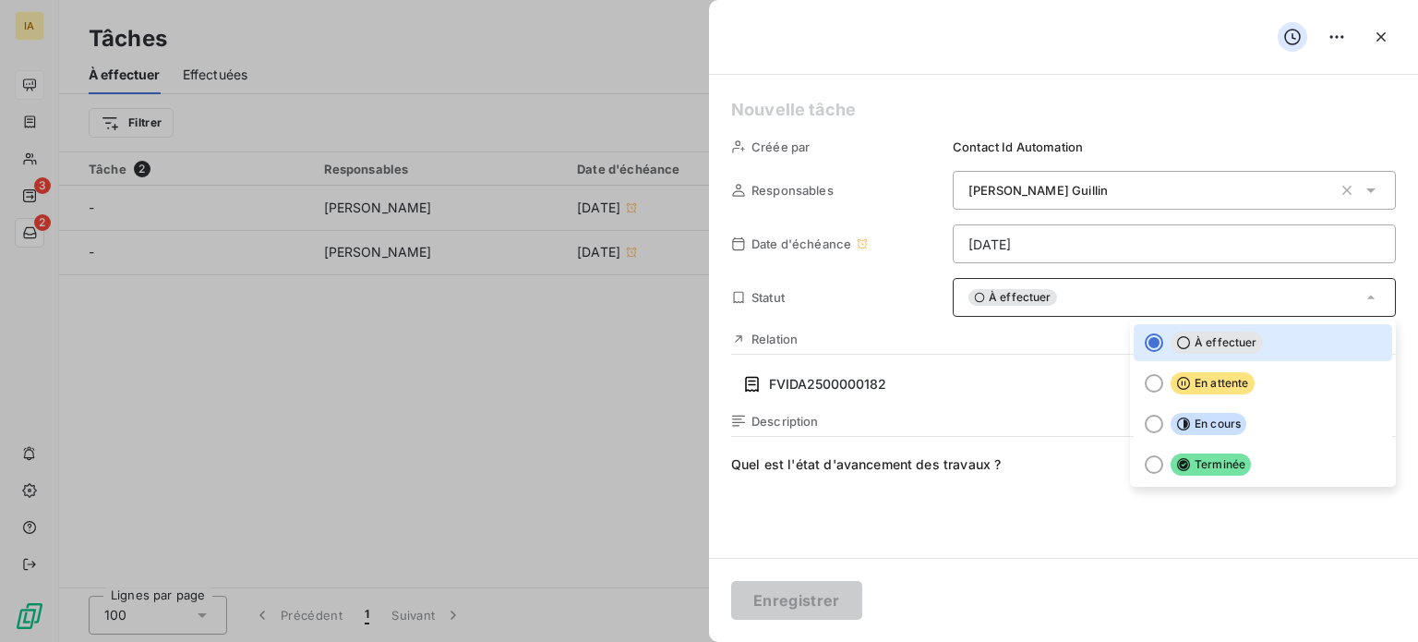
click at [907, 336] on div "Relation" at bounding box center [842, 338] width 222 height 15
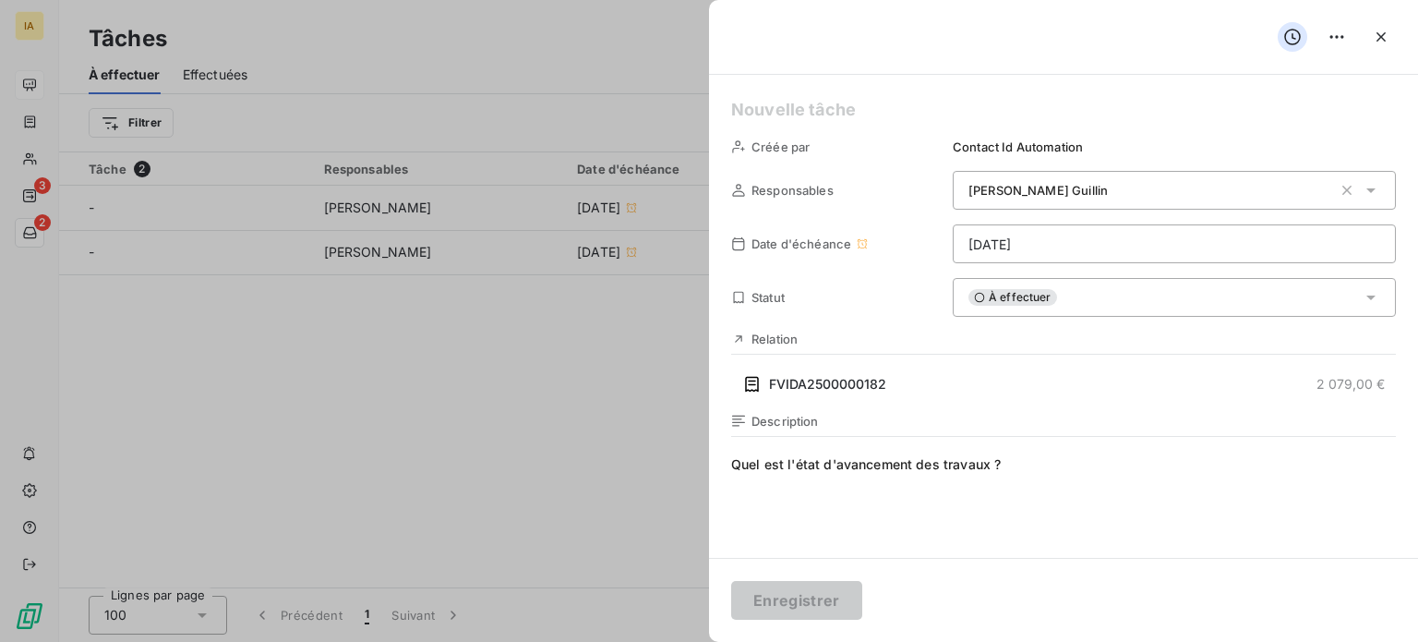
click at [548, 421] on div at bounding box center [709, 321] width 1418 height 642
click at [535, 361] on div at bounding box center [709, 321] width 1418 height 642
click at [1389, 35] on icon "button" at bounding box center [1381, 37] width 18 height 18
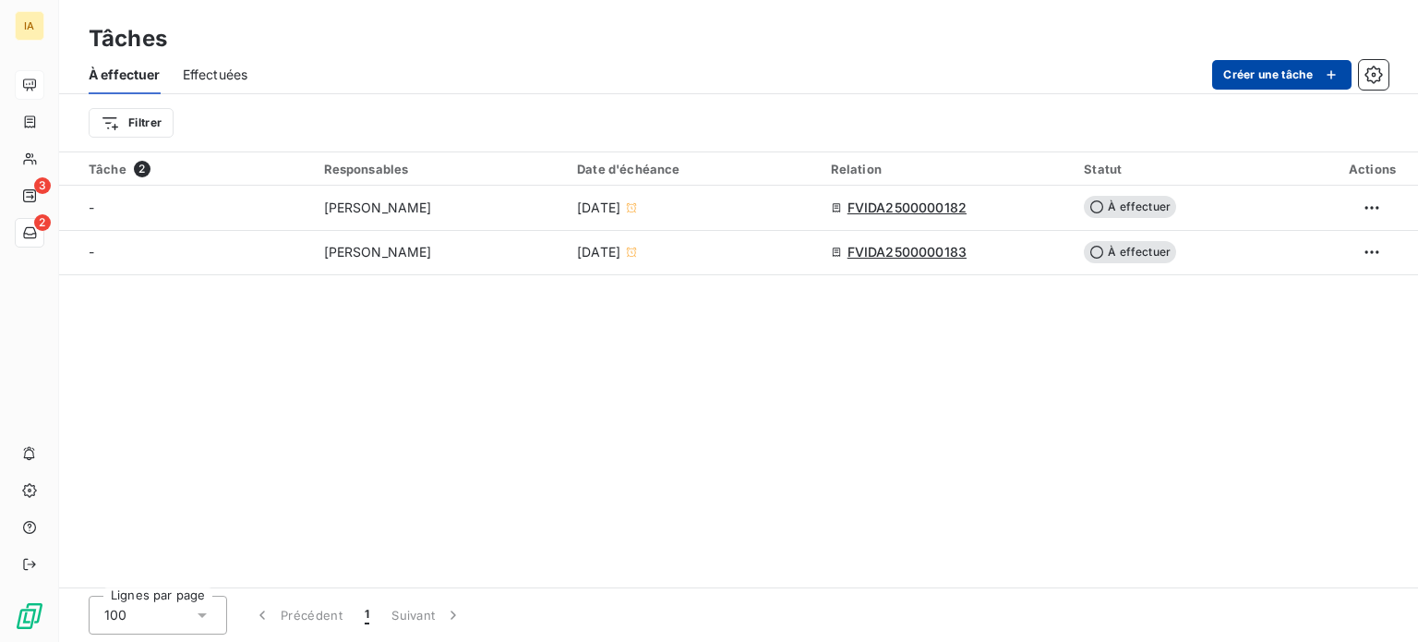
click at [1285, 69] on button "Créer une tâche" at bounding box center [1281, 75] width 139 height 30
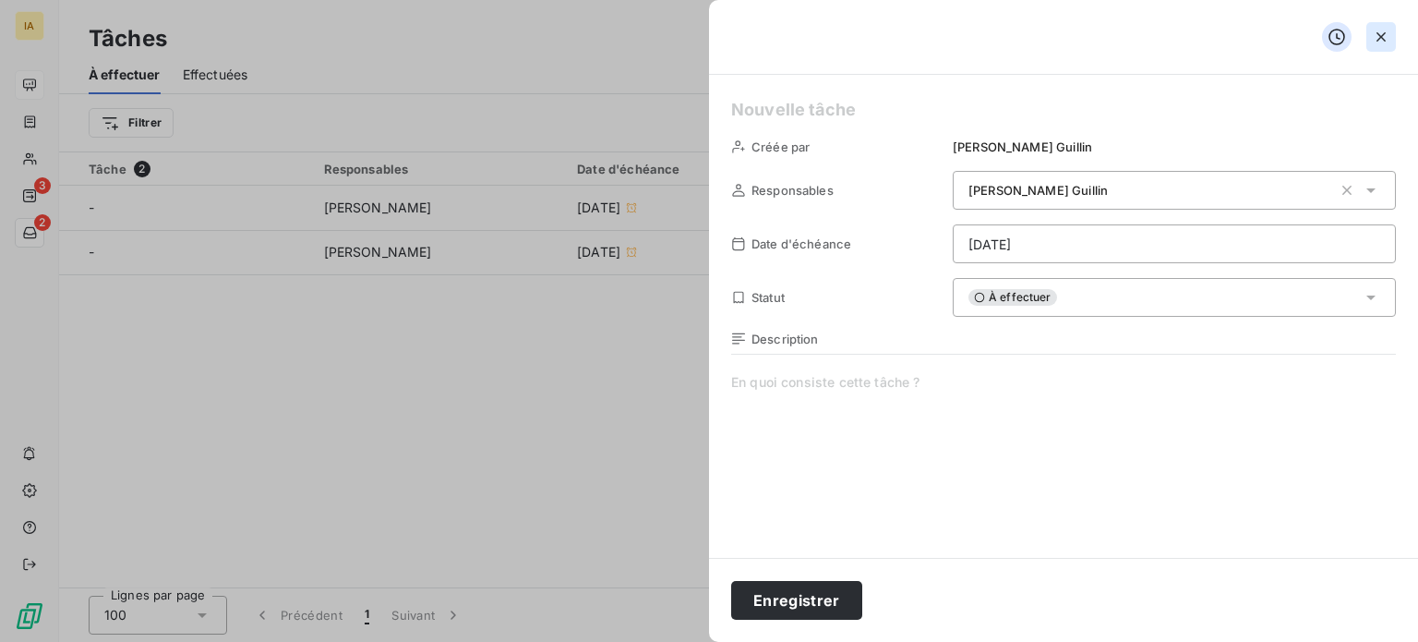
click at [1385, 39] on icon "button" at bounding box center [1381, 37] width 18 height 18
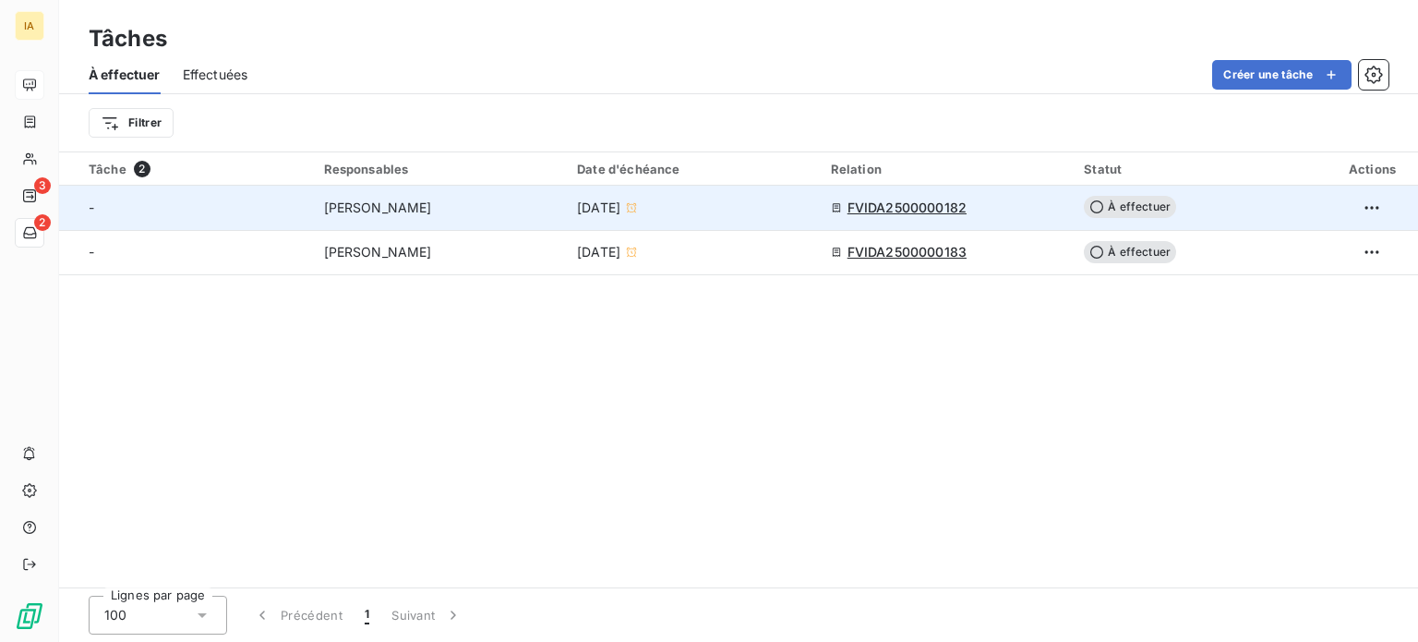
click at [381, 205] on span "[PERSON_NAME]" at bounding box center [378, 207] width 108 height 18
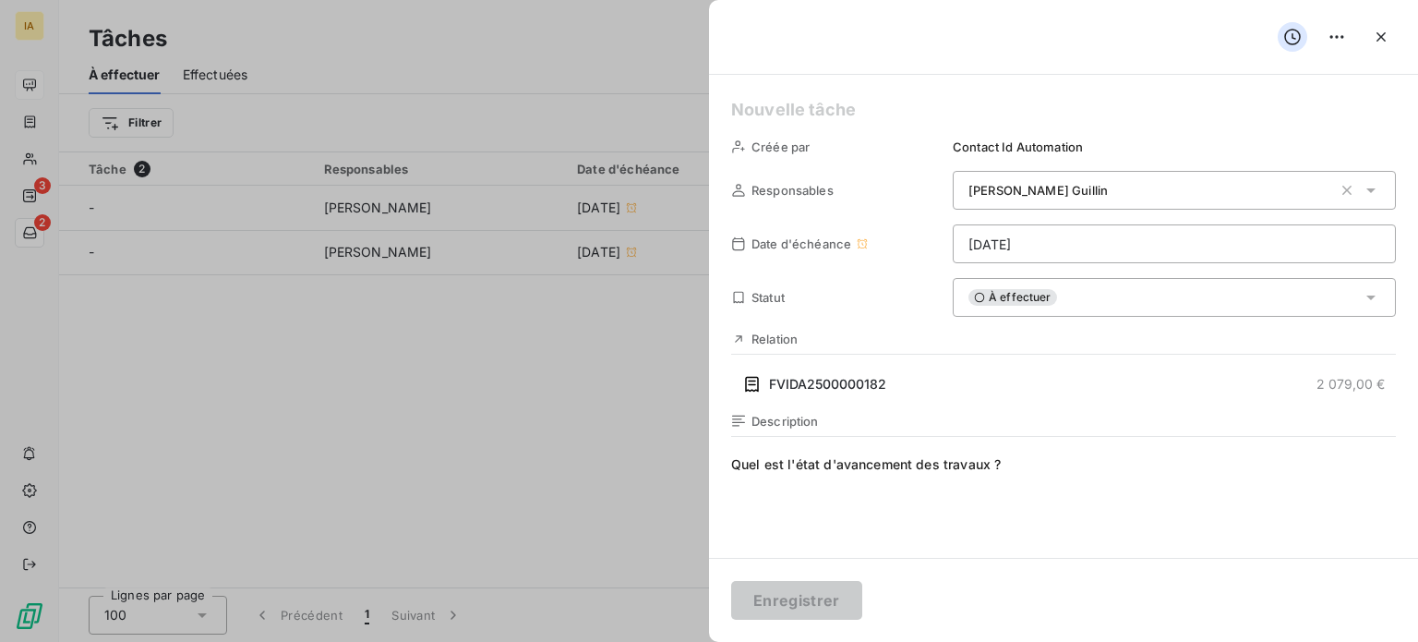
click at [442, 397] on div at bounding box center [709, 321] width 1418 height 642
click at [279, 115] on div at bounding box center [709, 321] width 1418 height 642
click at [498, 412] on div at bounding box center [709, 321] width 1418 height 642
click at [1389, 39] on icon "button" at bounding box center [1381, 37] width 18 height 18
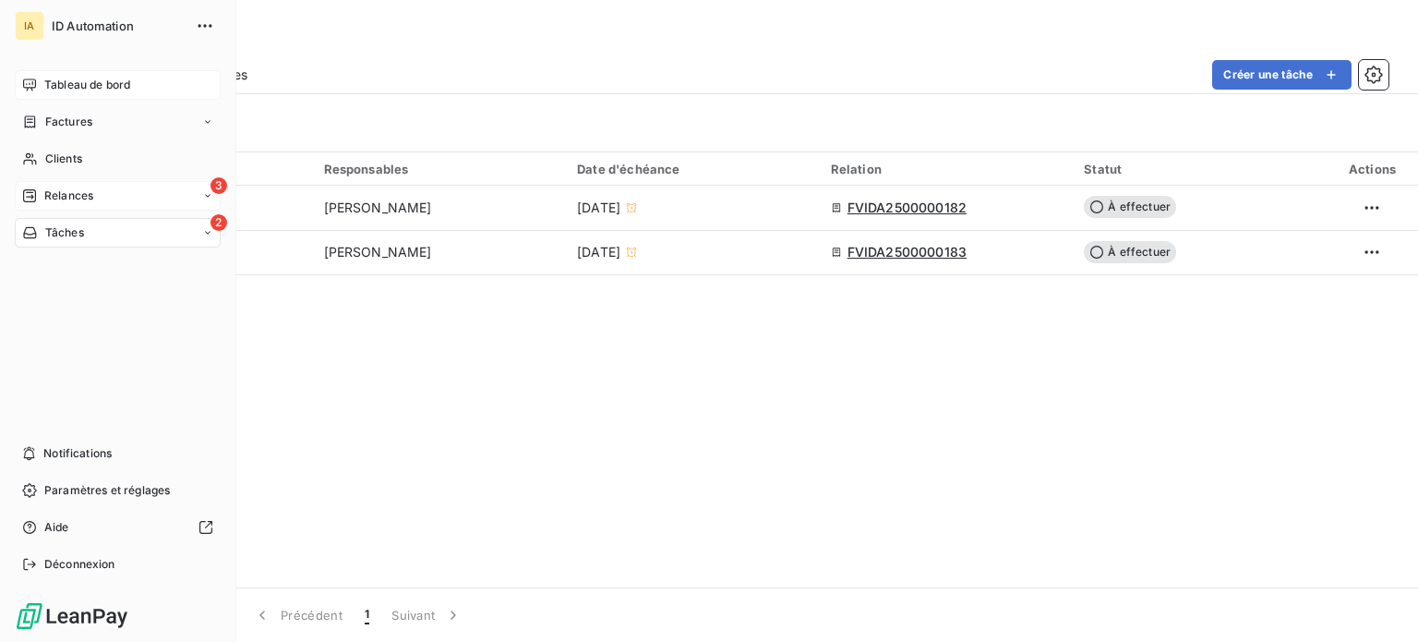
click at [84, 203] on span "Relances" at bounding box center [68, 195] width 49 height 17
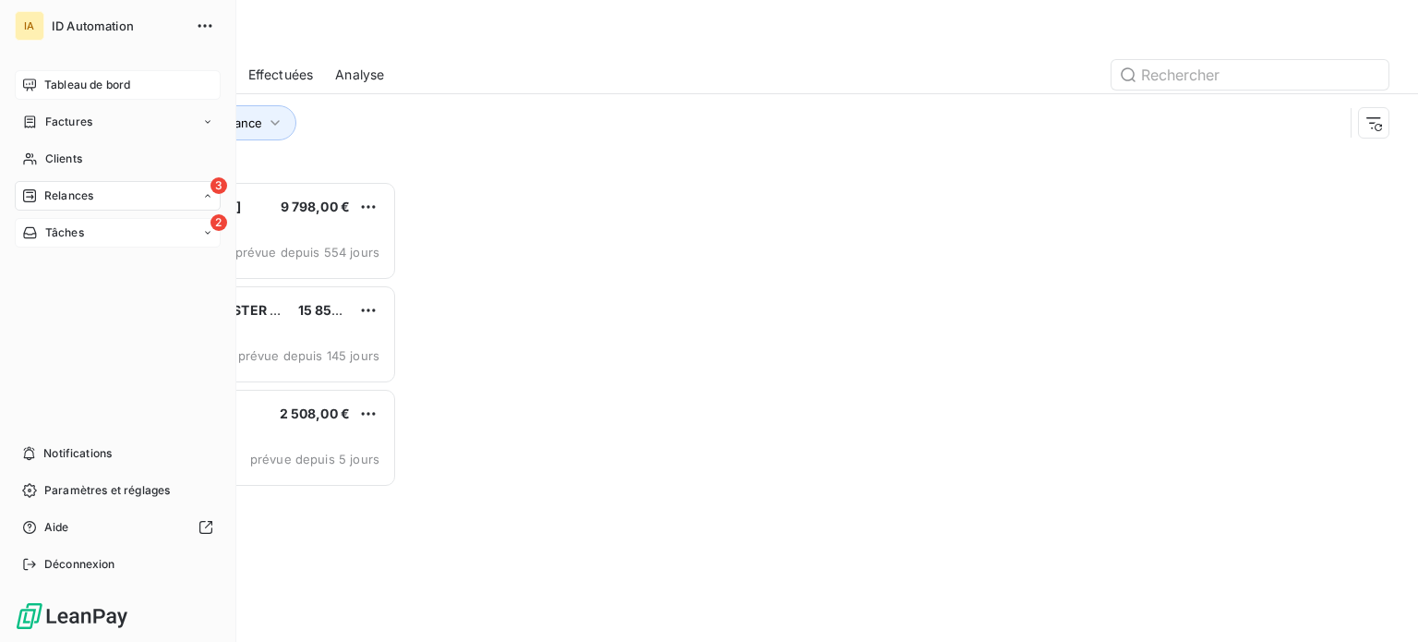
scroll to position [447, 294]
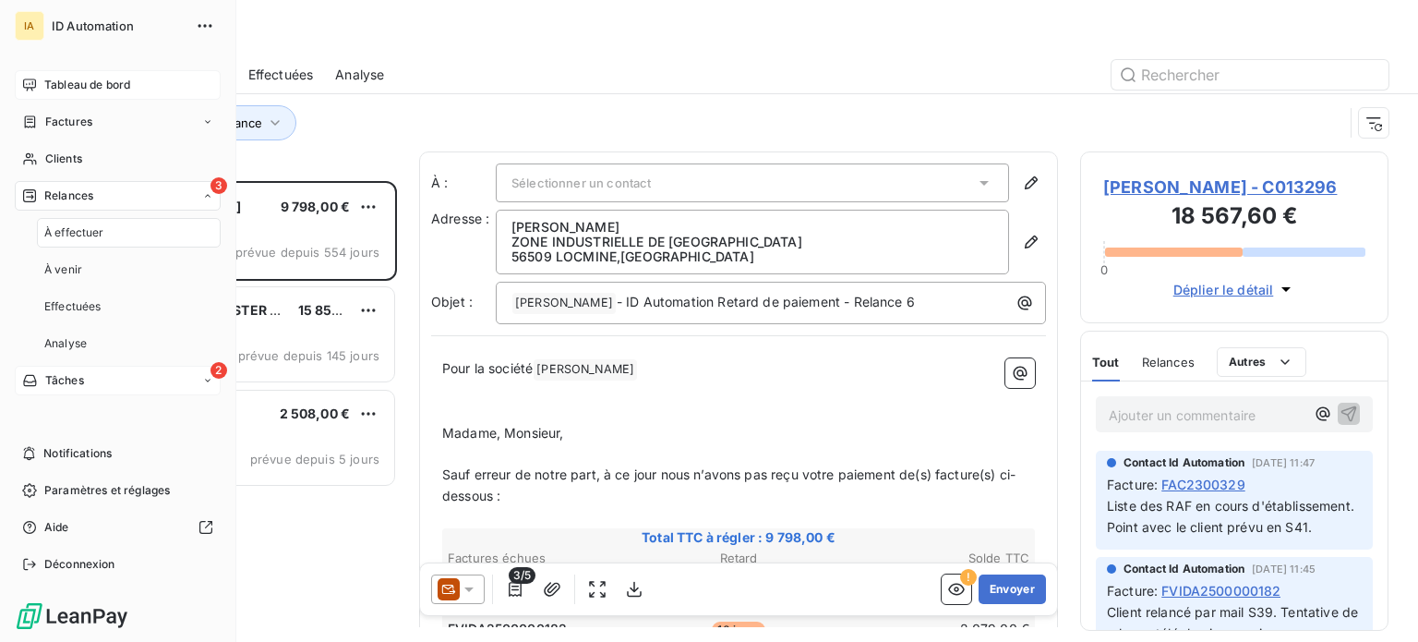
click at [73, 391] on div "2 Tâches" at bounding box center [118, 381] width 206 height 30
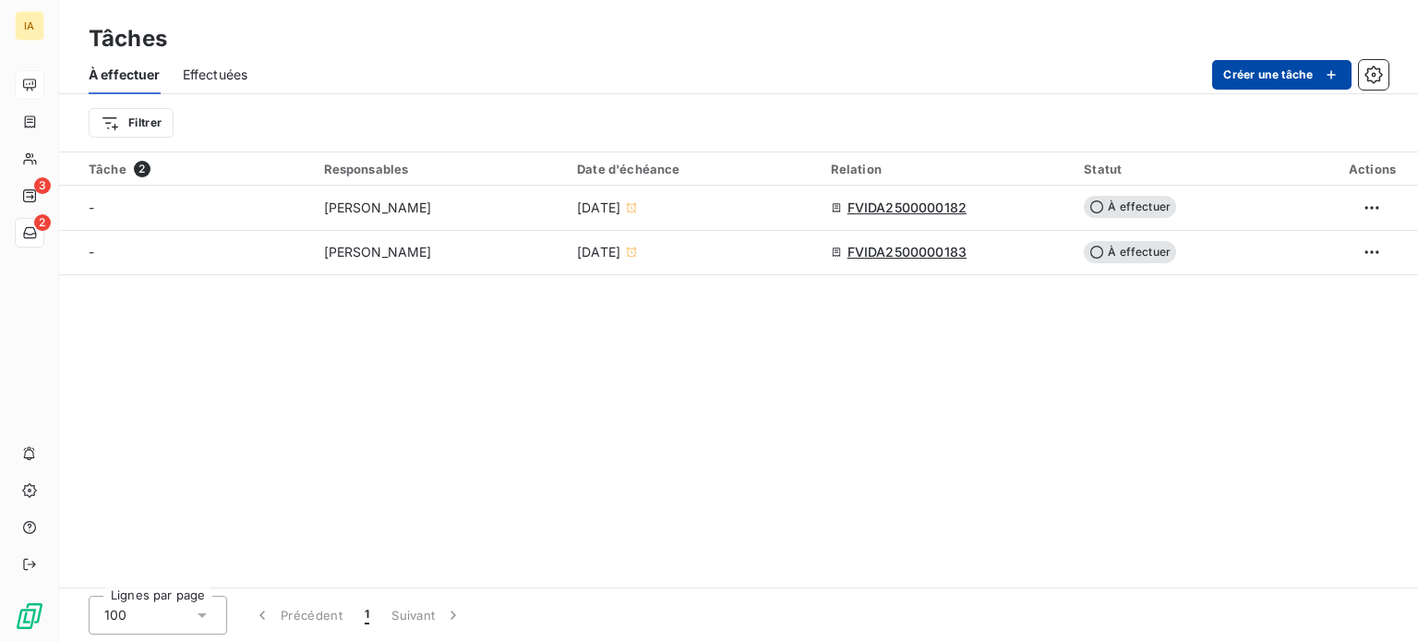
click at [1268, 74] on button "Créer une tâche" at bounding box center [1281, 75] width 139 height 30
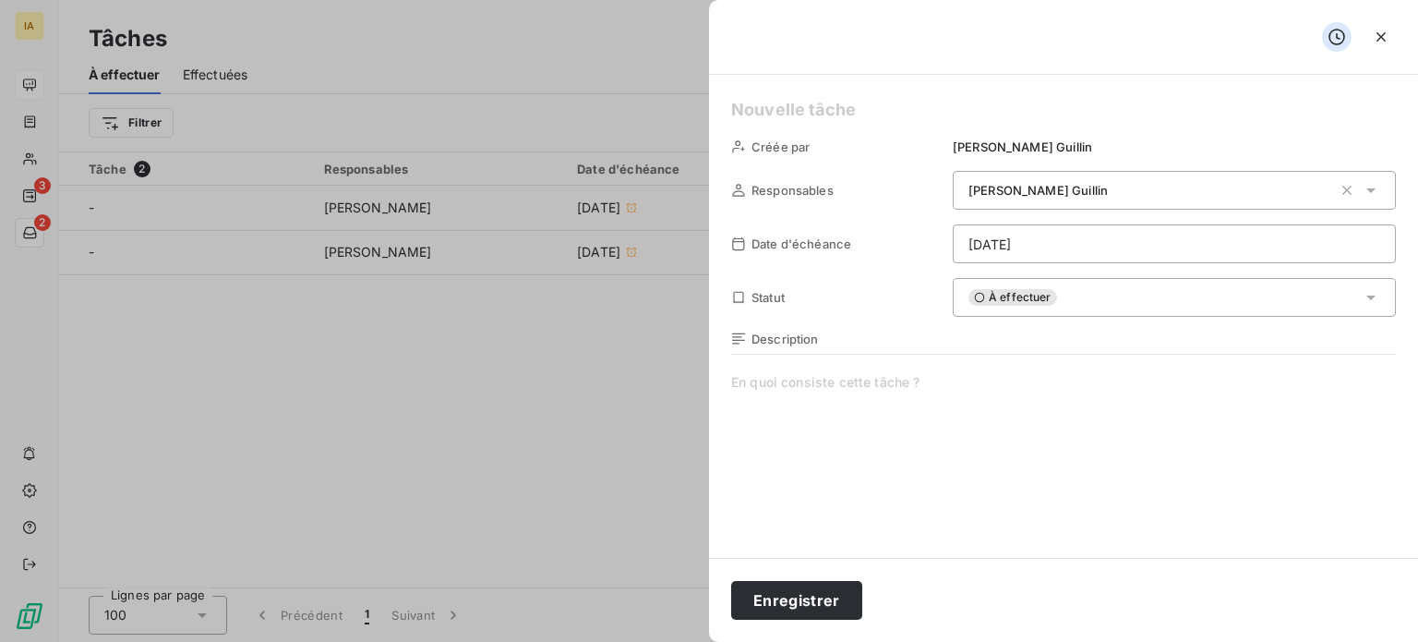
click at [912, 393] on span at bounding box center [1063, 550] width 665 height 354
click at [1376, 47] on button "button" at bounding box center [1381, 37] width 30 height 30
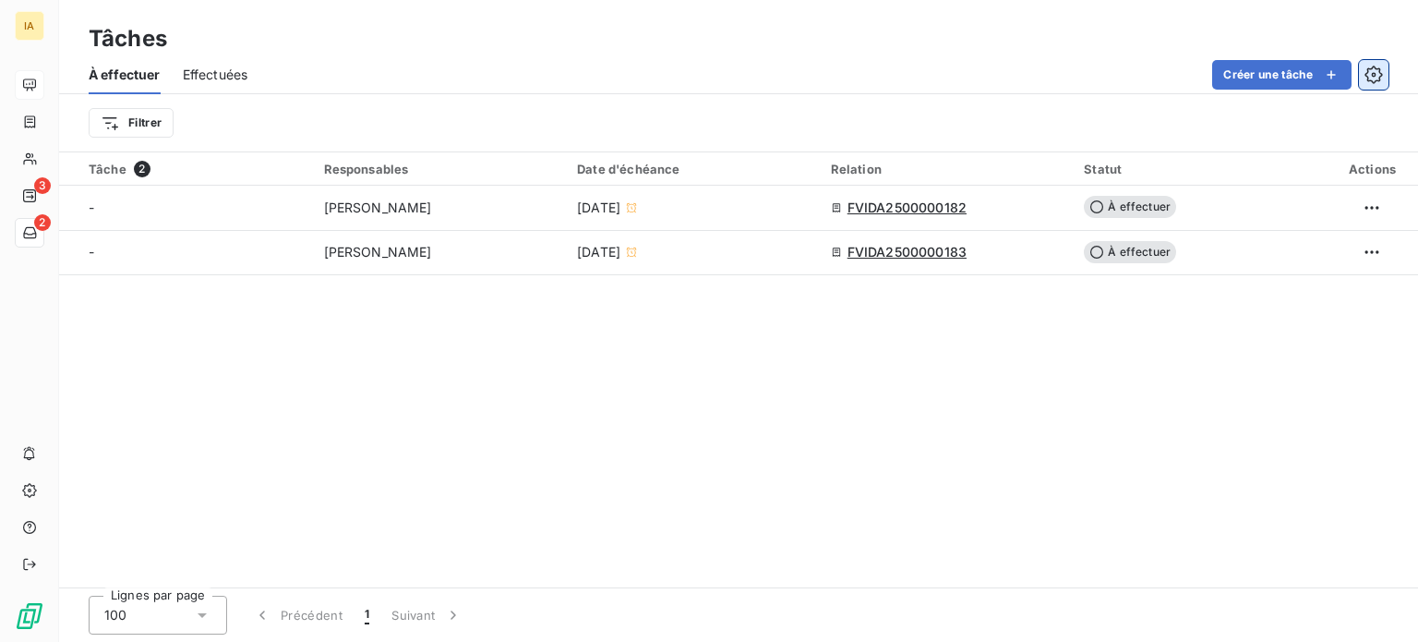
click at [1382, 75] on icon "button" at bounding box center [1373, 75] width 18 height 18
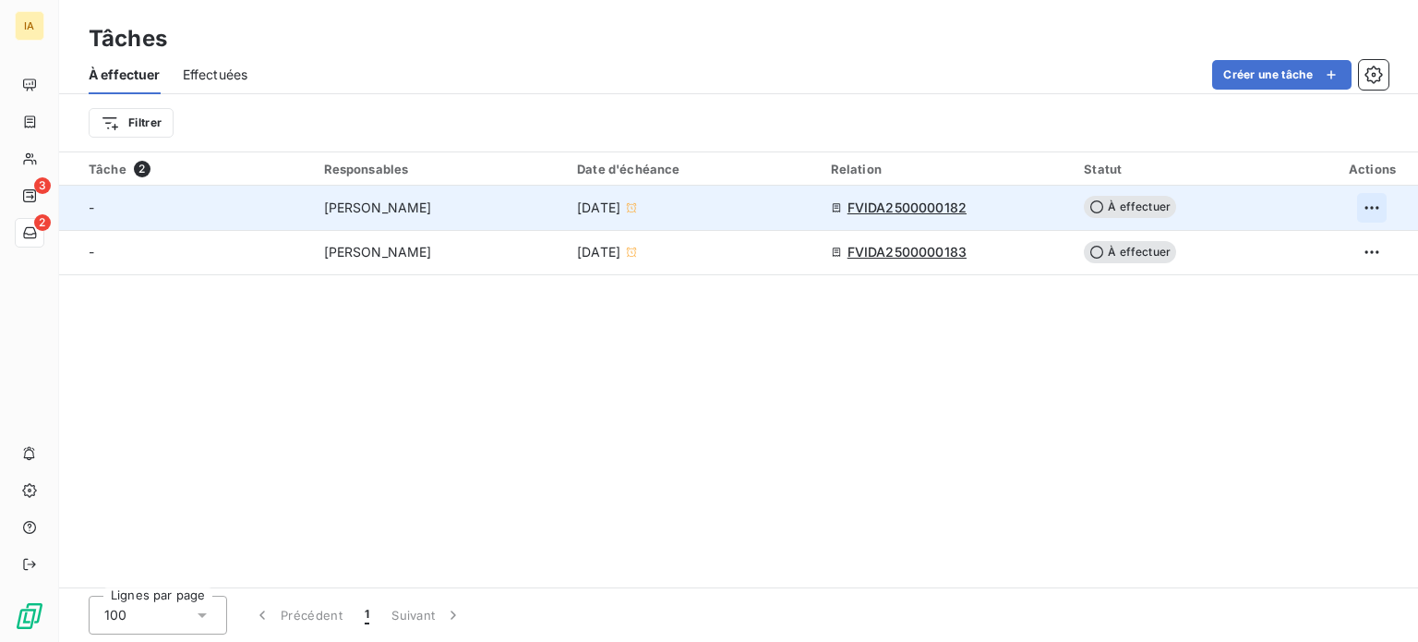
click at [1373, 210] on html "IA 3 2 Tâches À effectuer Effectuées Créer une tâche Filtrer Tâche 2 Responsabl…" at bounding box center [709, 321] width 1418 height 642
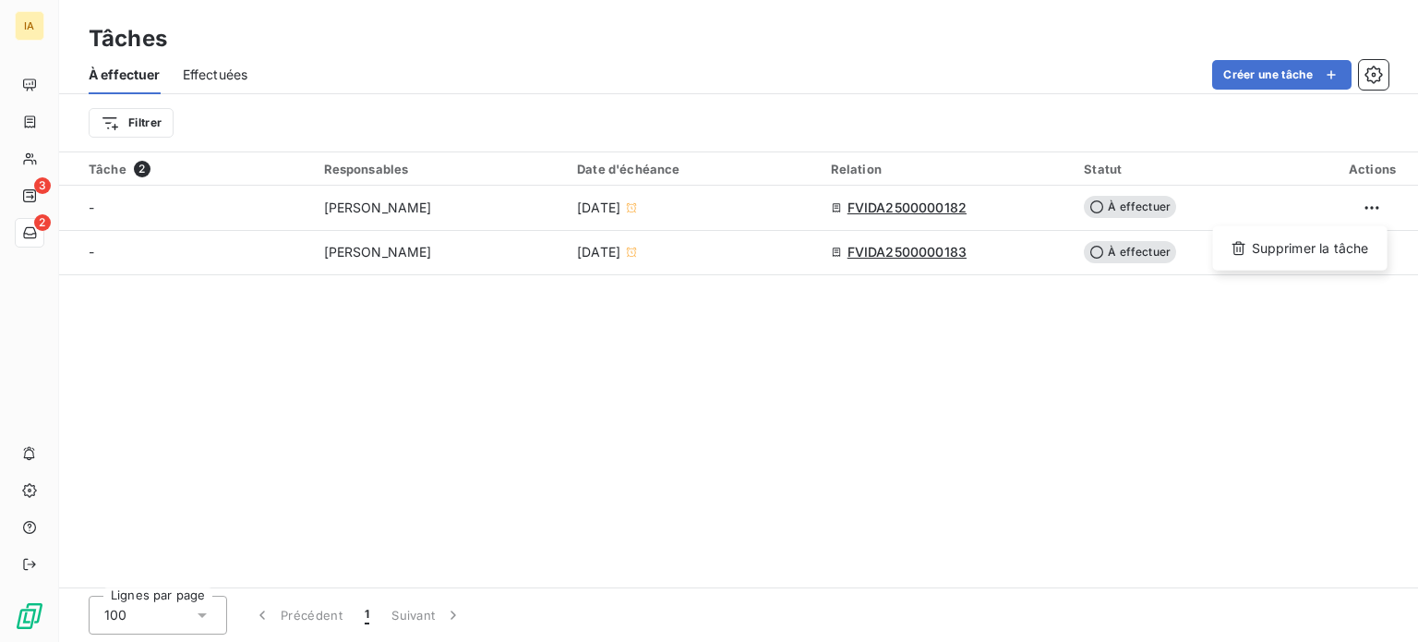
click at [819, 441] on html "IA 3 2 Tâches À effectuer Effectuées Créer une tâche Filtrer Tâche 2 Responsabl…" at bounding box center [709, 321] width 1418 height 642
drag, startPoint x: 573, startPoint y: 393, endPoint x: 284, endPoint y: 184, distance: 356.9
click at [569, 393] on div "Tâche 2 Responsables Date d'échéance Relation Statut Actions - [PERSON_NAME] [D…" at bounding box center [738, 369] width 1359 height 435
click at [230, 75] on span "Effectuées" at bounding box center [216, 75] width 66 height 18
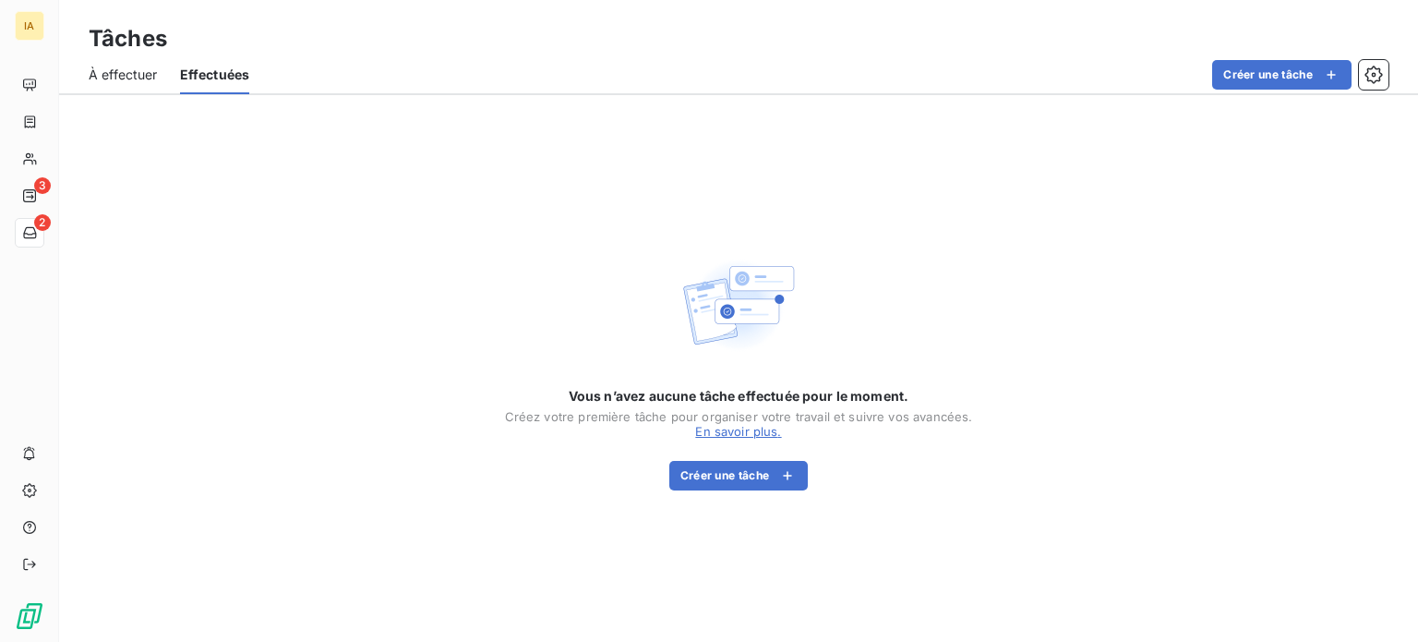
click at [129, 78] on span "À effectuer" at bounding box center [123, 75] width 69 height 18
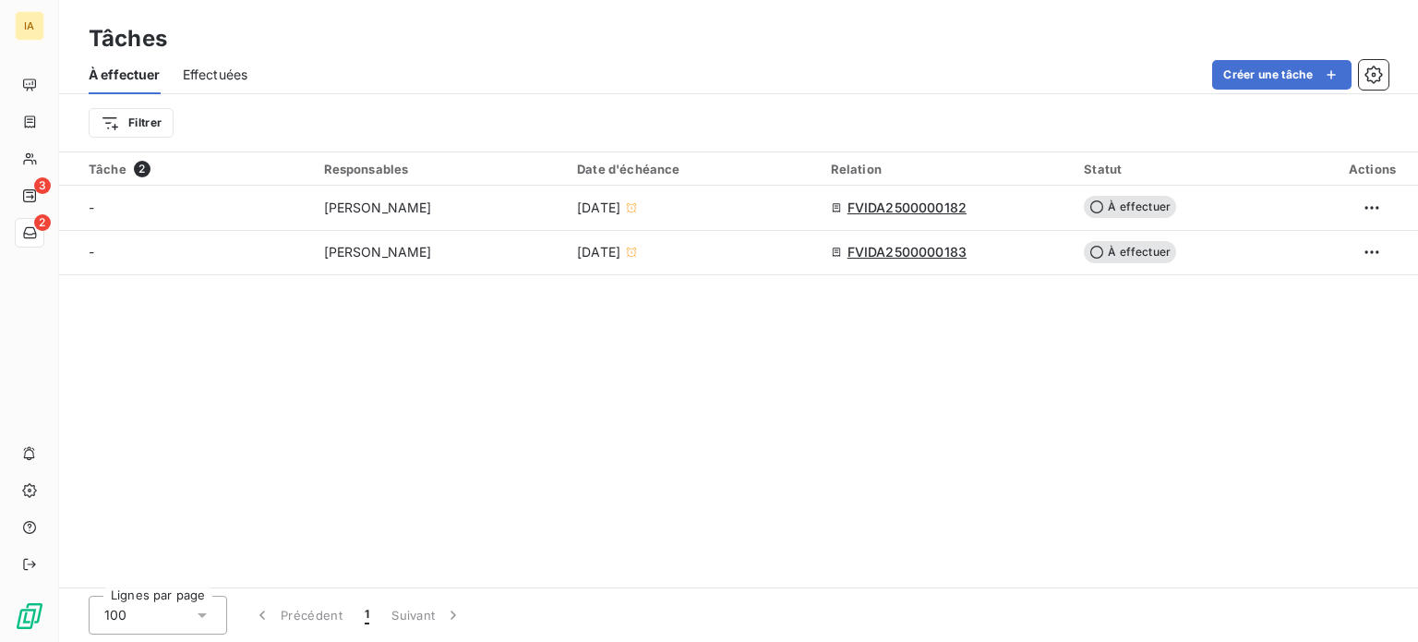
click at [417, 409] on div "Tâche 2 Responsables Date d'échéance Relation Statut Actions - [PERSON_NAME] [D…" at bounding box center [738, 369] width 1359 height 435
click at [228, 80] on span "Effectuées" at bounding box center [216, 75] width 66 height 18
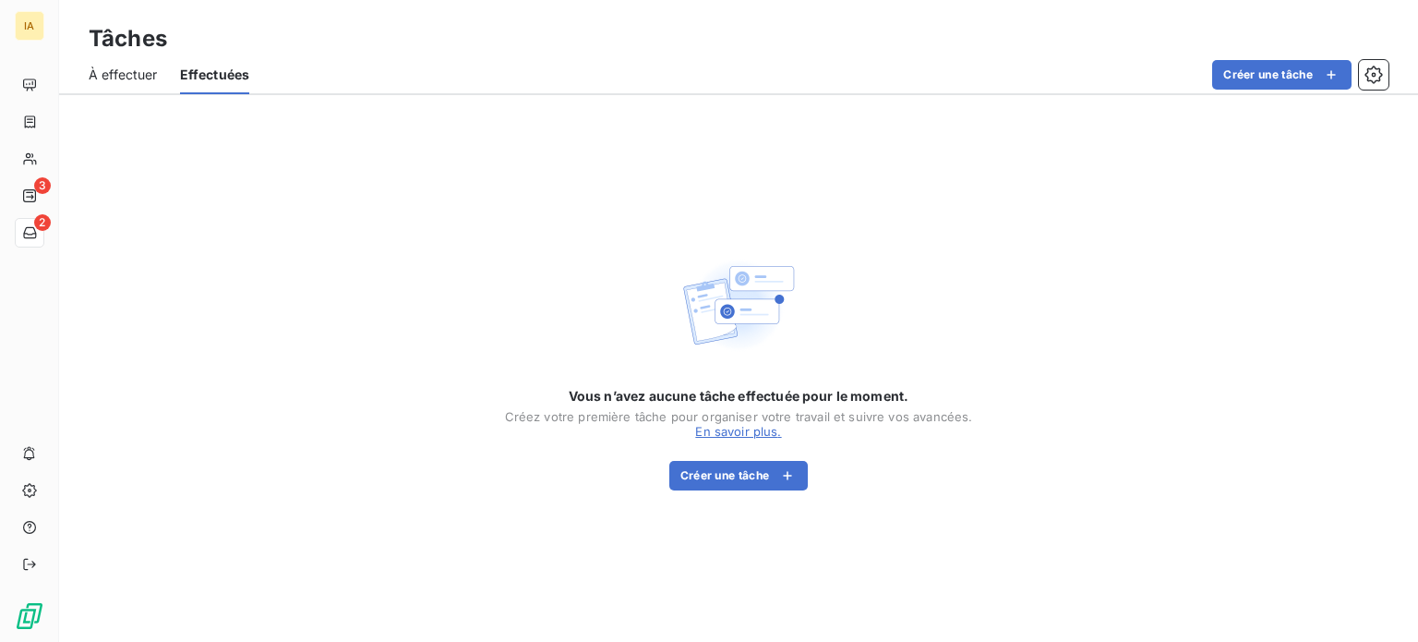
click at [130, 80] on span "À effectuer" at bounding box center [123, 75] width 69 height 18
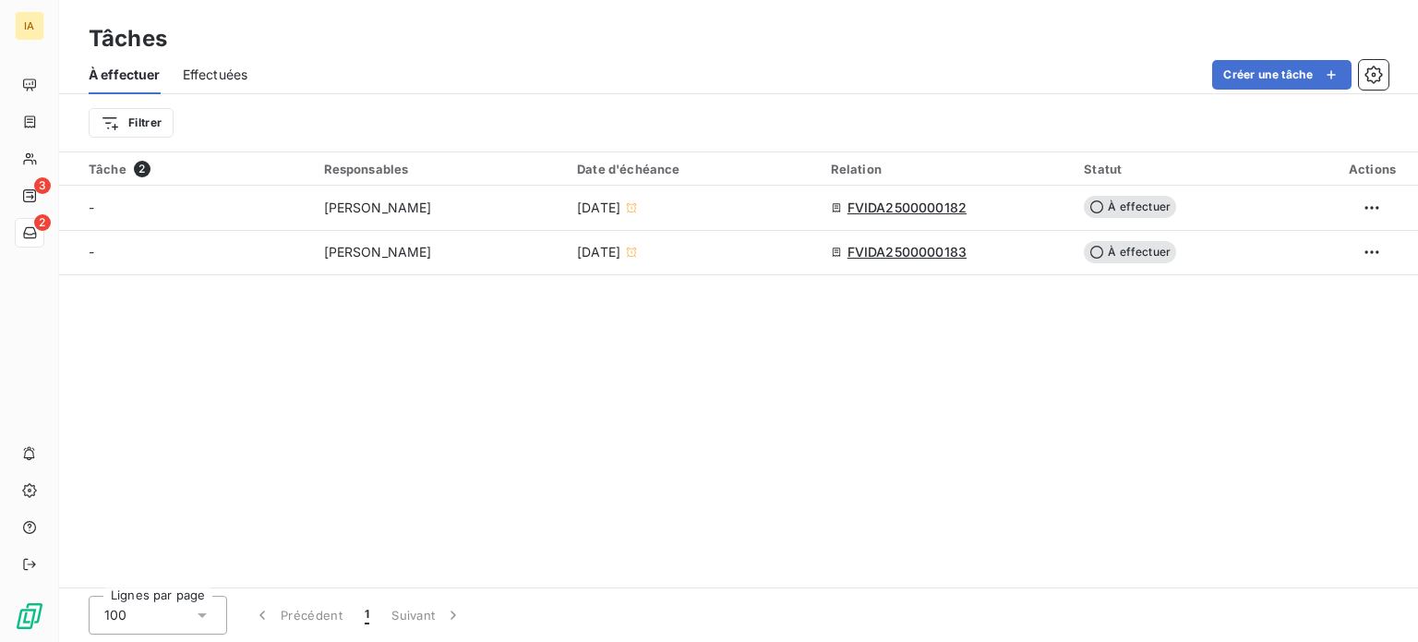
click at [563, 366] on div "Tâche 2 Responsables Date d'échéance Relation Statut Actions - [PERSON_NAME] [D…" at bounding box center [738, 369] width 1359 height 435
click at [410, 421] on div "Tâche 2 Responsables Date d'échéance Relation Statut Actions - [PERSON_NAME] [D…" at bounding box center [738, 369] width 1359 height 435
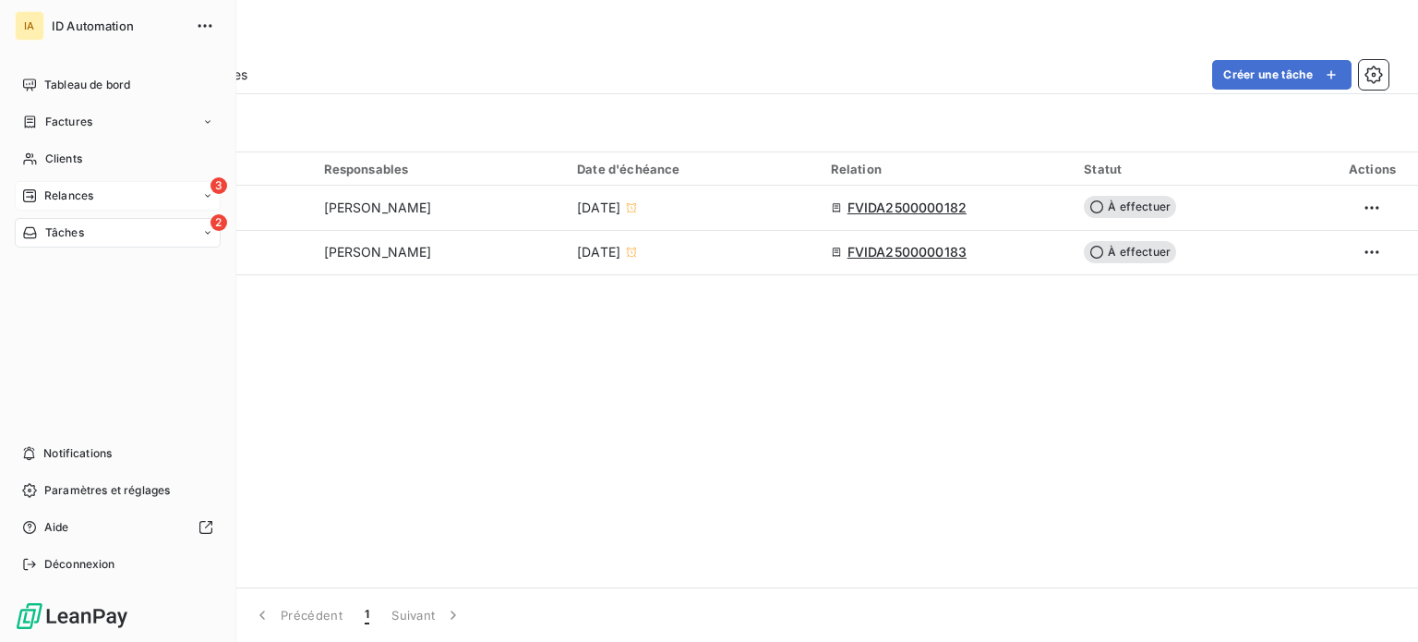
click at [129, 199] on div "3 Relances" at bounding box center [118, 196] width 206 height 30
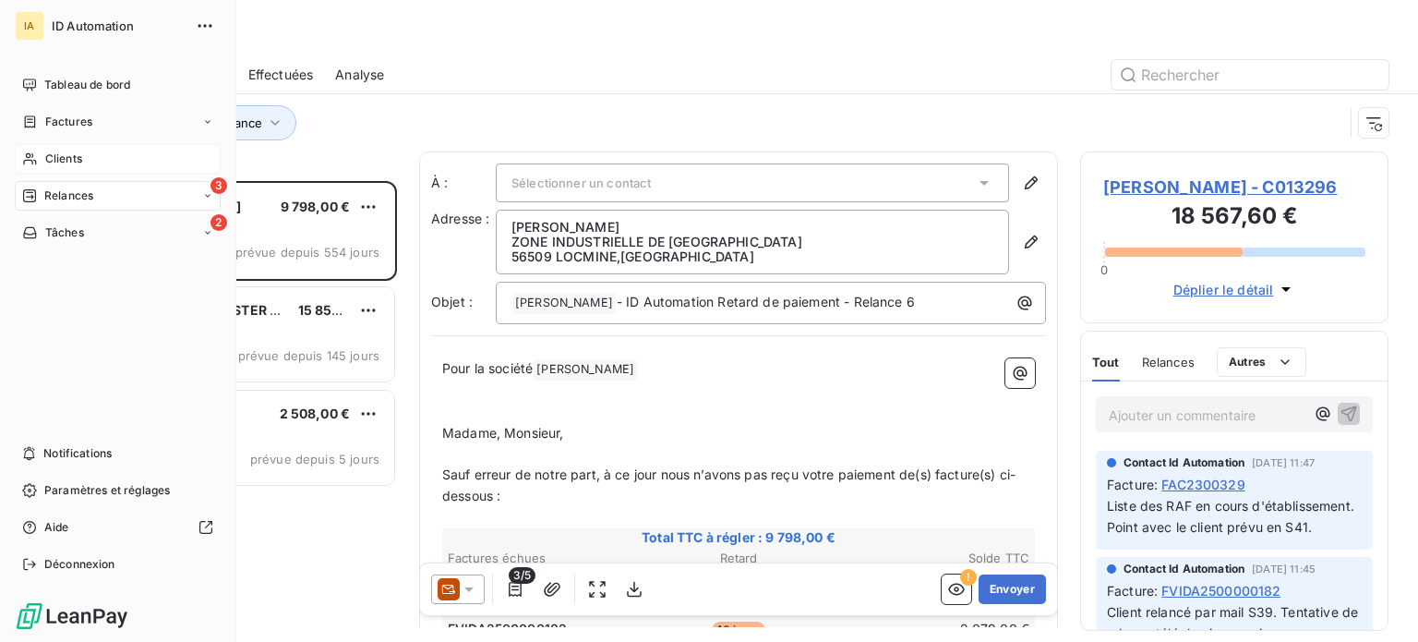
click at [73, 154] on span "Clients" at bounding box center [63, 158] width 37 height 17
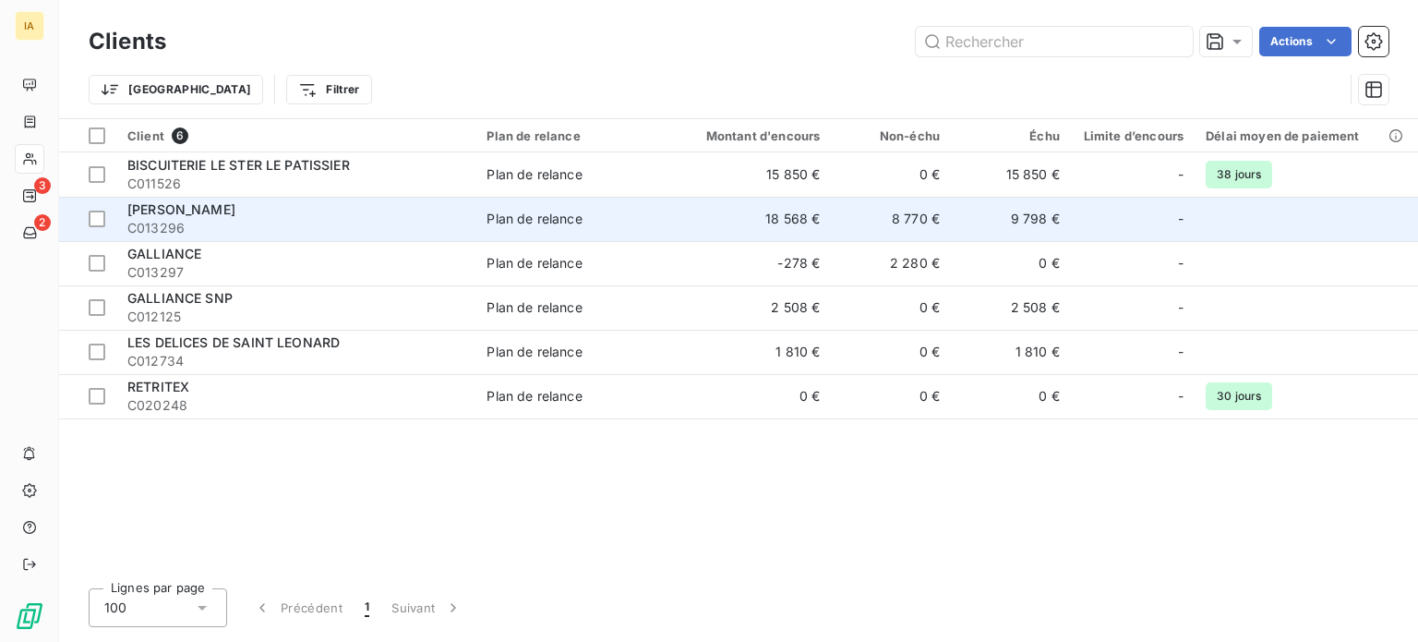
click at [235, 206] on span "[PERSON_NAME]" at bounding box center [181, 209] width 108 height 16
